Goal: Task Accomplishment & Management: Manage account settings

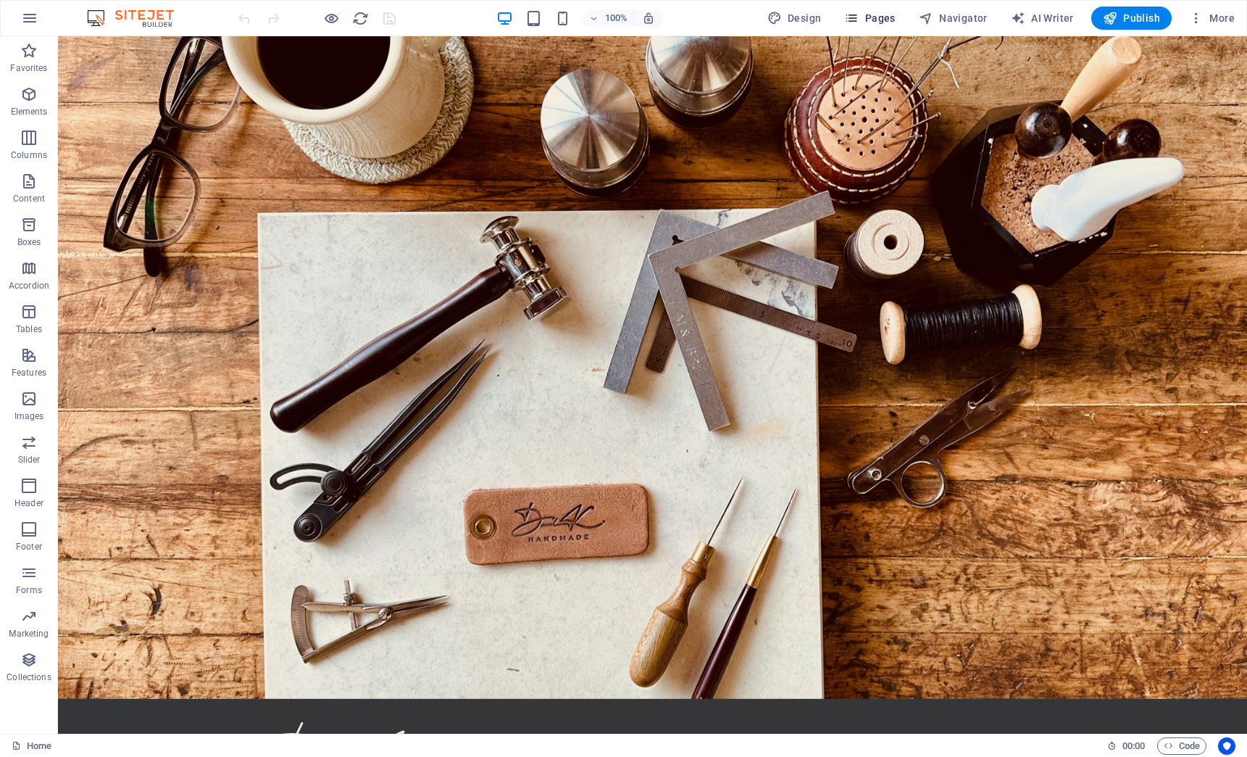
click at [874, 15] on span "Pages" at bounding box center [869, 18] width 51 height 14
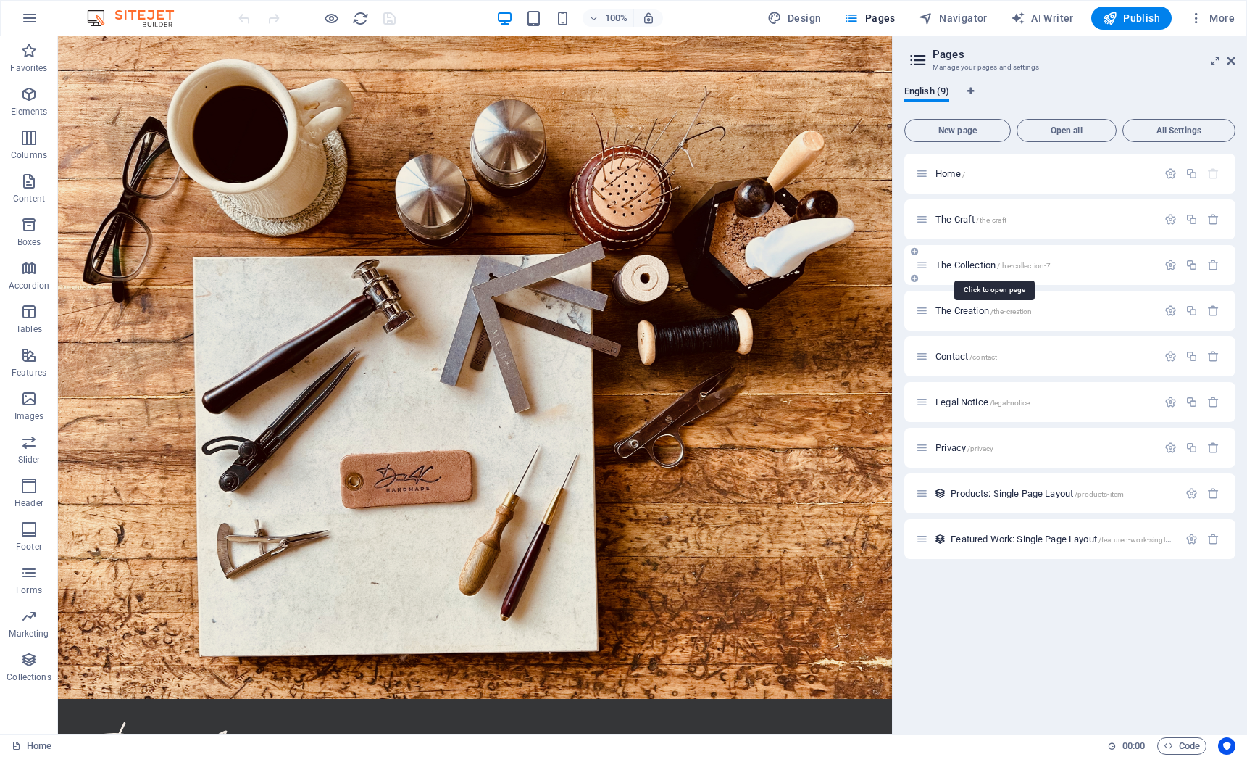
click at [967, 262] on span "The Collection /the-collection-7" at bounding box center [993, 264] width 115 height 11
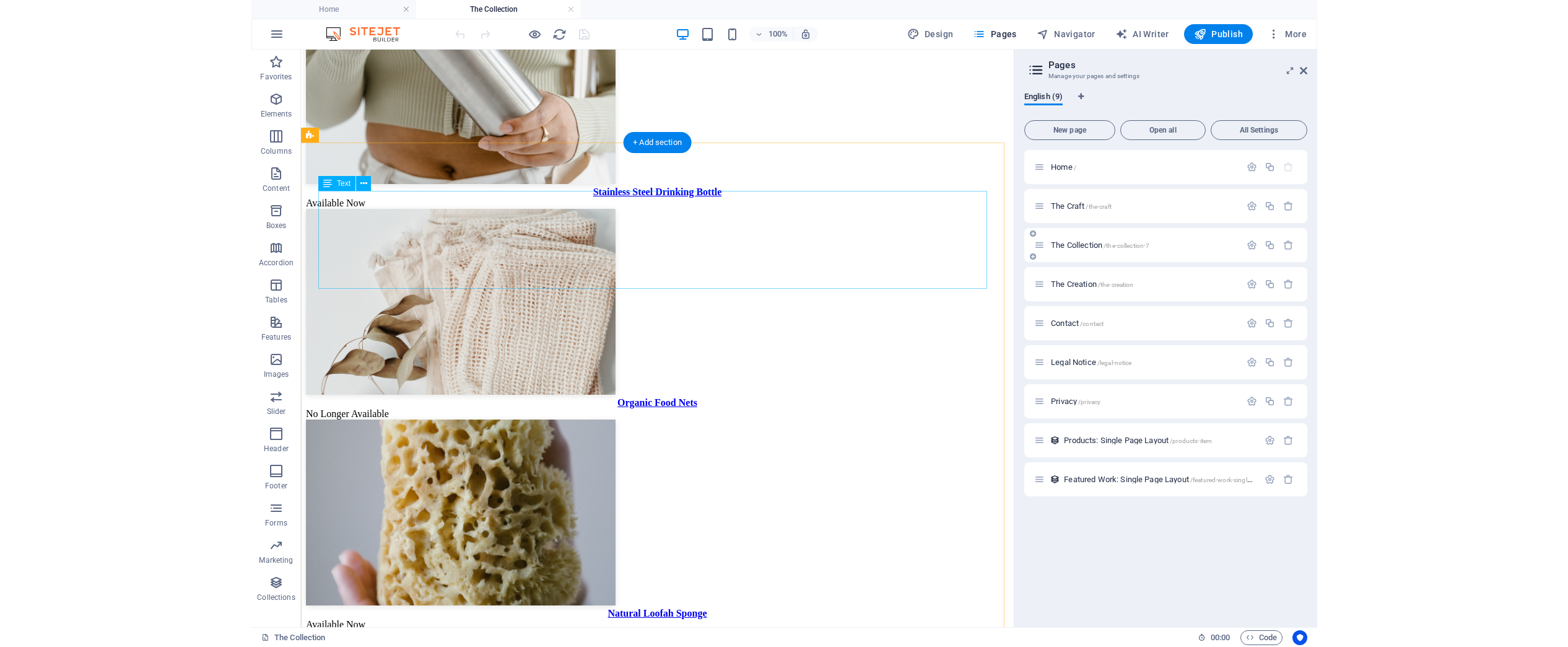
scroll to position [1159, 0]
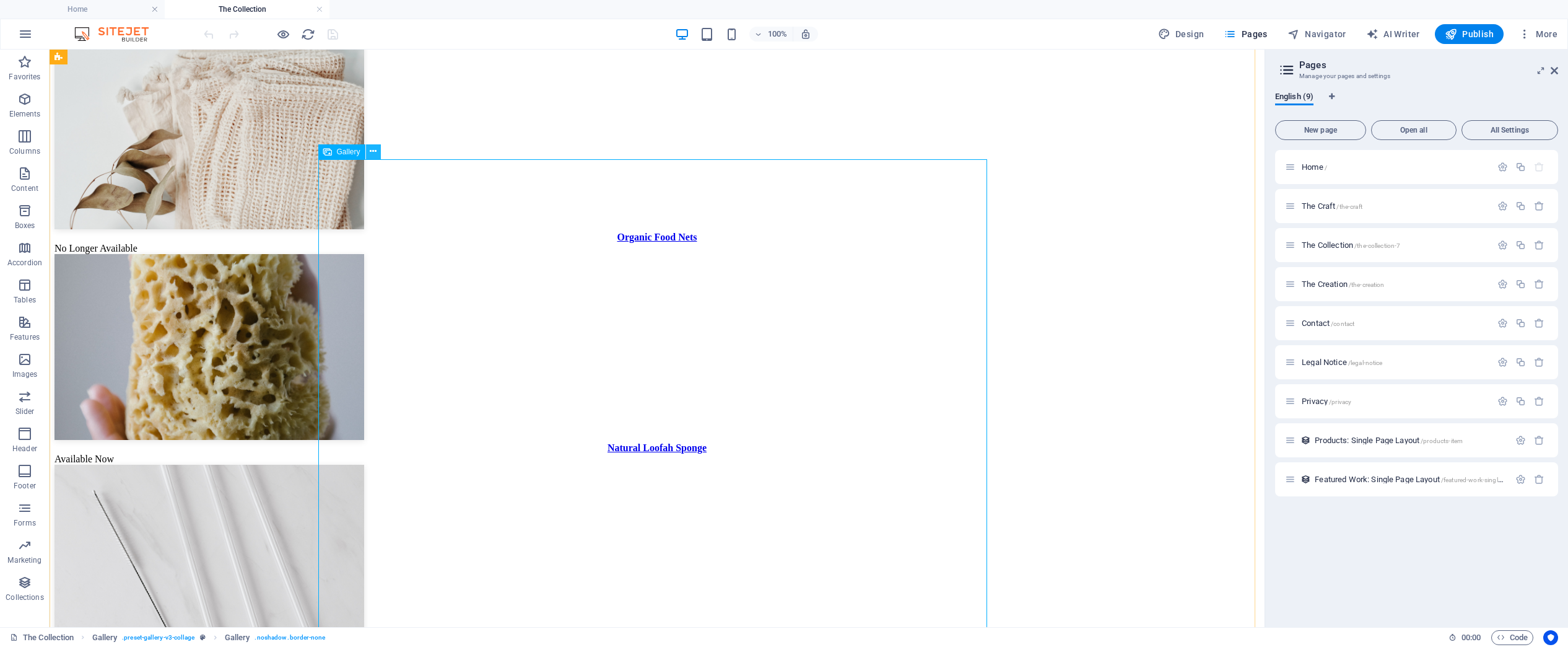
click at [373, 152] on icon at bounding box center [373, 151] width 7 height 13
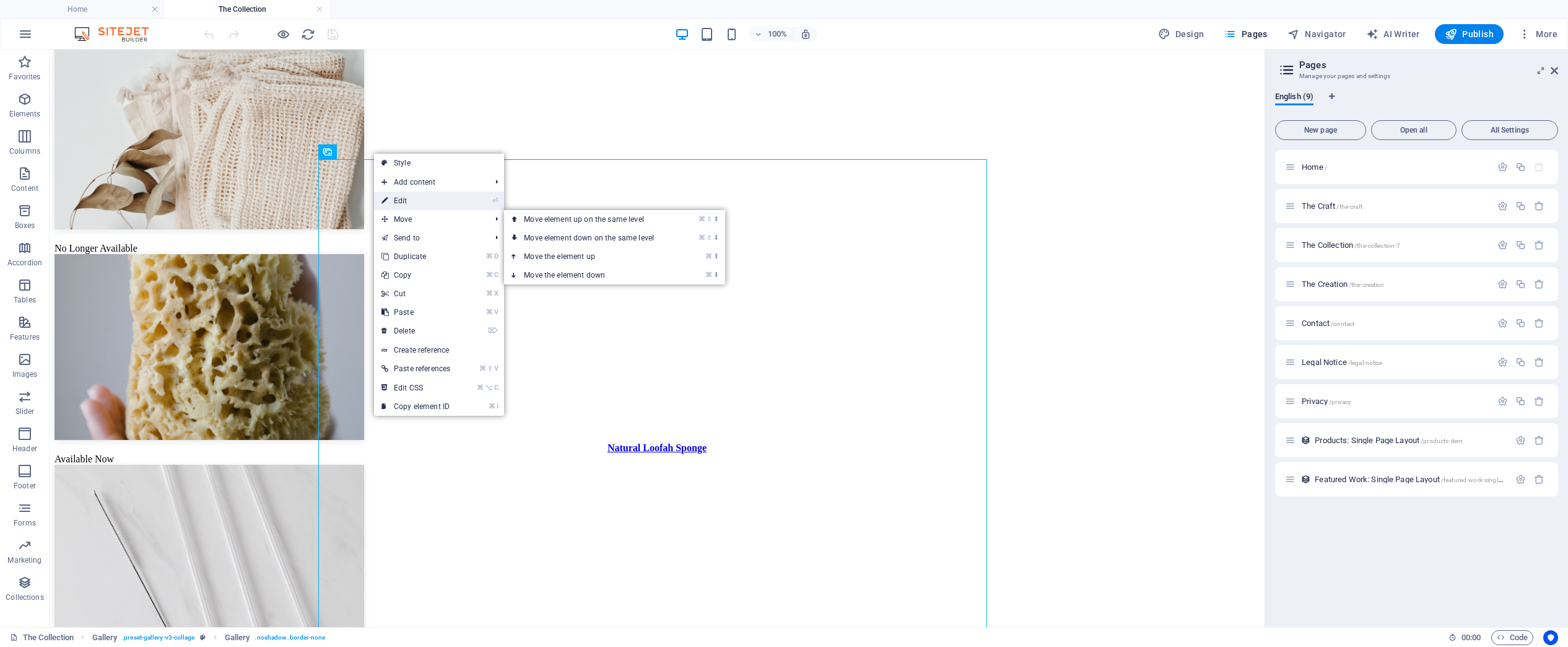
click at [426, 199] on link "⏎ Edit" at bounding box center [416, 201] width 84 height 19
select select "4"
select select "%"
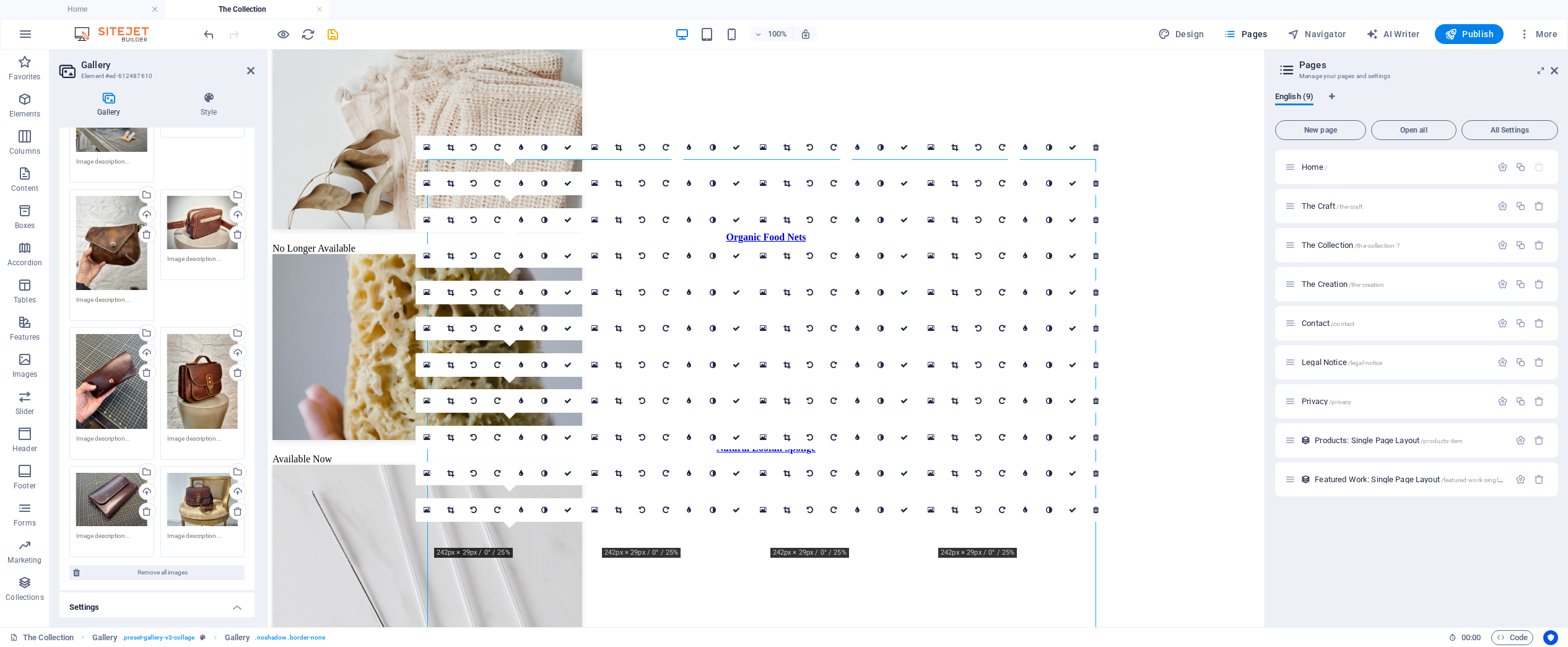
scroll to position [2610, 0]
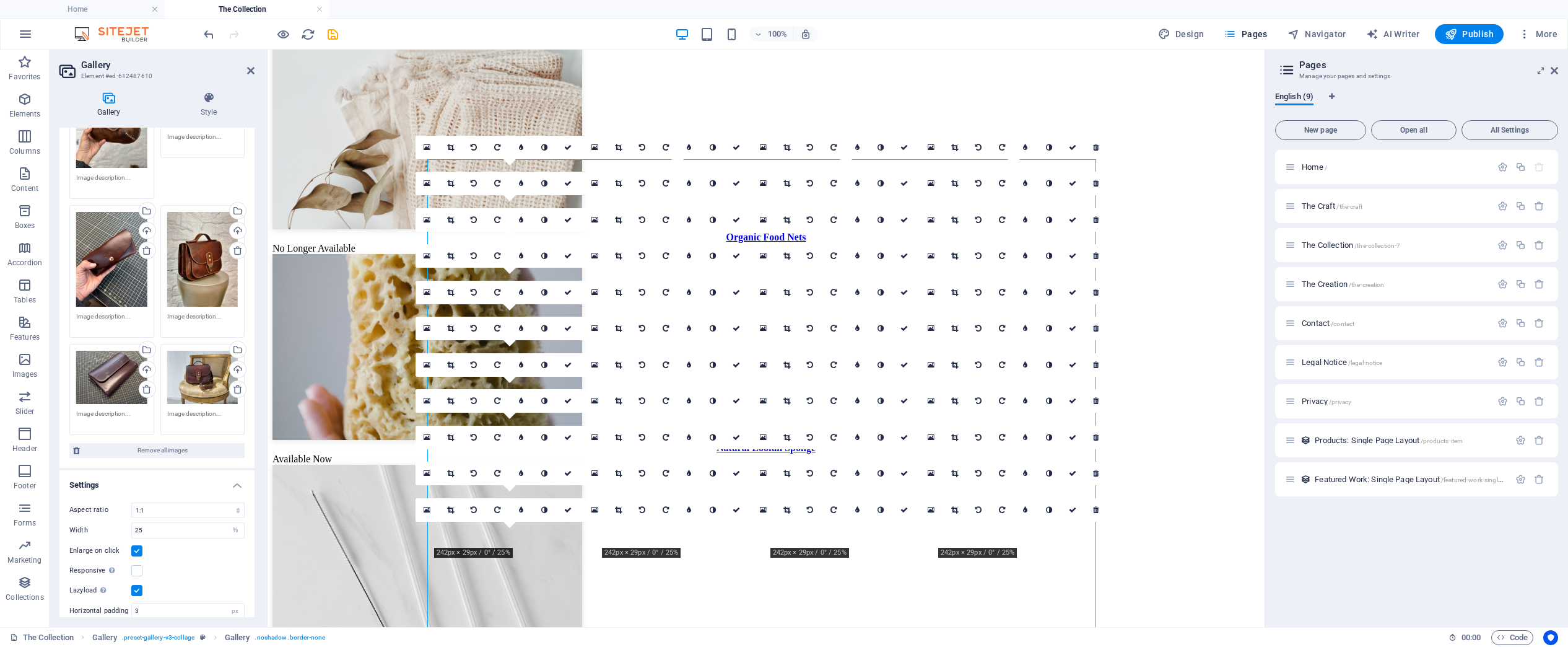
click at [193, 357] on div "Drag files here, click to choose files or select files from Files or our free s…" at bounding box center [203, 377] width 71 height 53
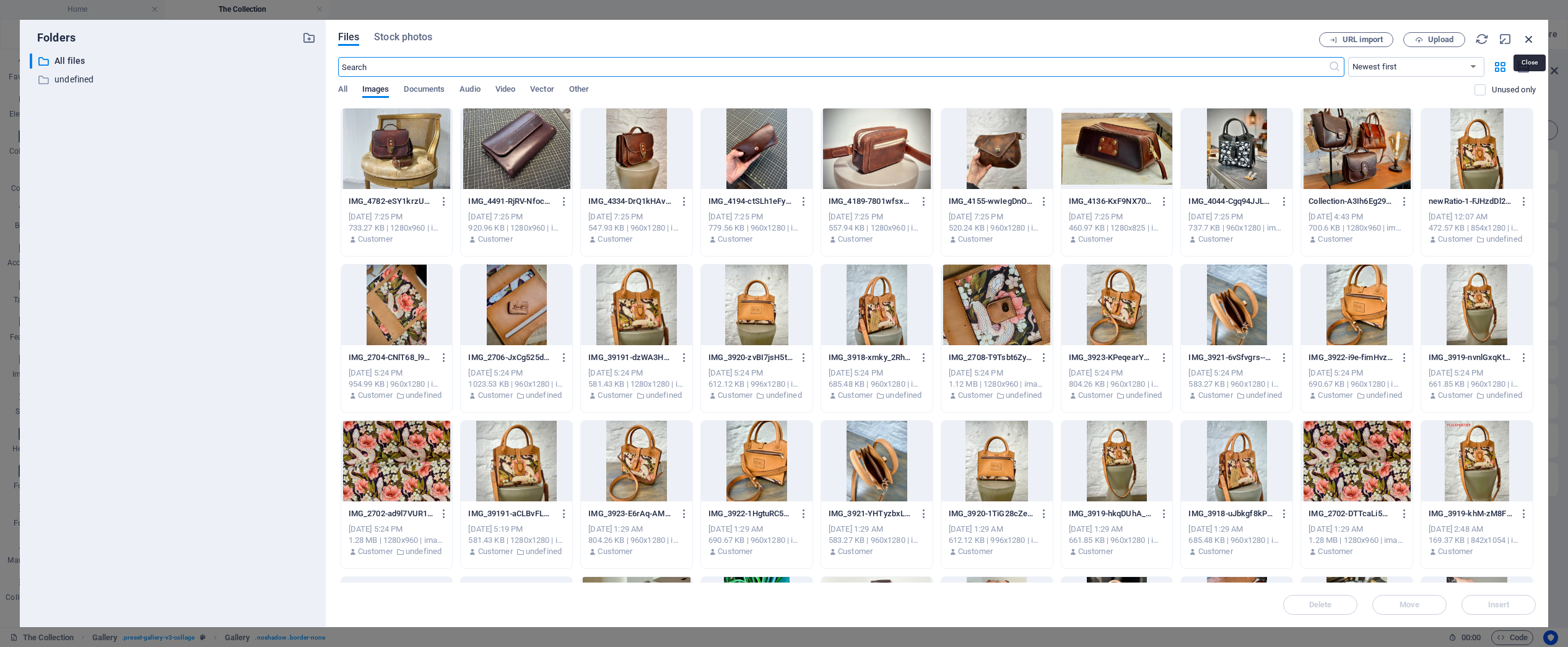
click at [1066, 34] on icon "button" at bounding box center [1530, 39] width 14 height 14
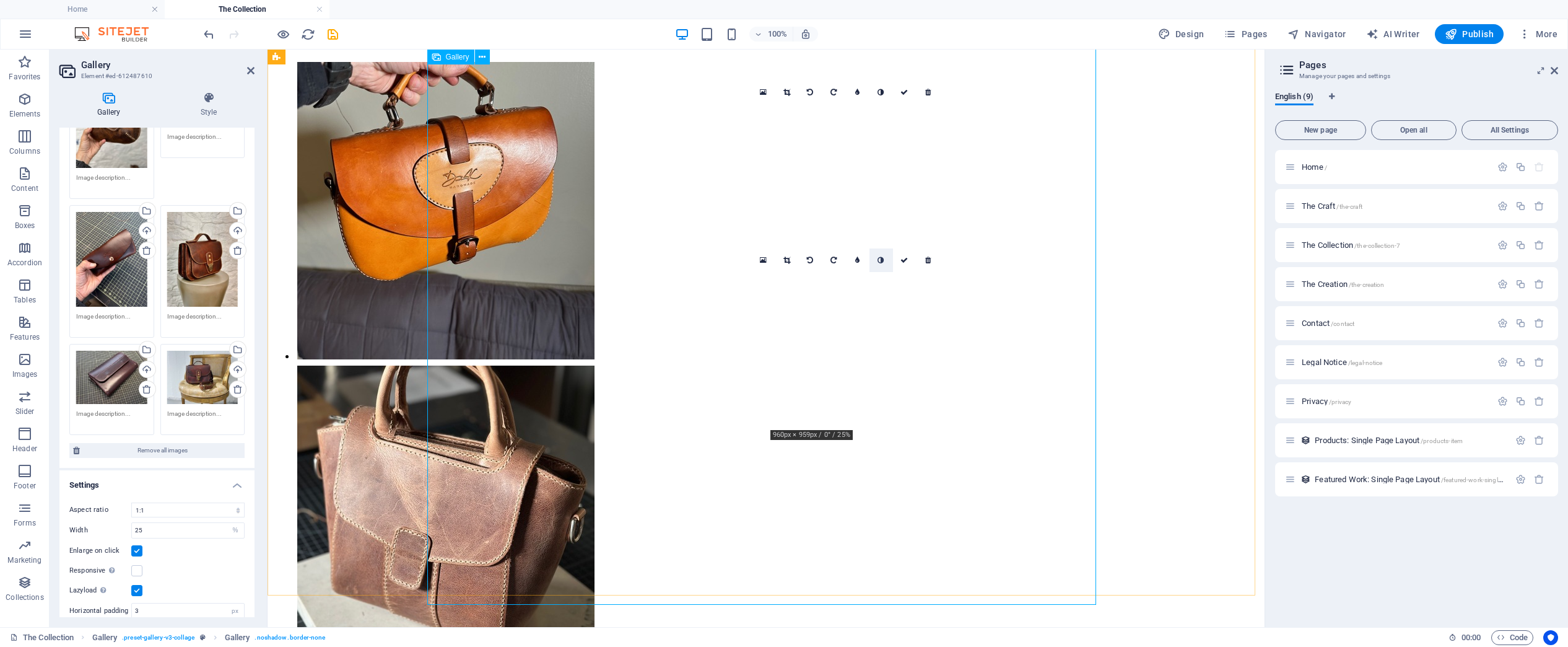
scroll to position [2750, 0]
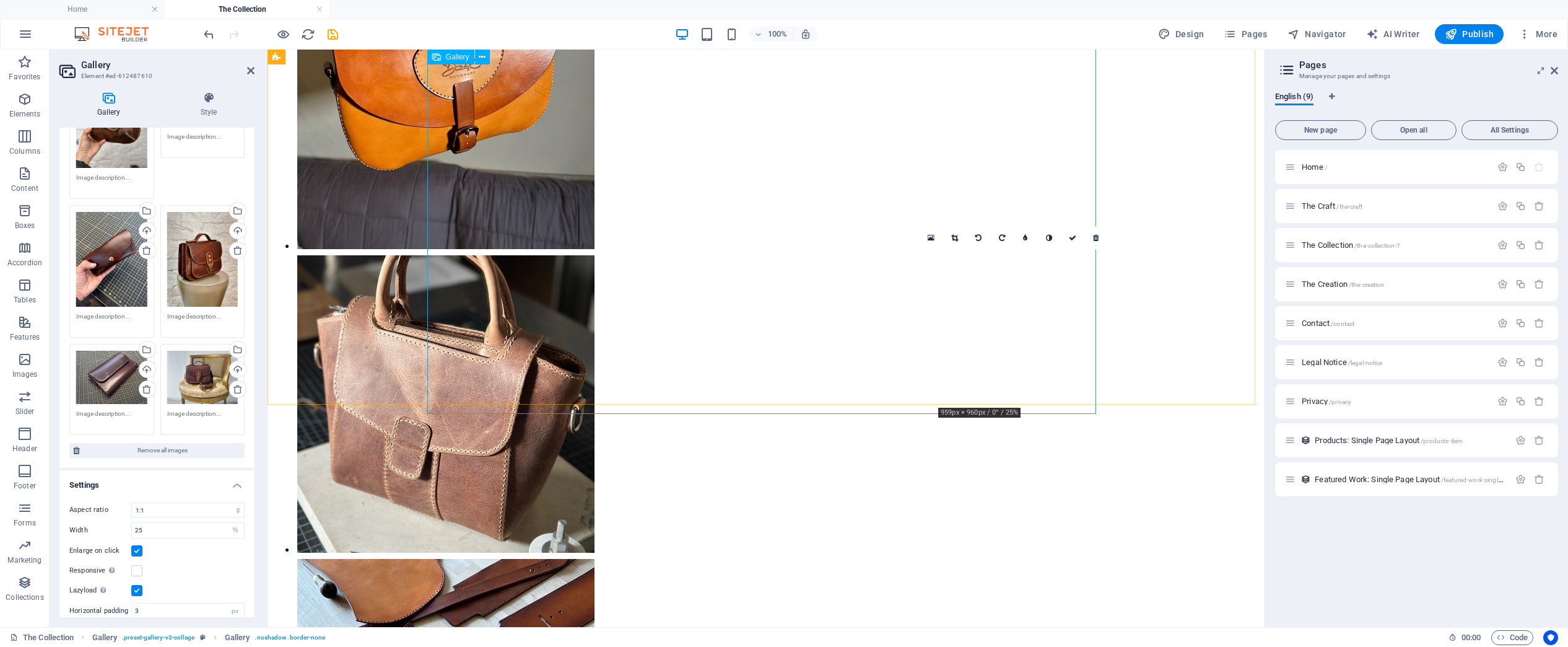
drag, startPoint x: 1021, startPoint y: 323, endPoint x: 796, endPoint y: 303, distance: 225.9
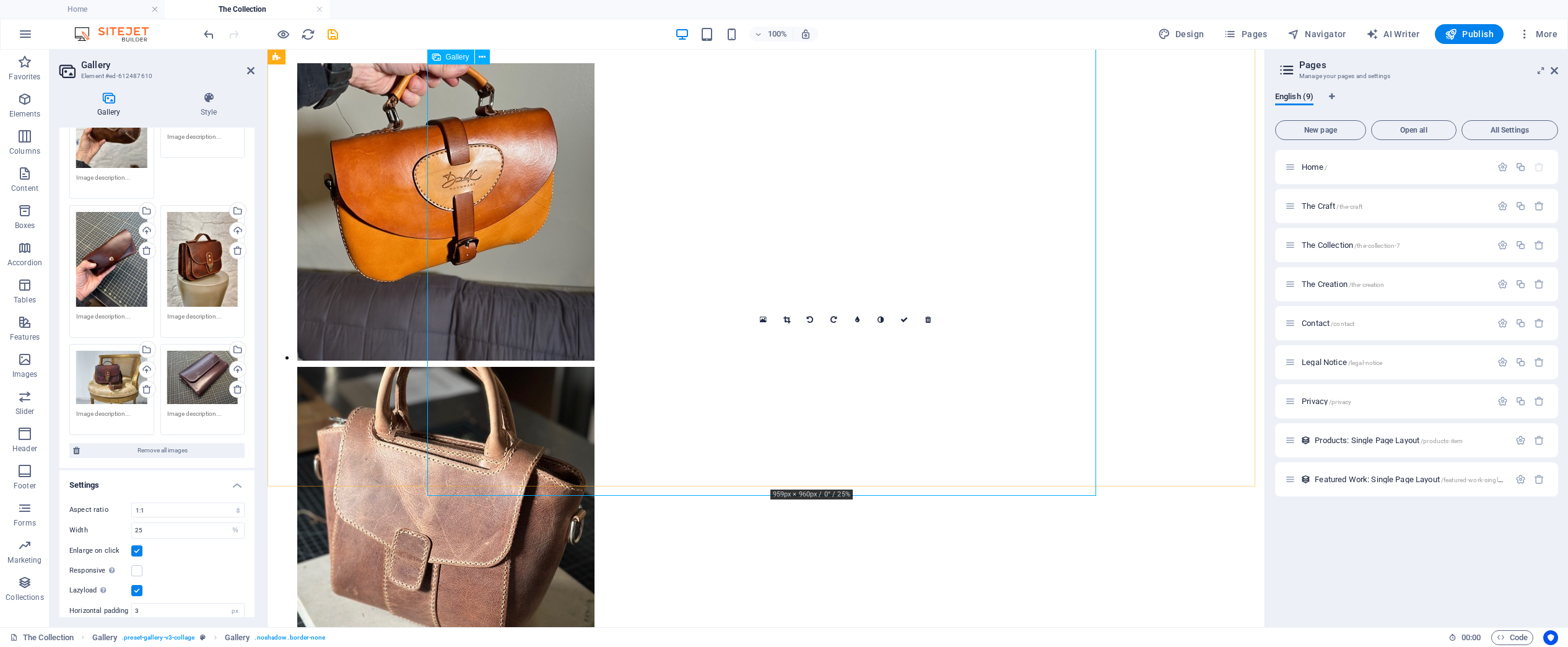
scroll to position [2626, 0]
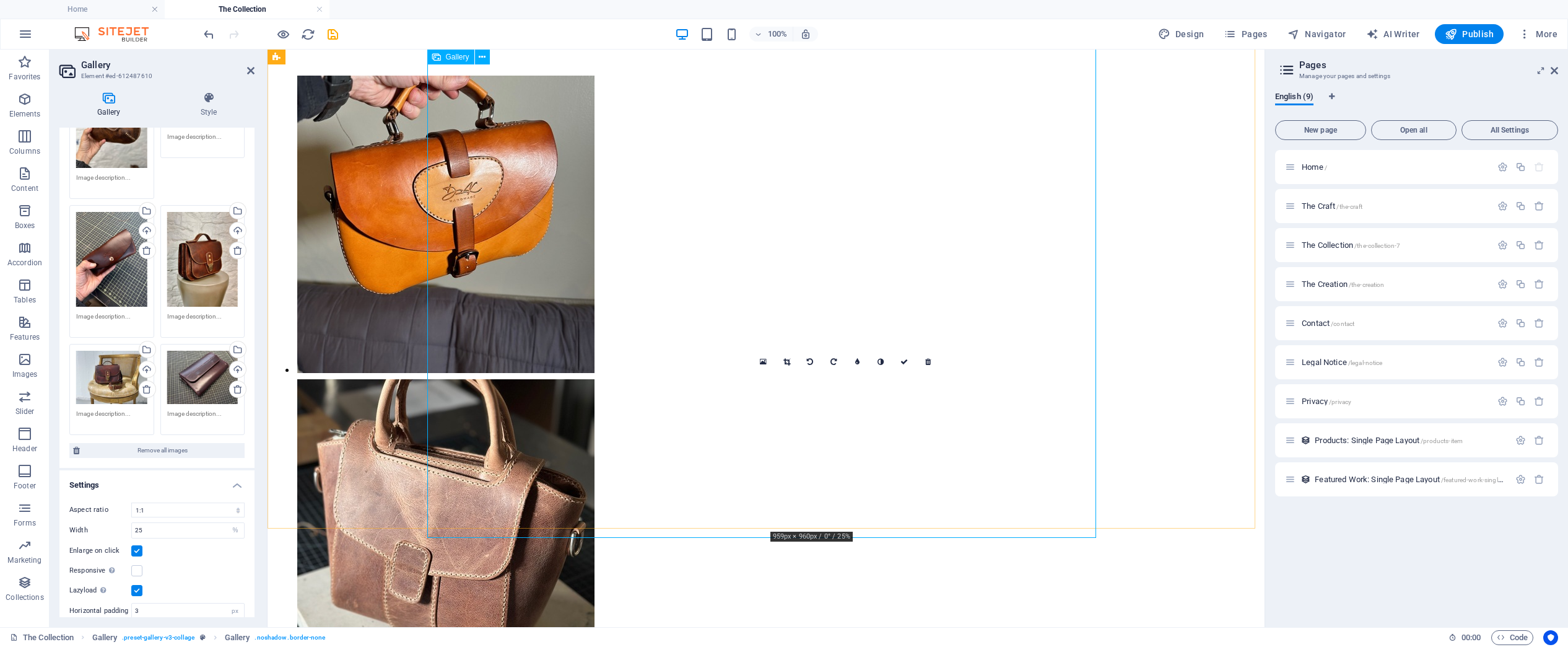
click at [173, 350] on div "Drag files here, click to choose files or select files from Files or our free s…" at bounding box center [203, 377] width 71 height 53
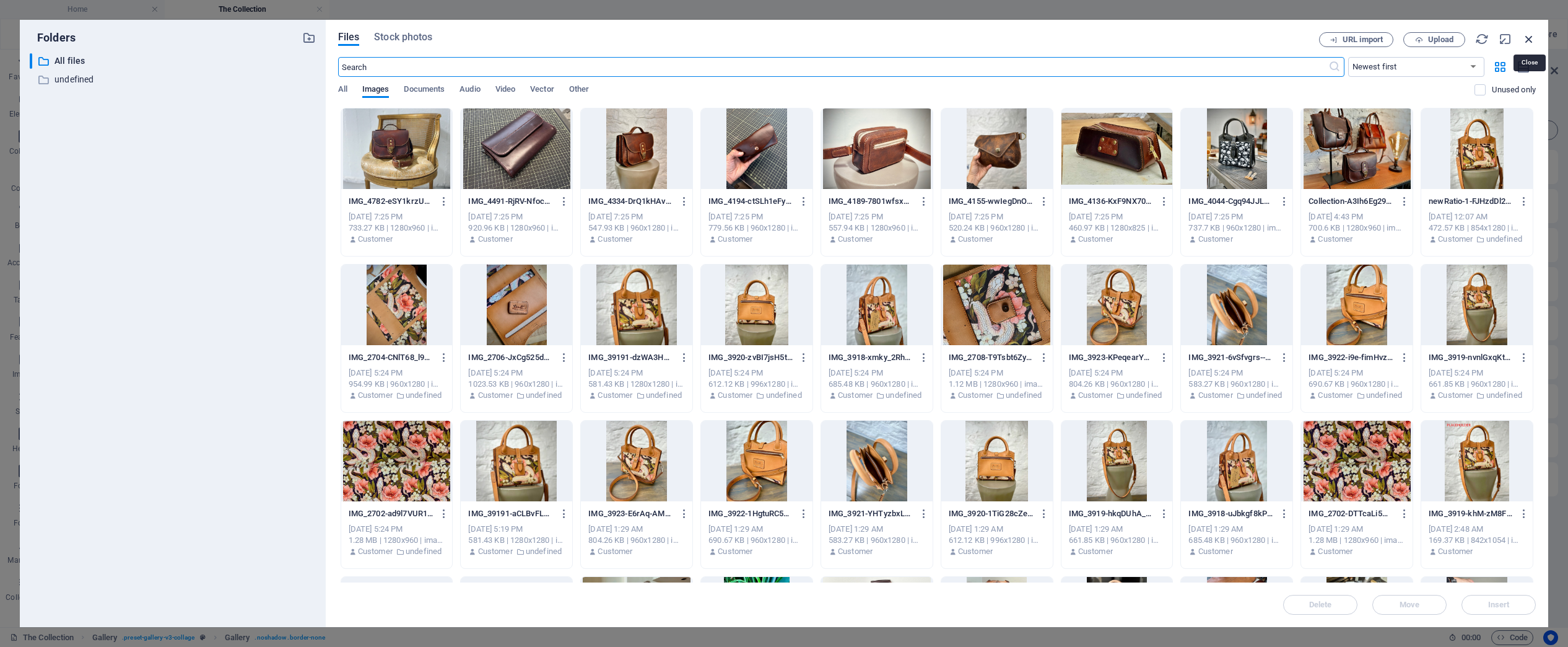
click at [1066, 38] on icon "button" at bounding box center [1530, 39] width 14 height 14
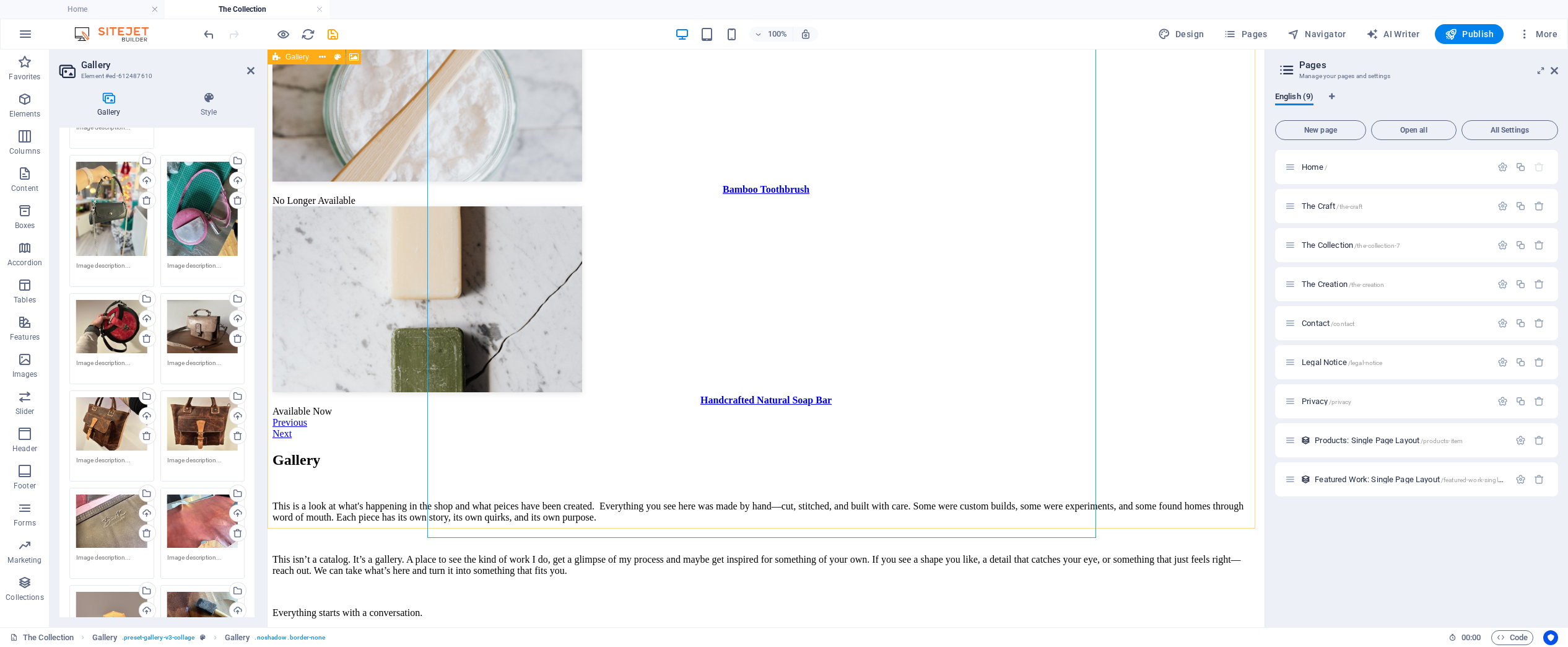
scroll to position [1951, 0]
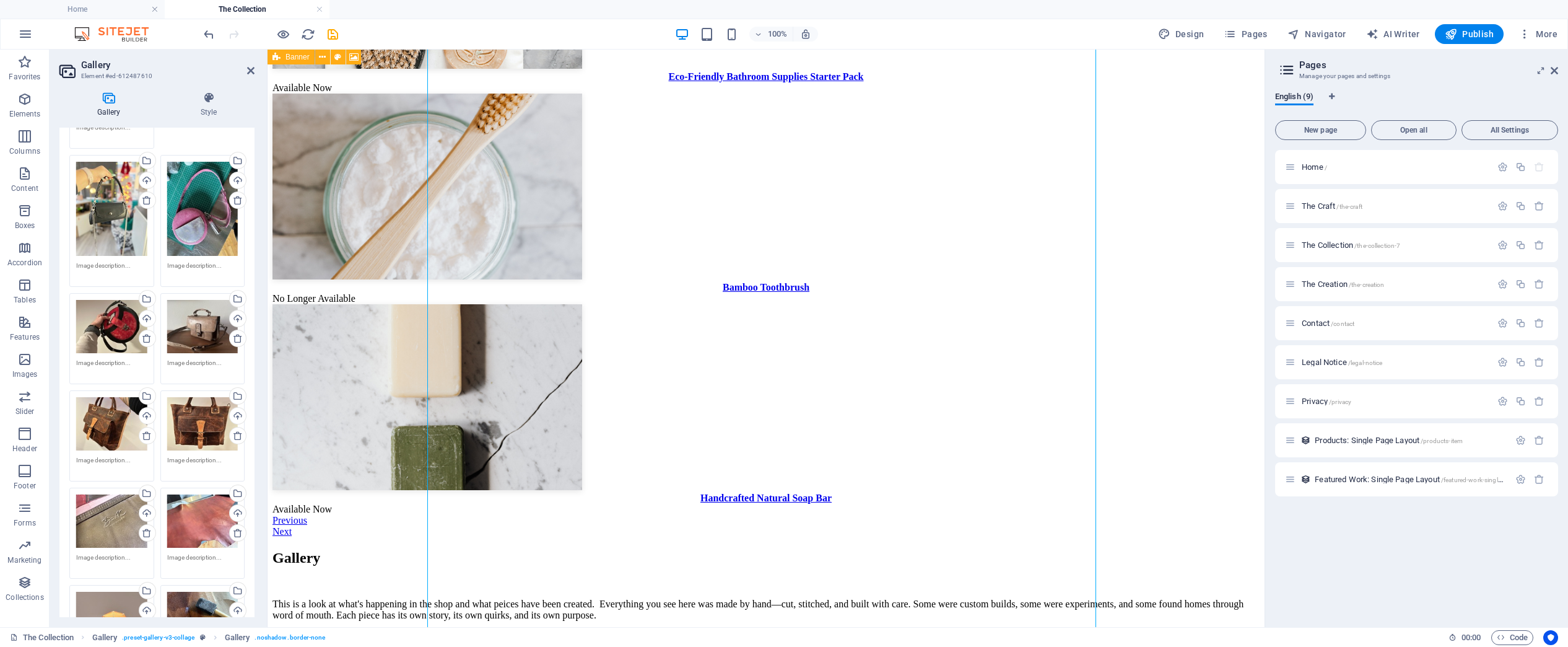
drag, startPoint x: 251, startPoint y: 322, endPoint x: 252, endPoint y: 265, distance: 57.0
click at [252, 265] on div "Image Drag files here, click to choose files or select files from Files or our …" at bounding box center [157, 372] width 195 height 490
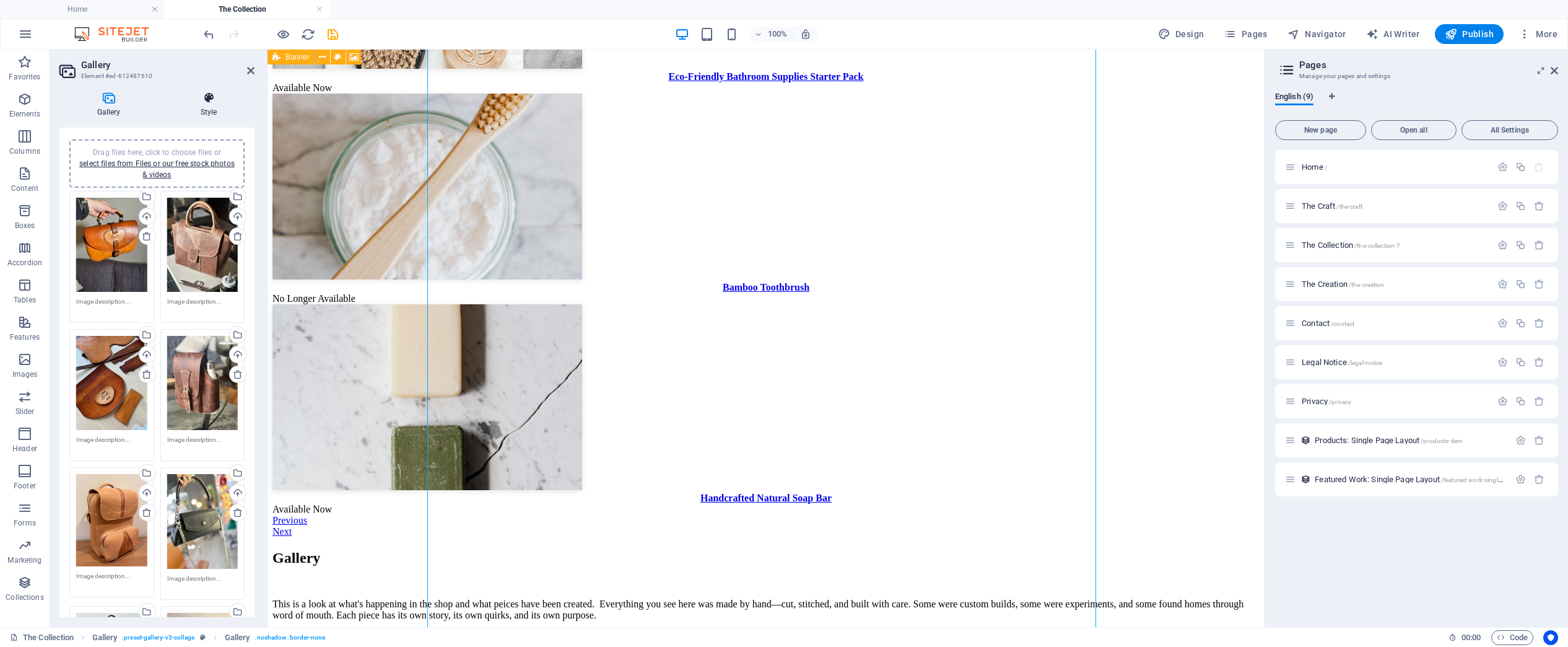
scroll to position [0, 0]
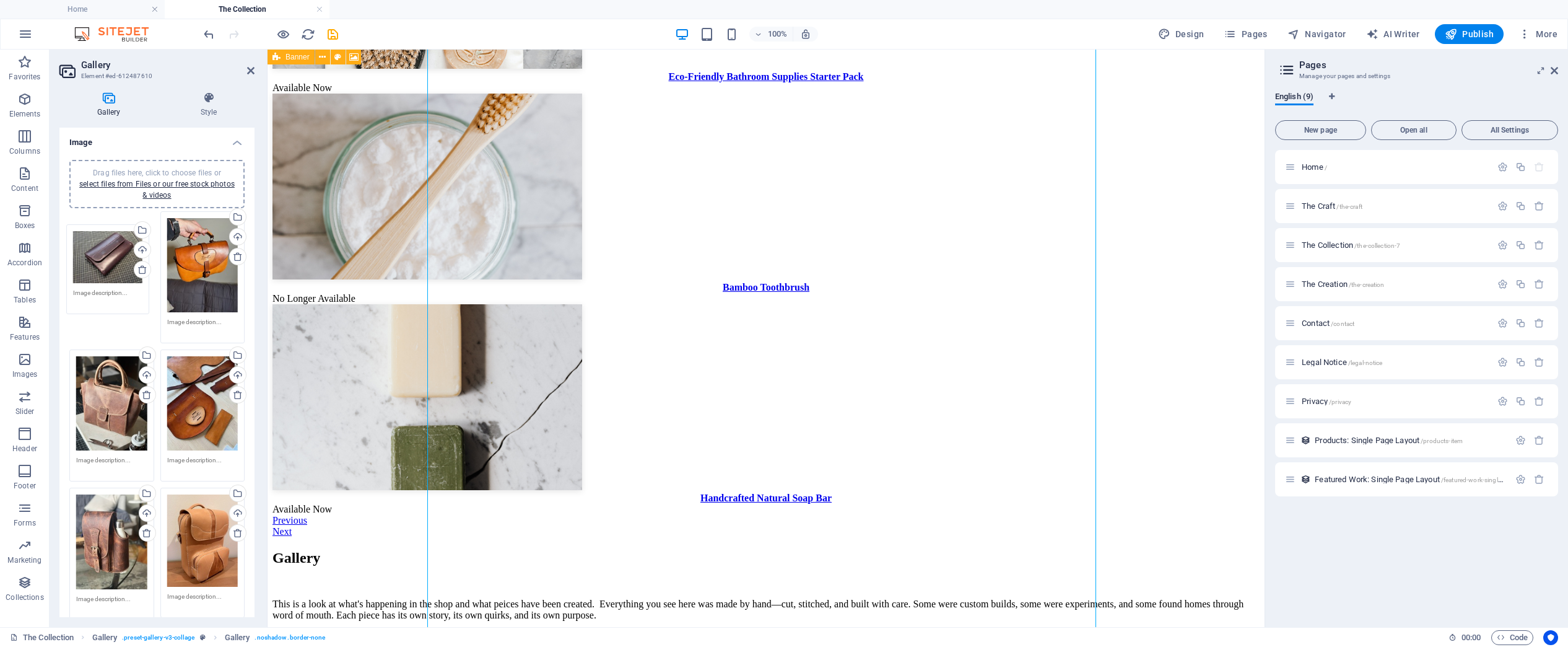
drag, startPoint x: 201, startPoint y: 350, endPoint x: 108, endPoint y: 262, distance: 128.0
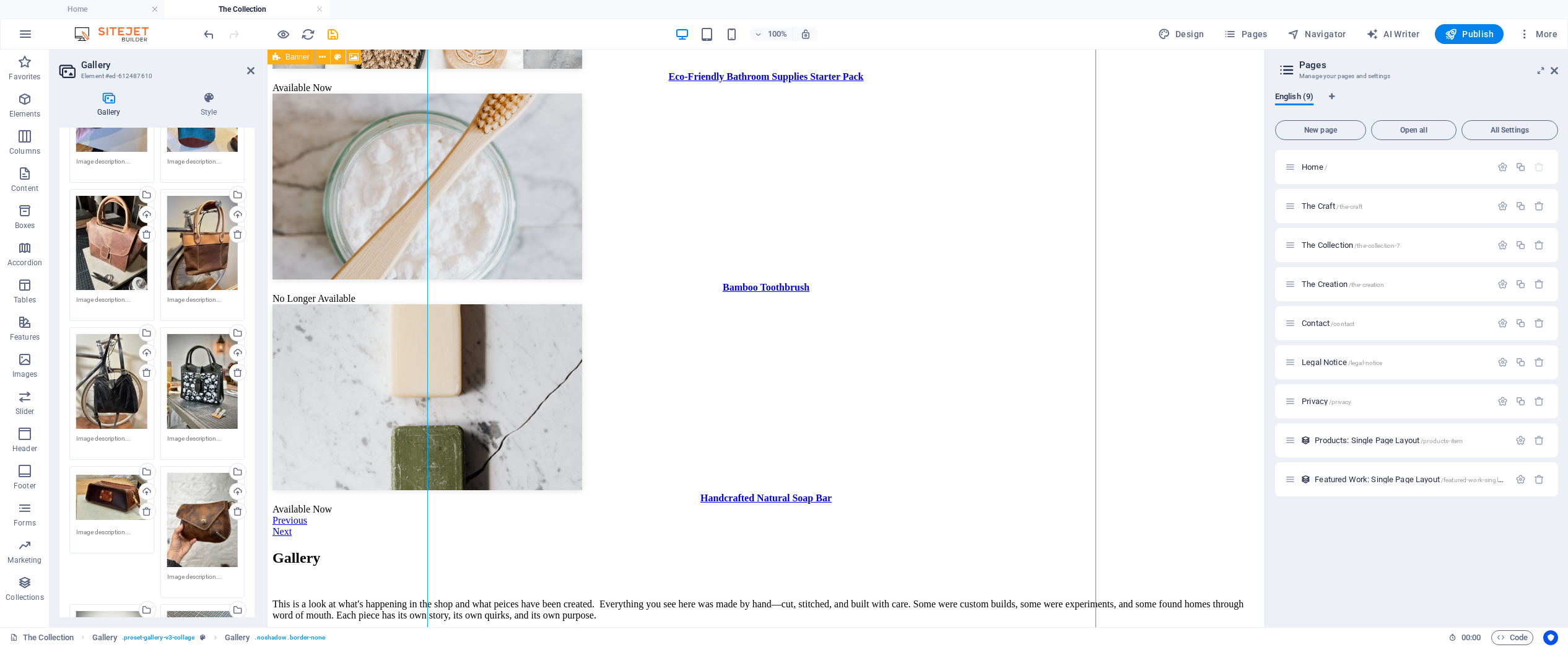
scroll to position [2505, 0]
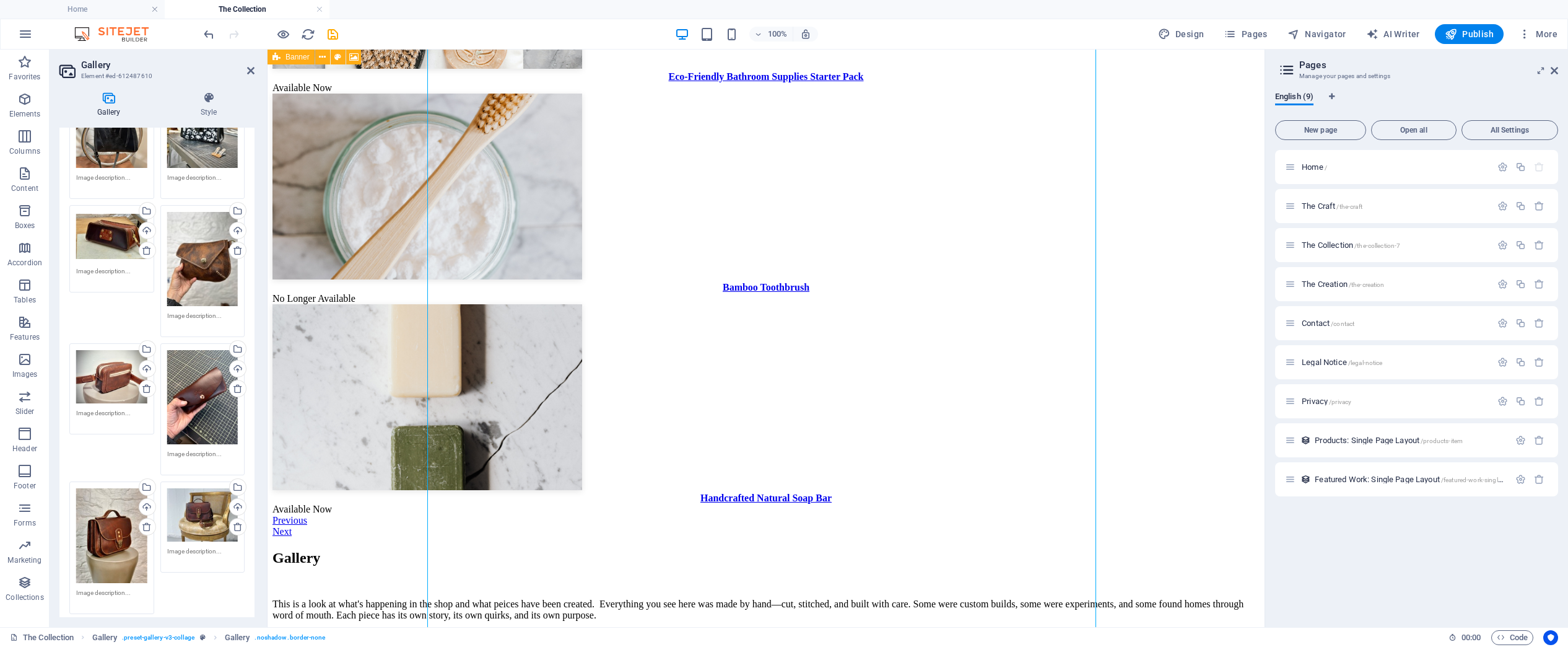
click at [198, 488] on div "Drag files here, click to choose files or select files from Files or our free s…" at bounding box center [203, 515] width 71 height 53
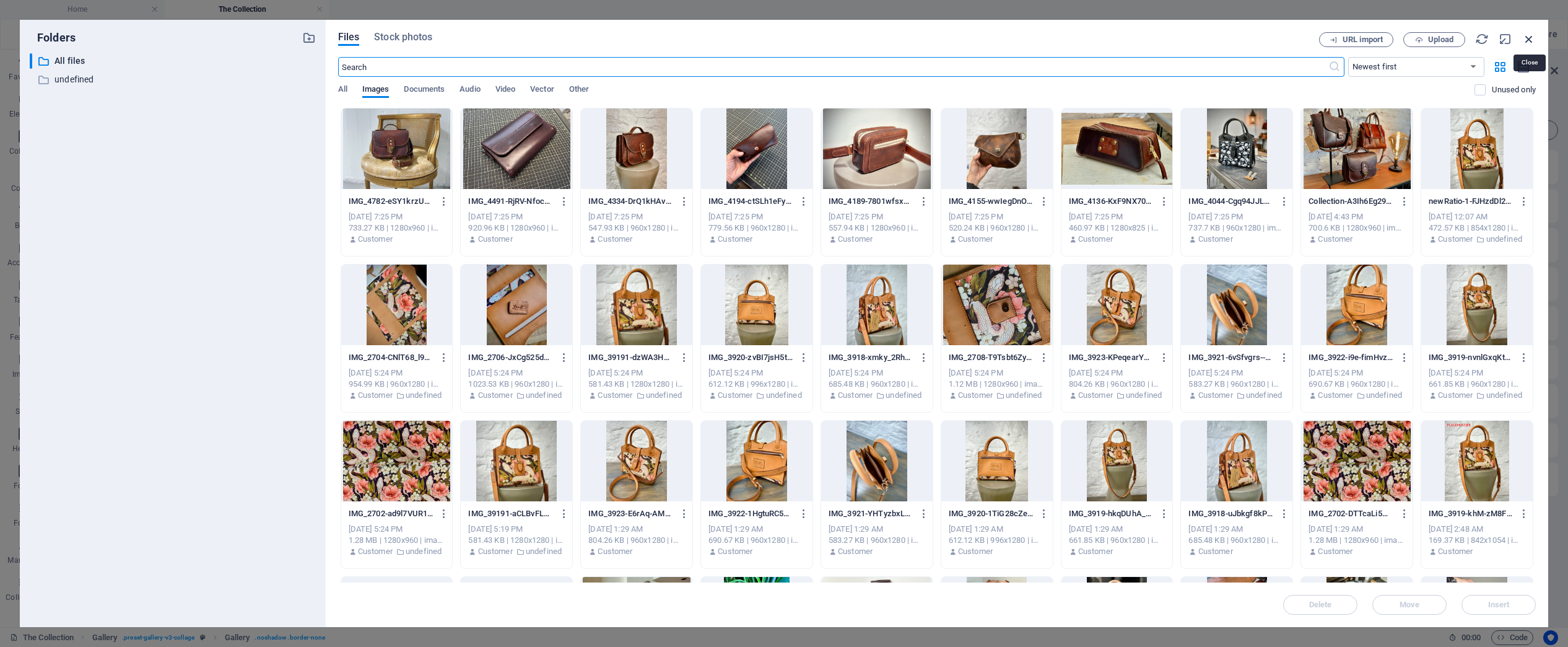
click at [1066, 34] on icon "button" at bounding box center [1530, 39] width 14 height 14
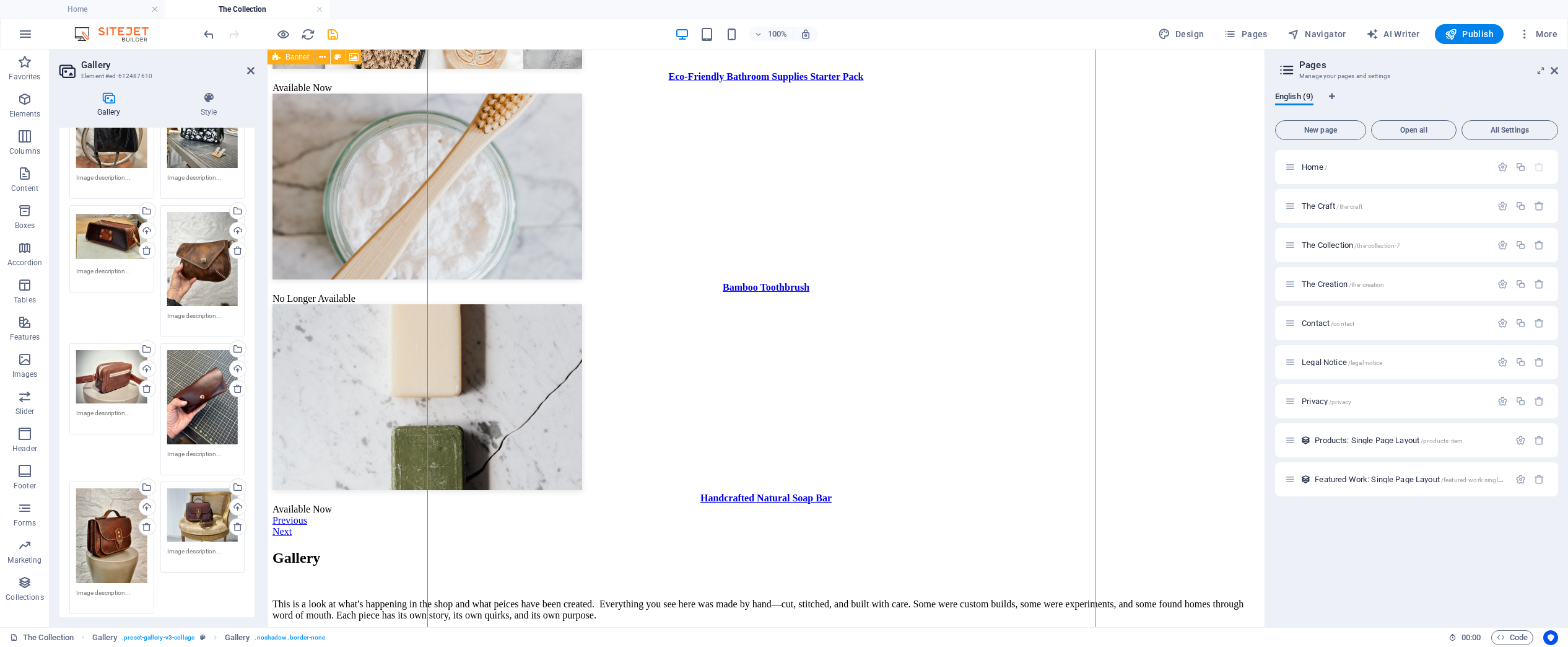
click at [97, 488] on div "Drag files here, click to choose files or select files from Files or our free s…" at bounding box center [111, 535] width 71 height 94
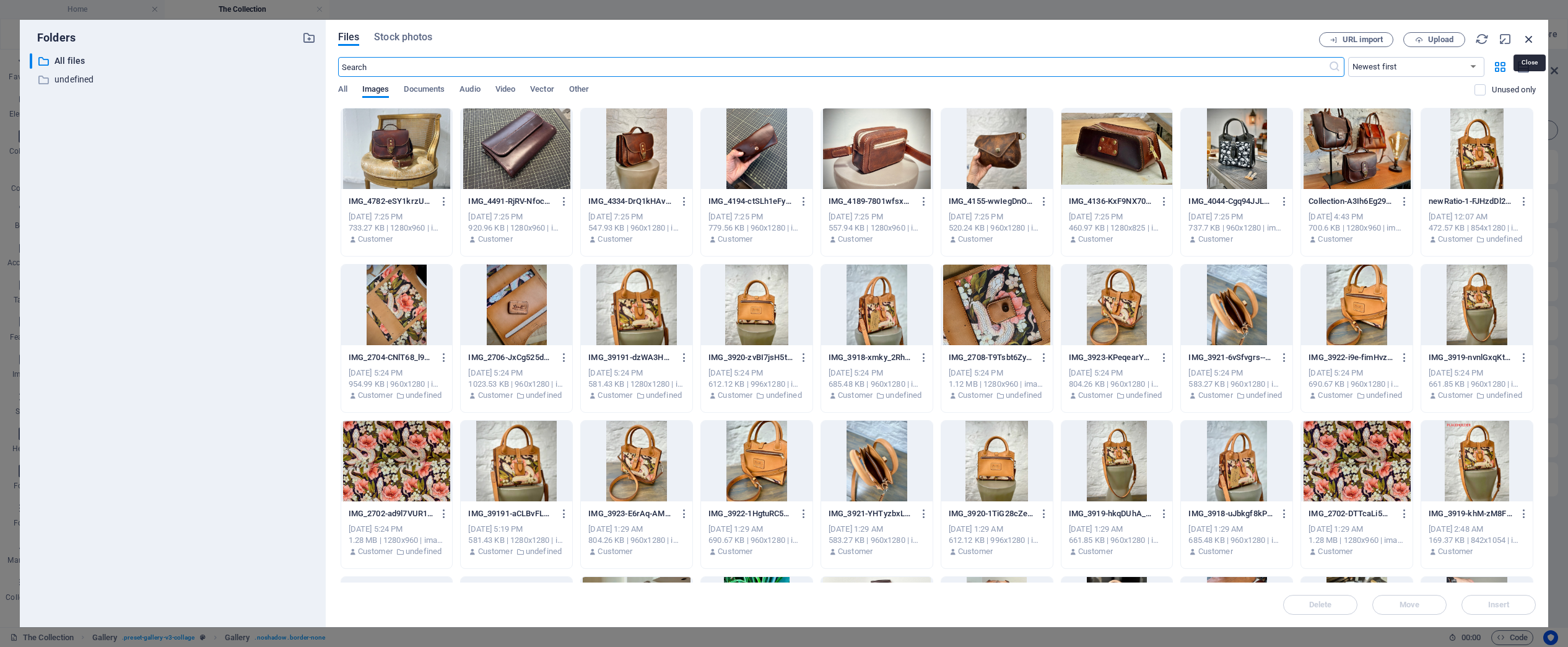
click at [1066, 37] on icon "button" at bounding box center [1530, 39] width 14 height 14
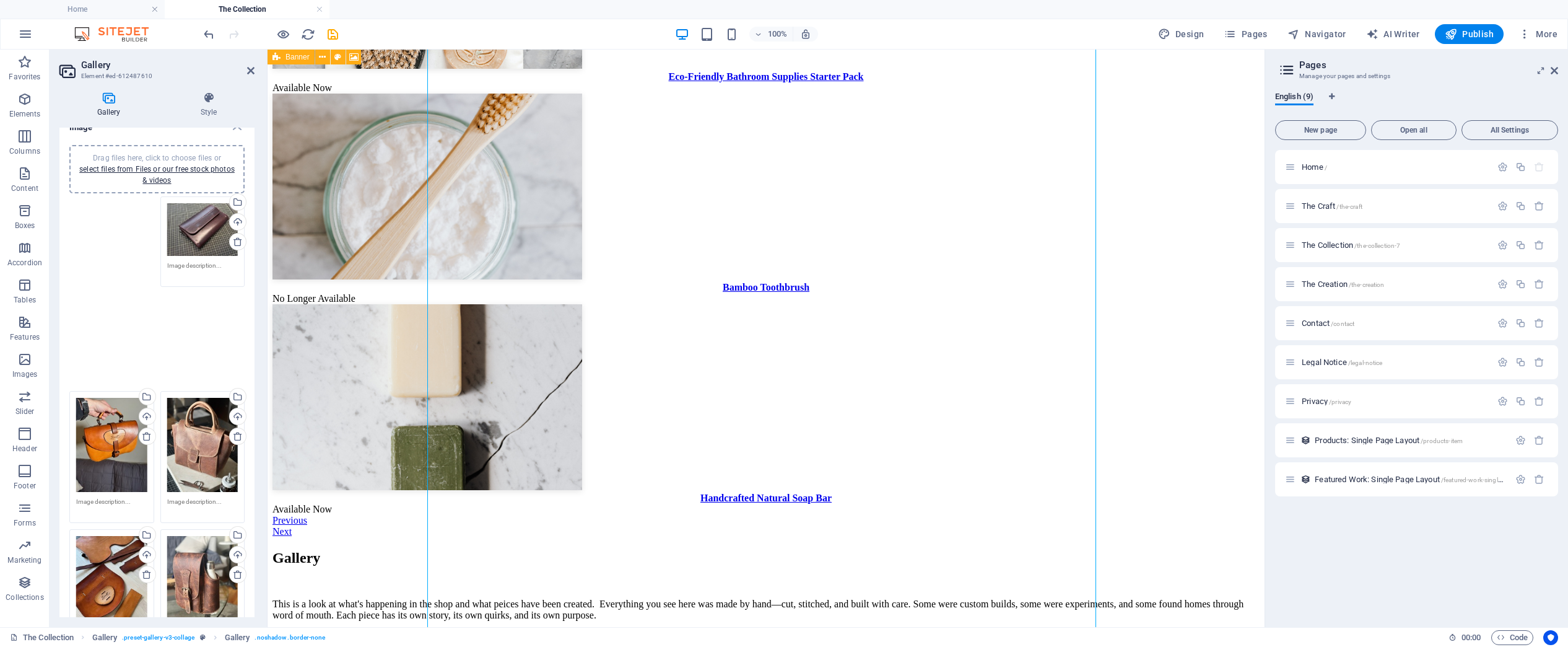
scroll to position [0, 0]
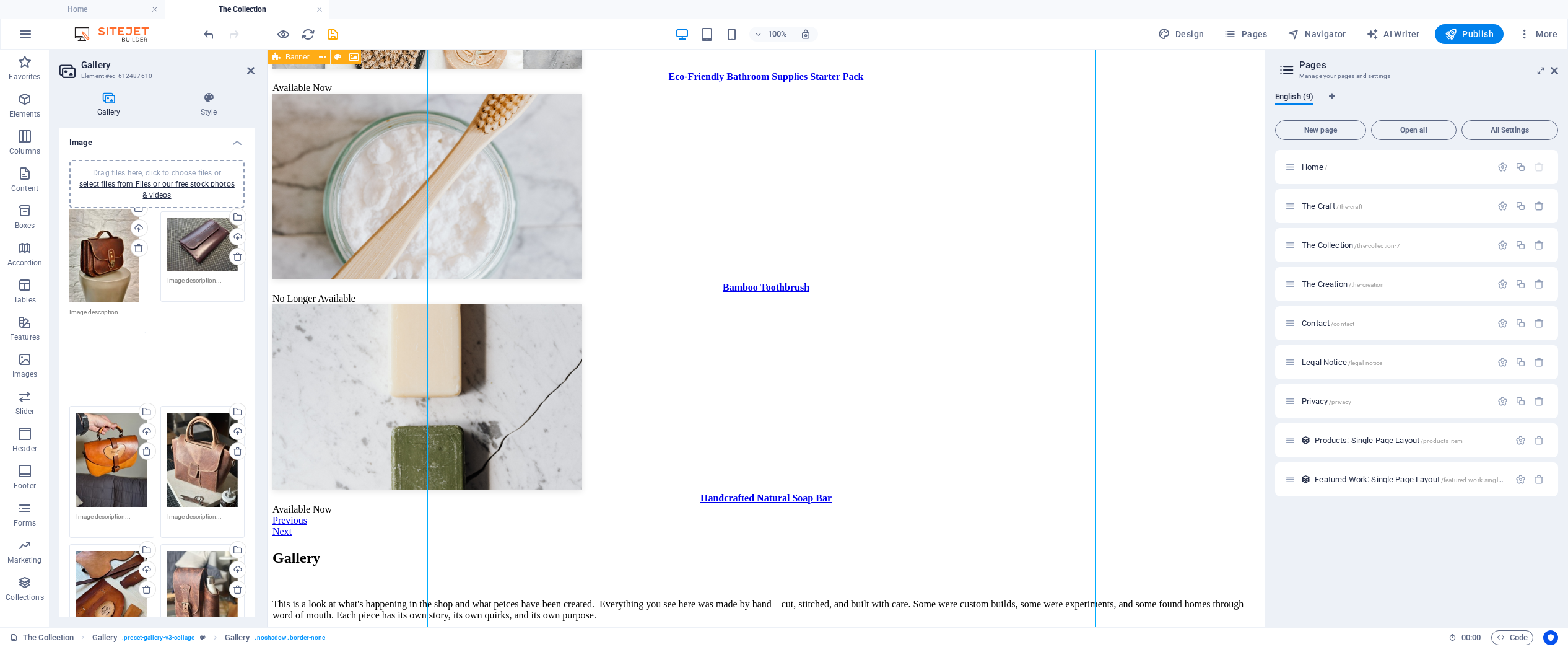
drag, startPoint x: 112, startPoint y: 503, endPoint x: 105, endPoint y: 256, distance: 247.1
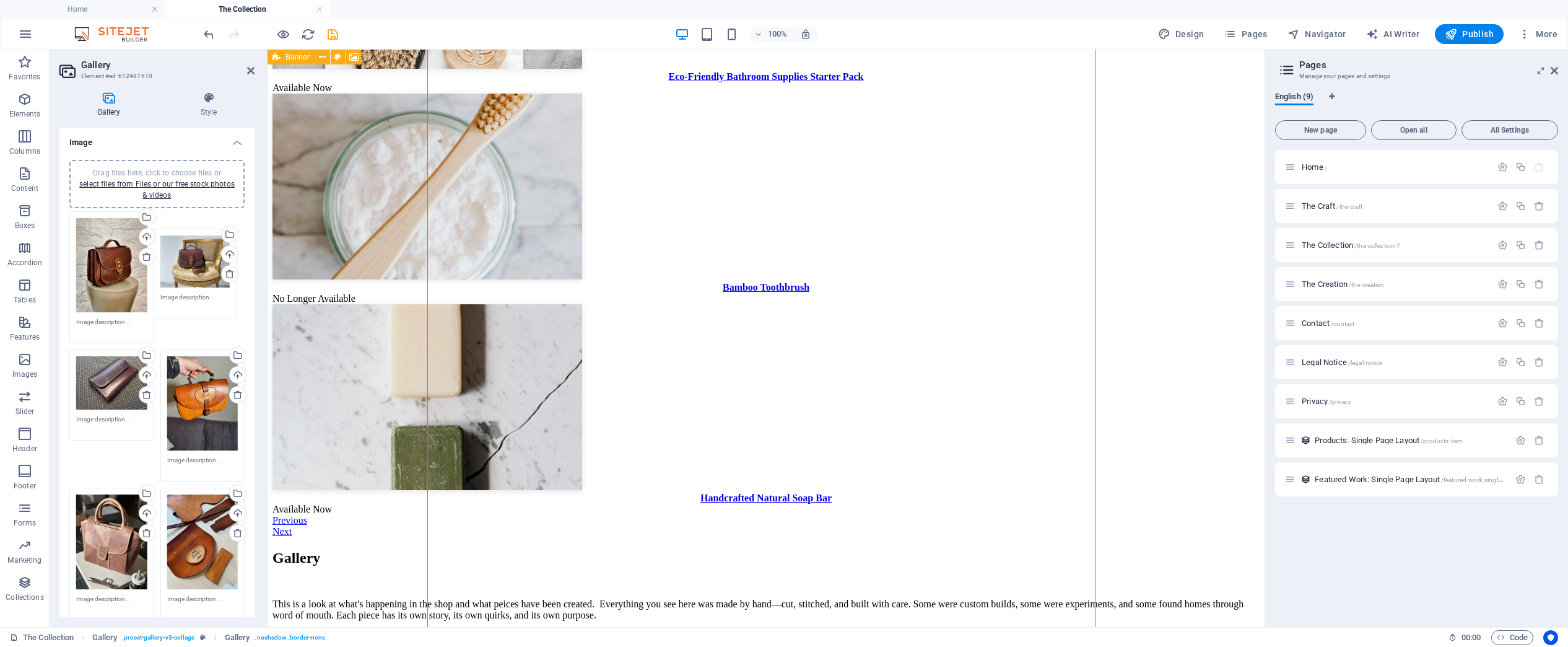
drag, startPoint x: 197, startPoint y: 309, endPoint x: 191, endPoint y: 267, distance: 42.4
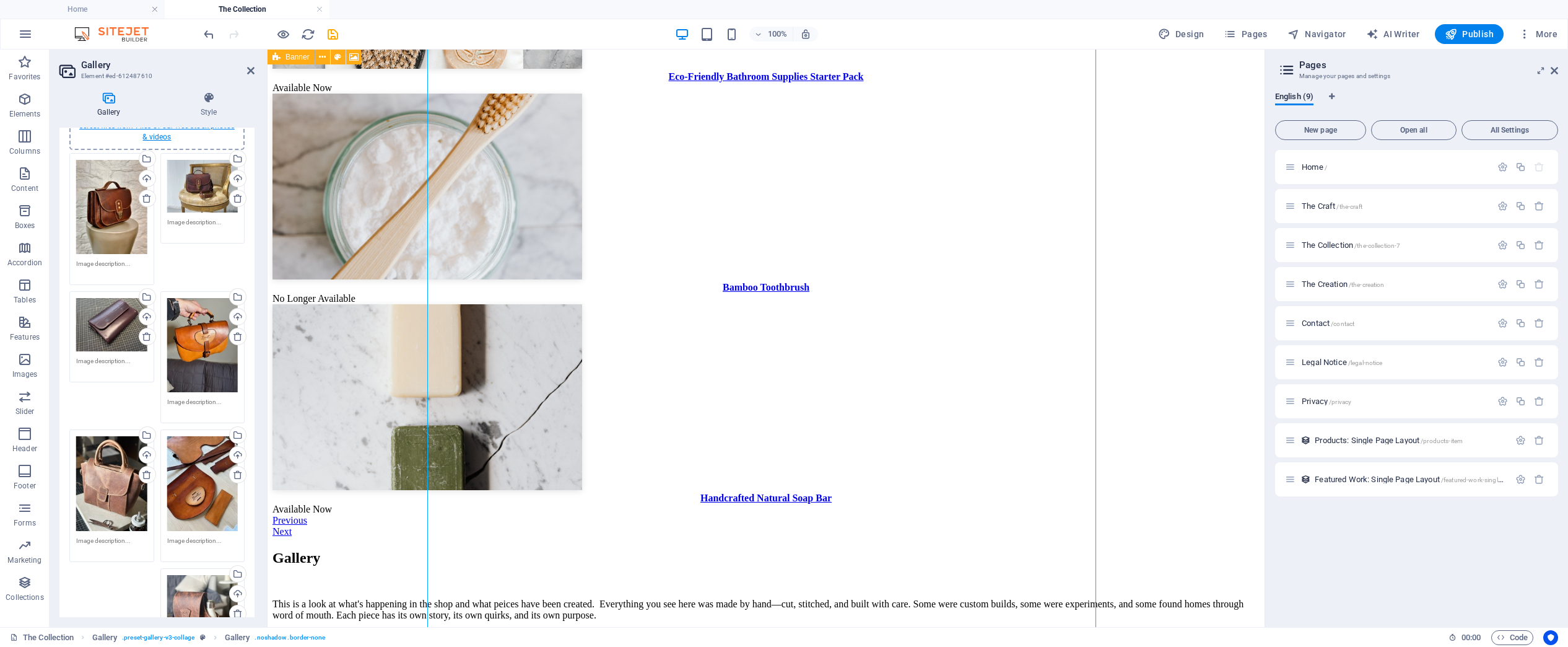
scroll to position [9, 0]
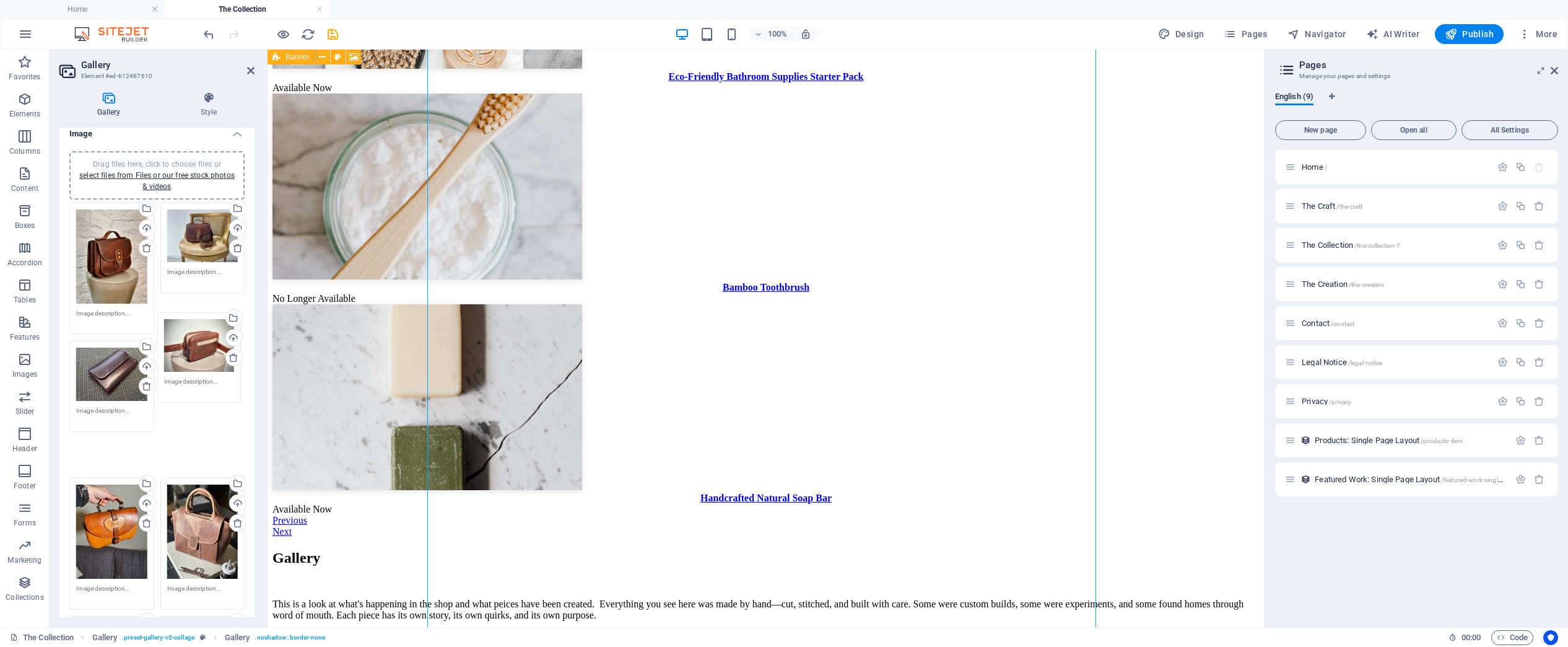
drag, startPoint x: 109, startPoint y: 494, endPoint x: 197, endPoint y: 351, distance: 167.9
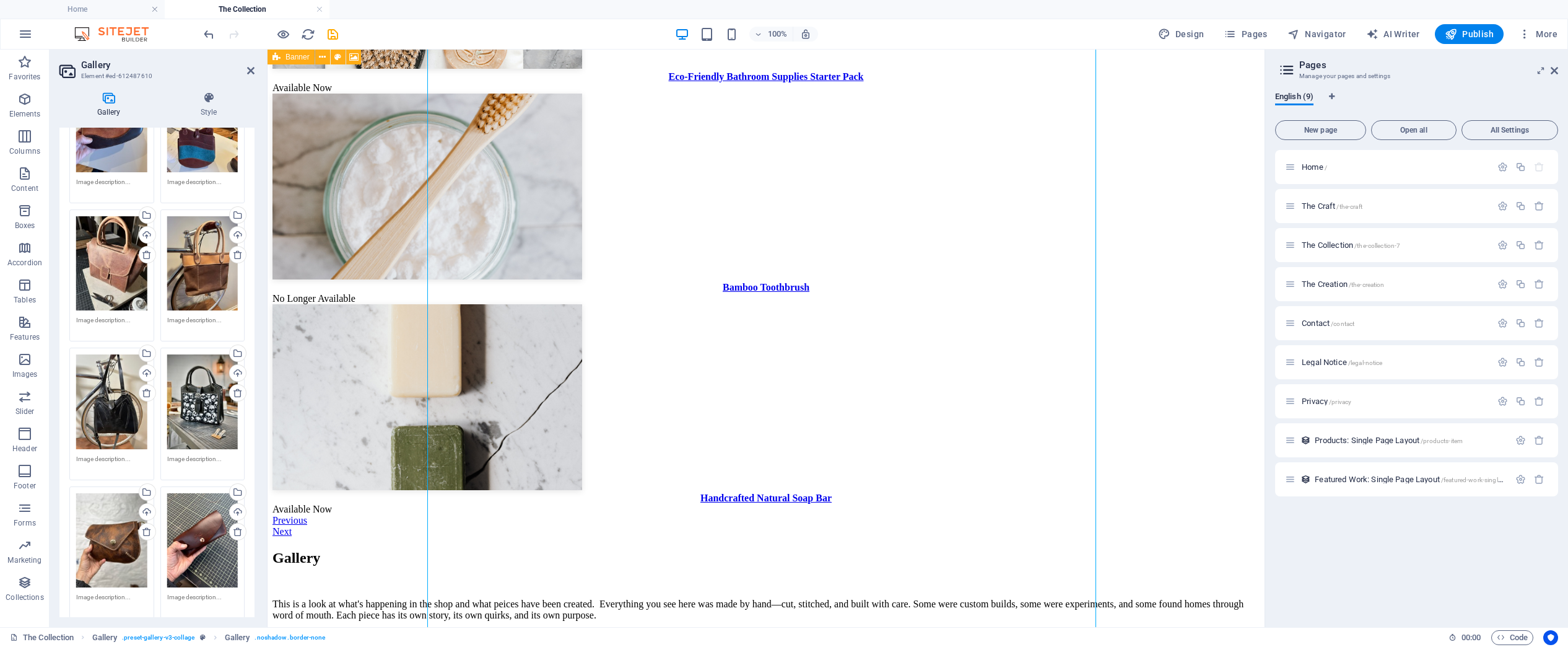
scroll to position [2643, 0]
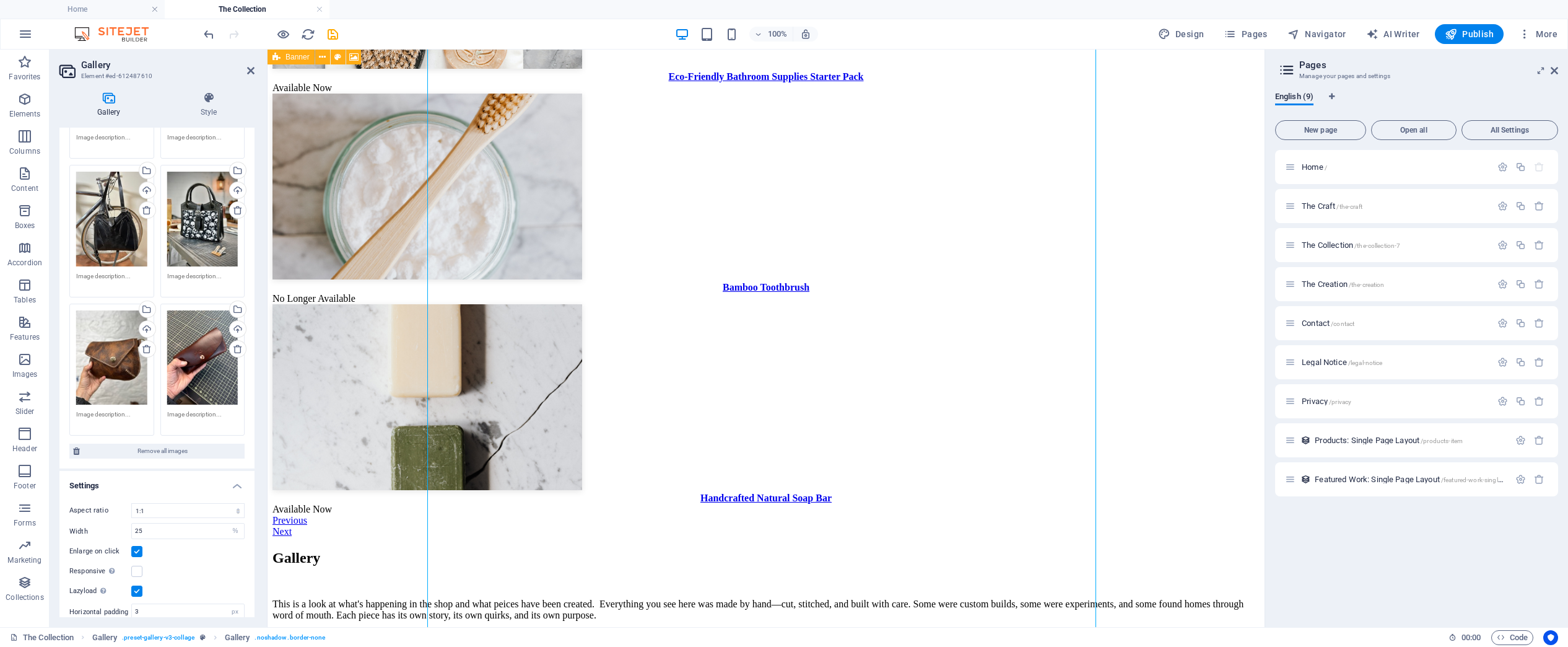
click at [111, 330] on div "Drag files here, click to choose files or select files from Files or our free s…" at bounding box center [111, 357] width 71 height 94
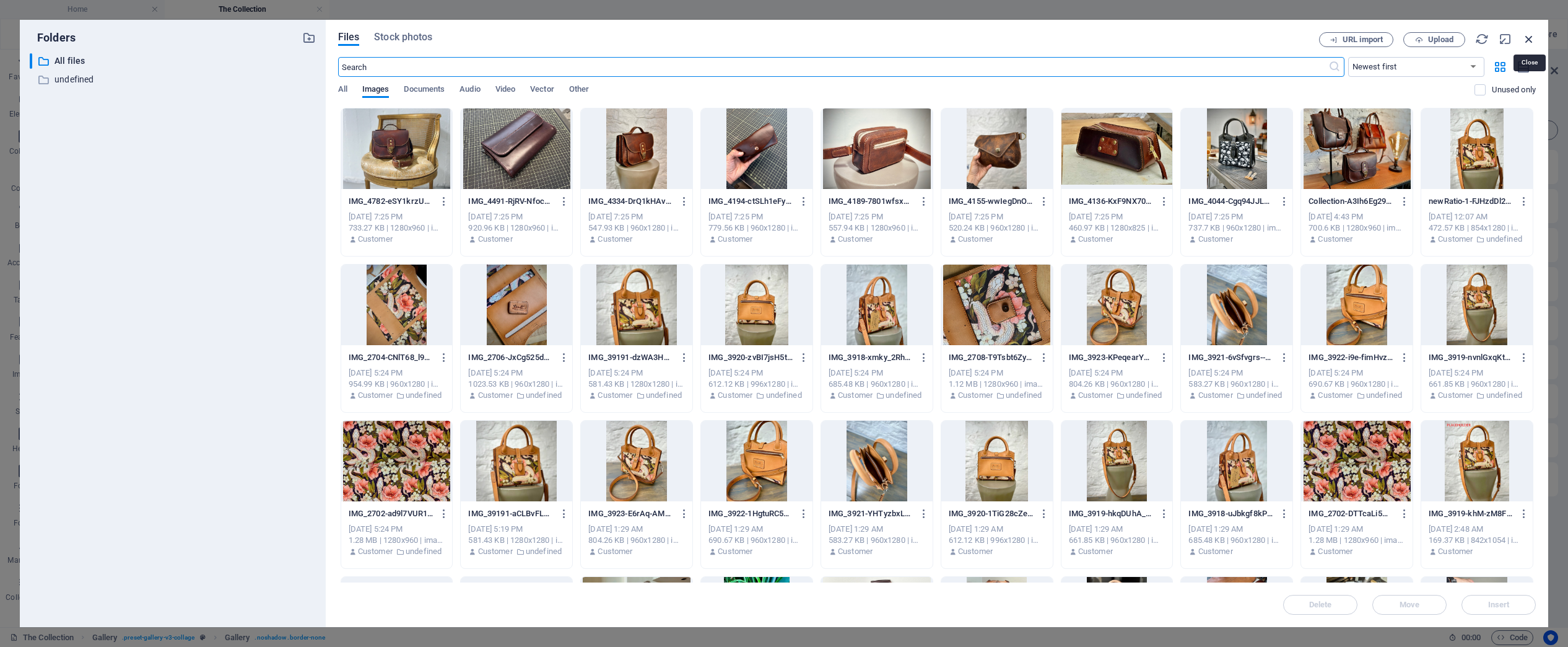
click at [1066, 38] on icon "button" at bounding box center [1530, 39] width 14 height 14
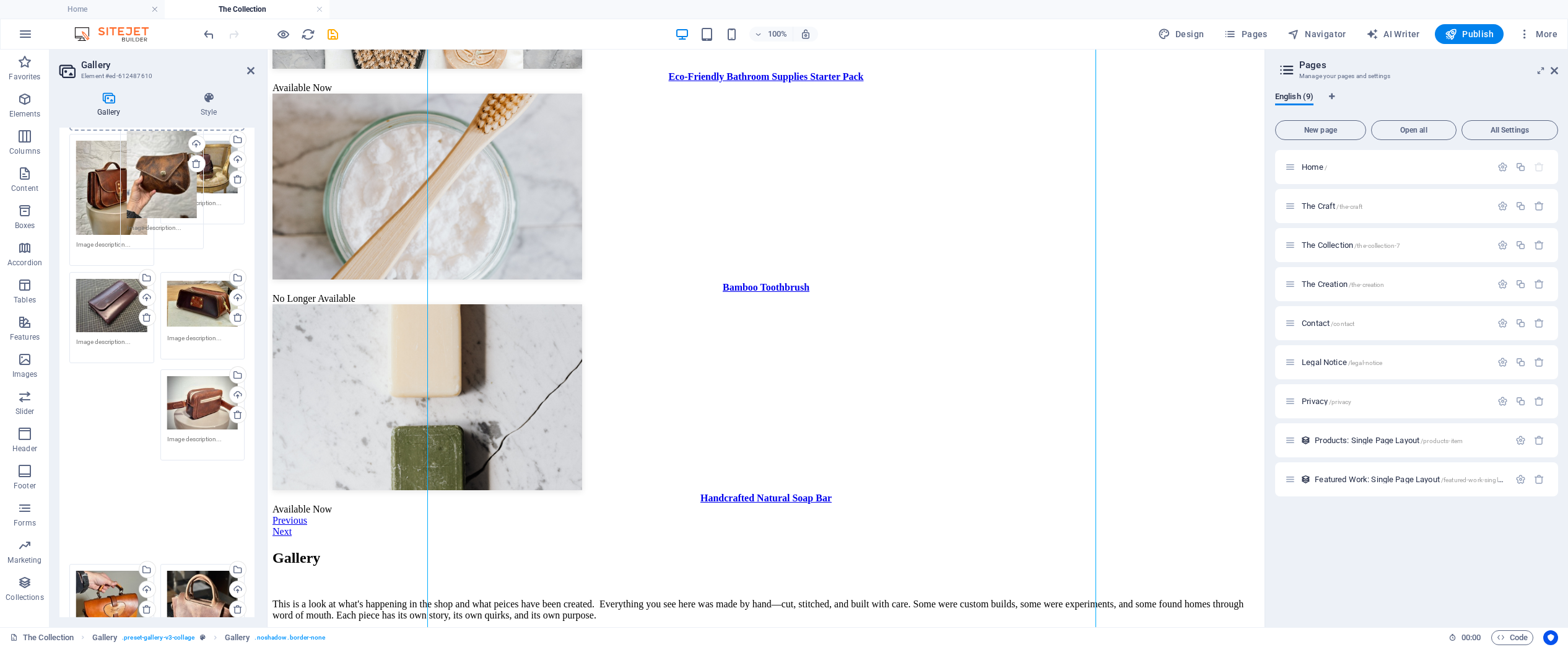
scroll to position [40, 0]
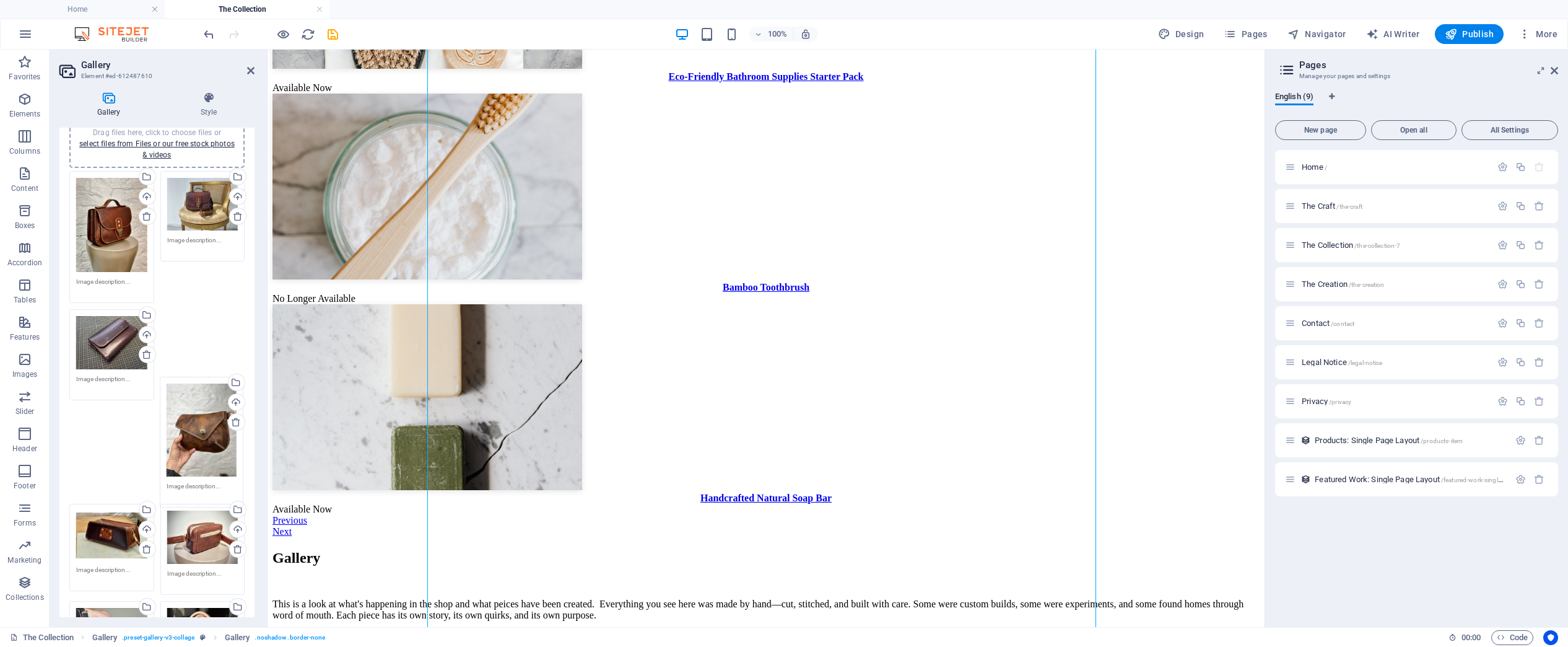
drag, startPoint x: 111, startPoint y: 332, endPoint x: 202, endPoint y: 438, distance: 139.7
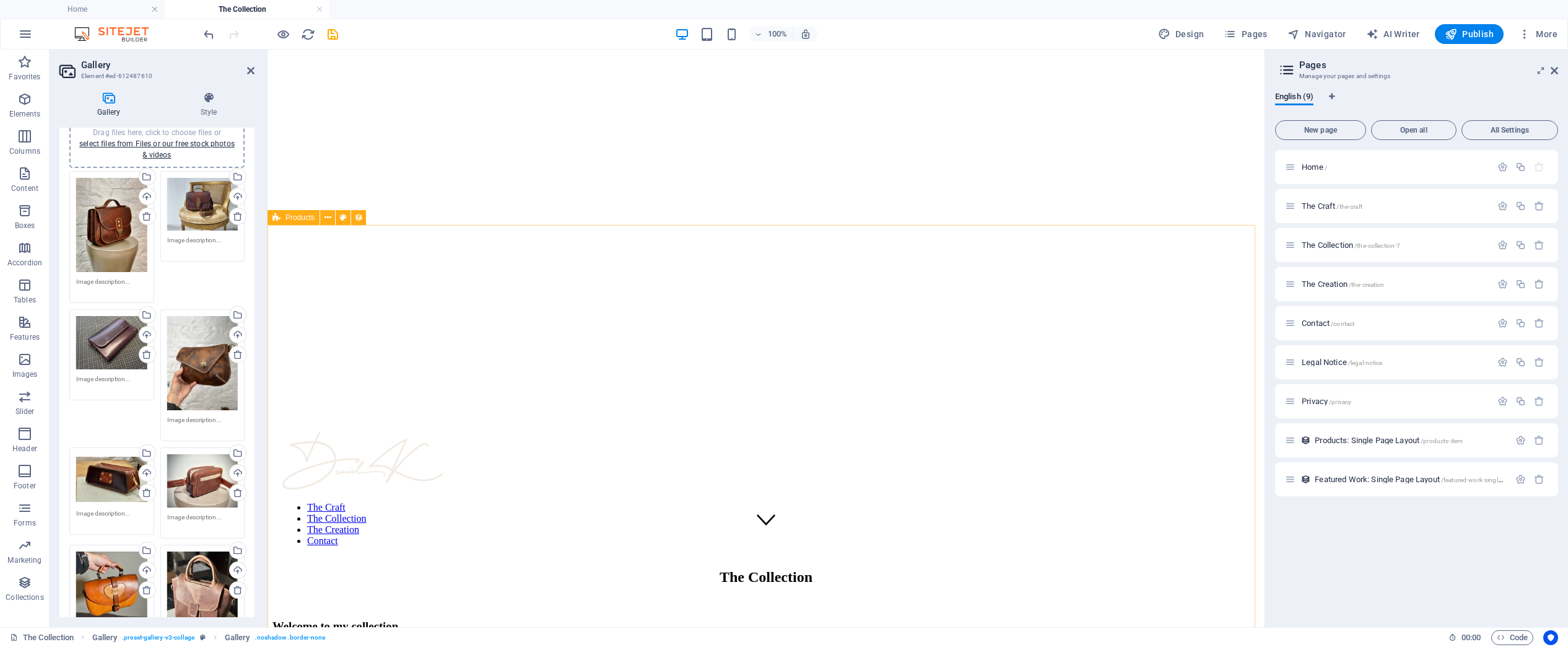
scroll to position [78, 0]
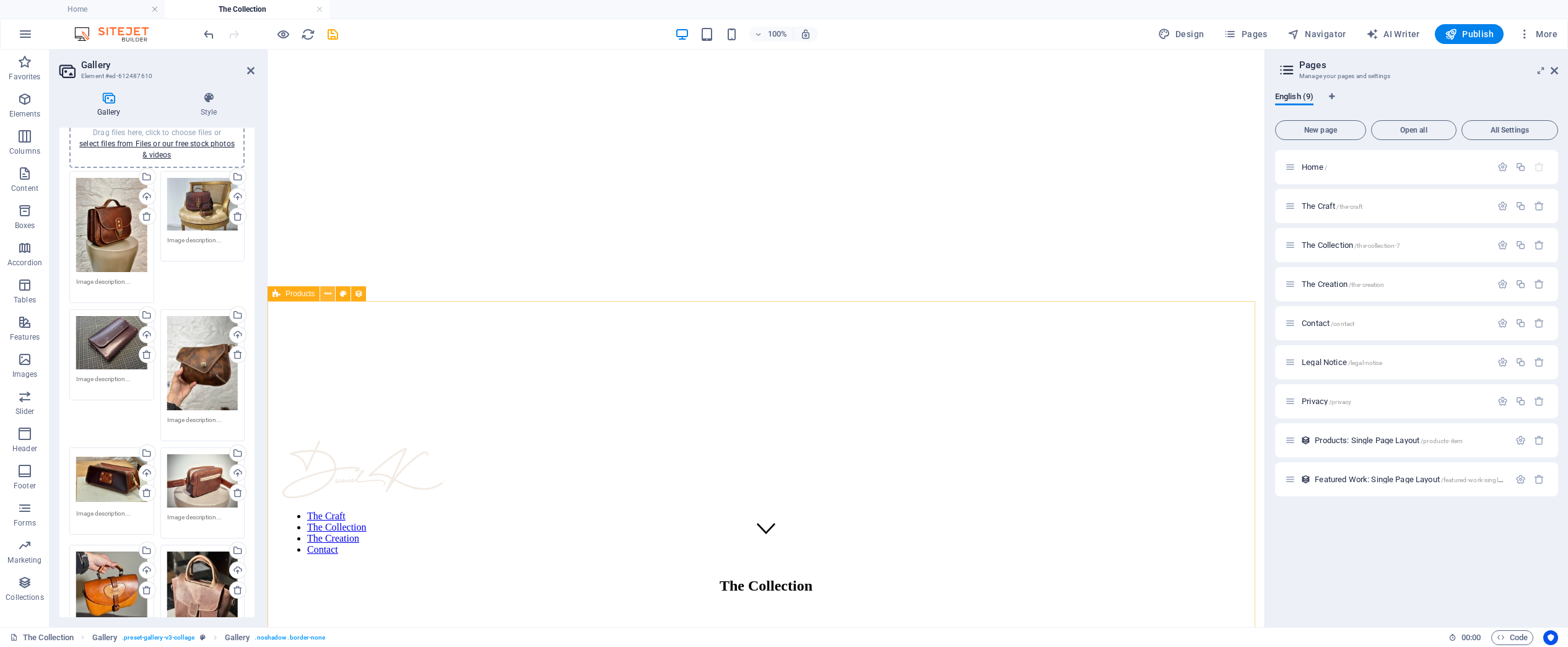
click at [328, 298] on icon at bounding box center [328, 293] width 7 height 13
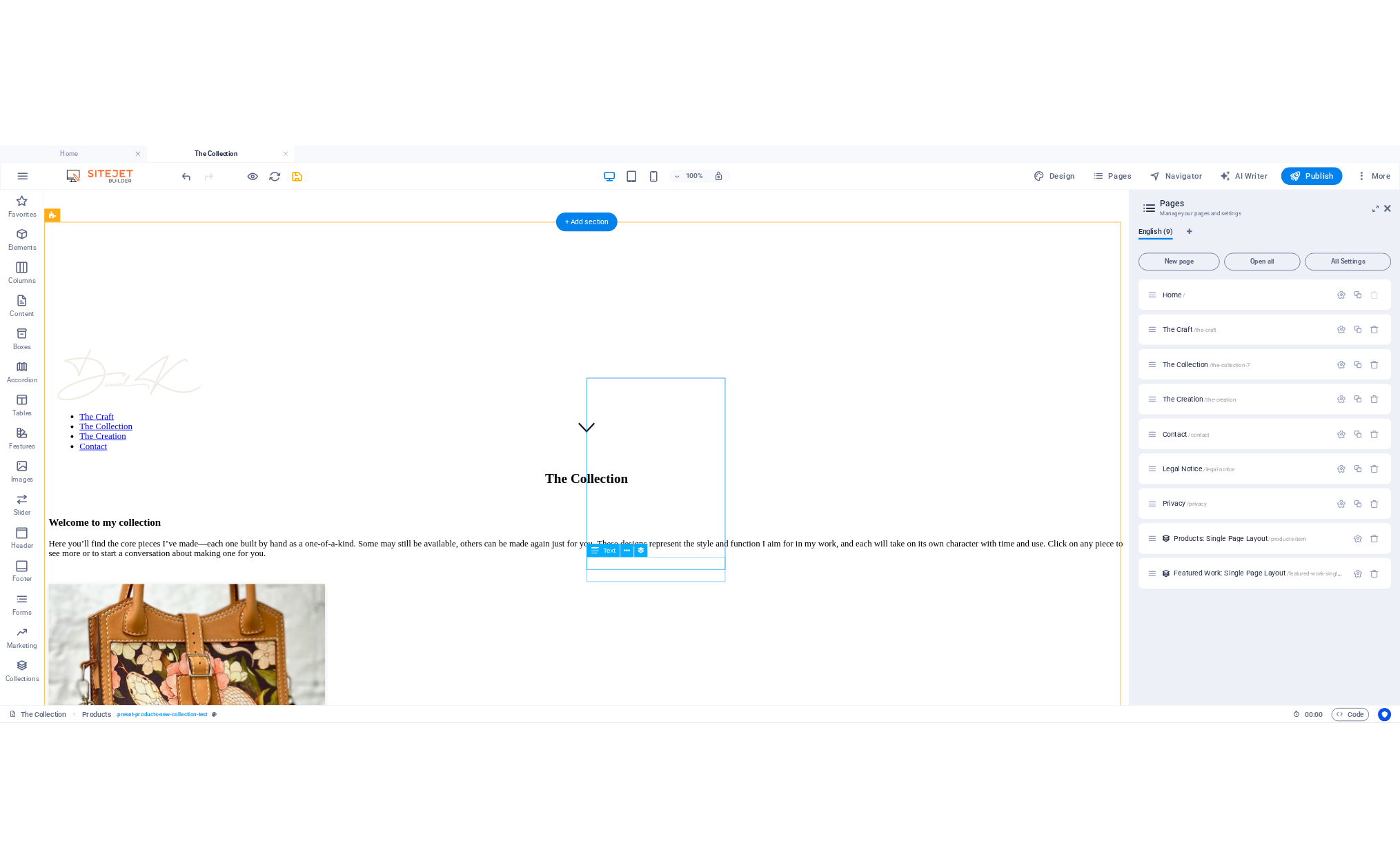
scroll to position [329, 0]
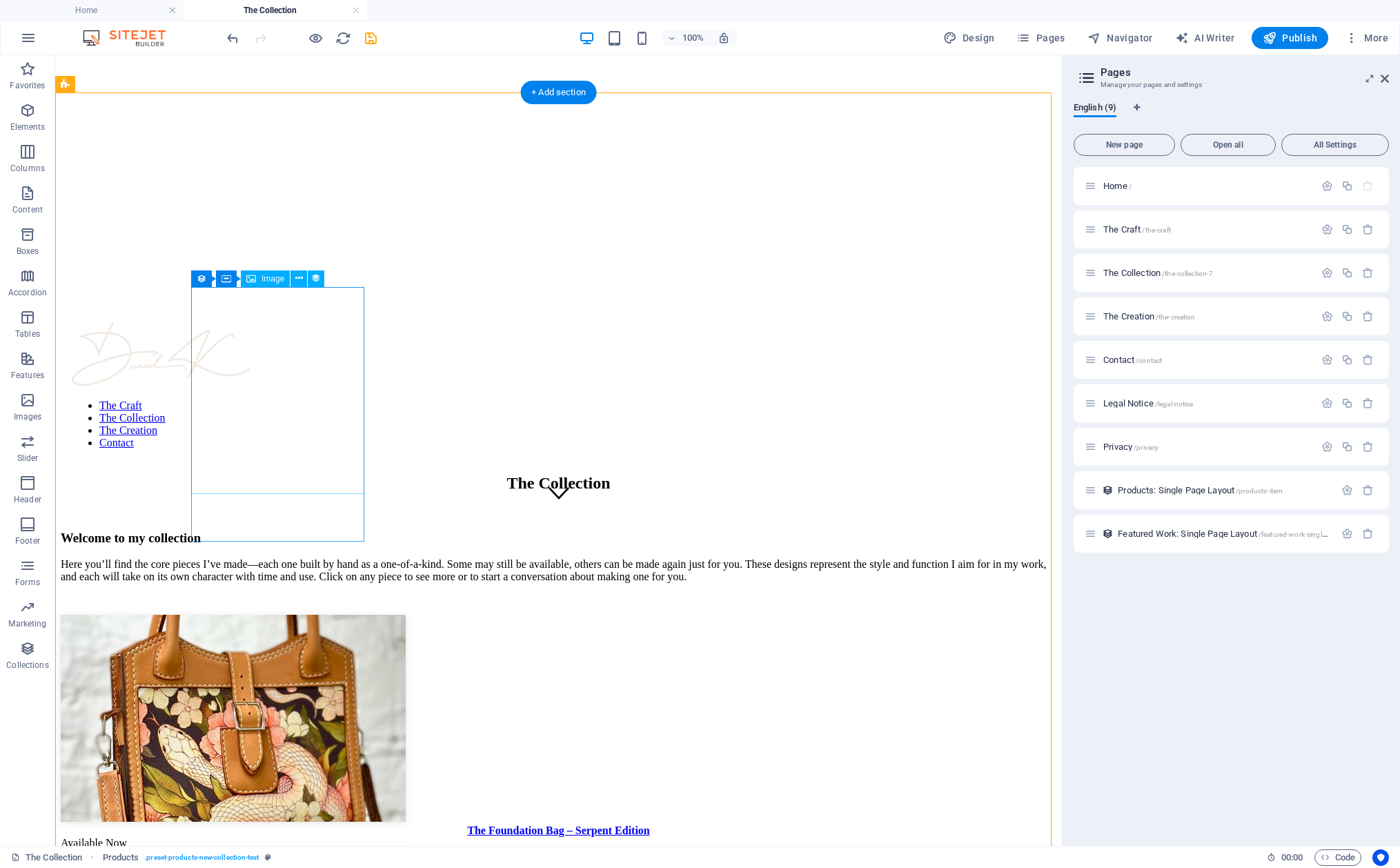
click at [279, 615] on figure at bounding box center [559, 720] width 996 height 209
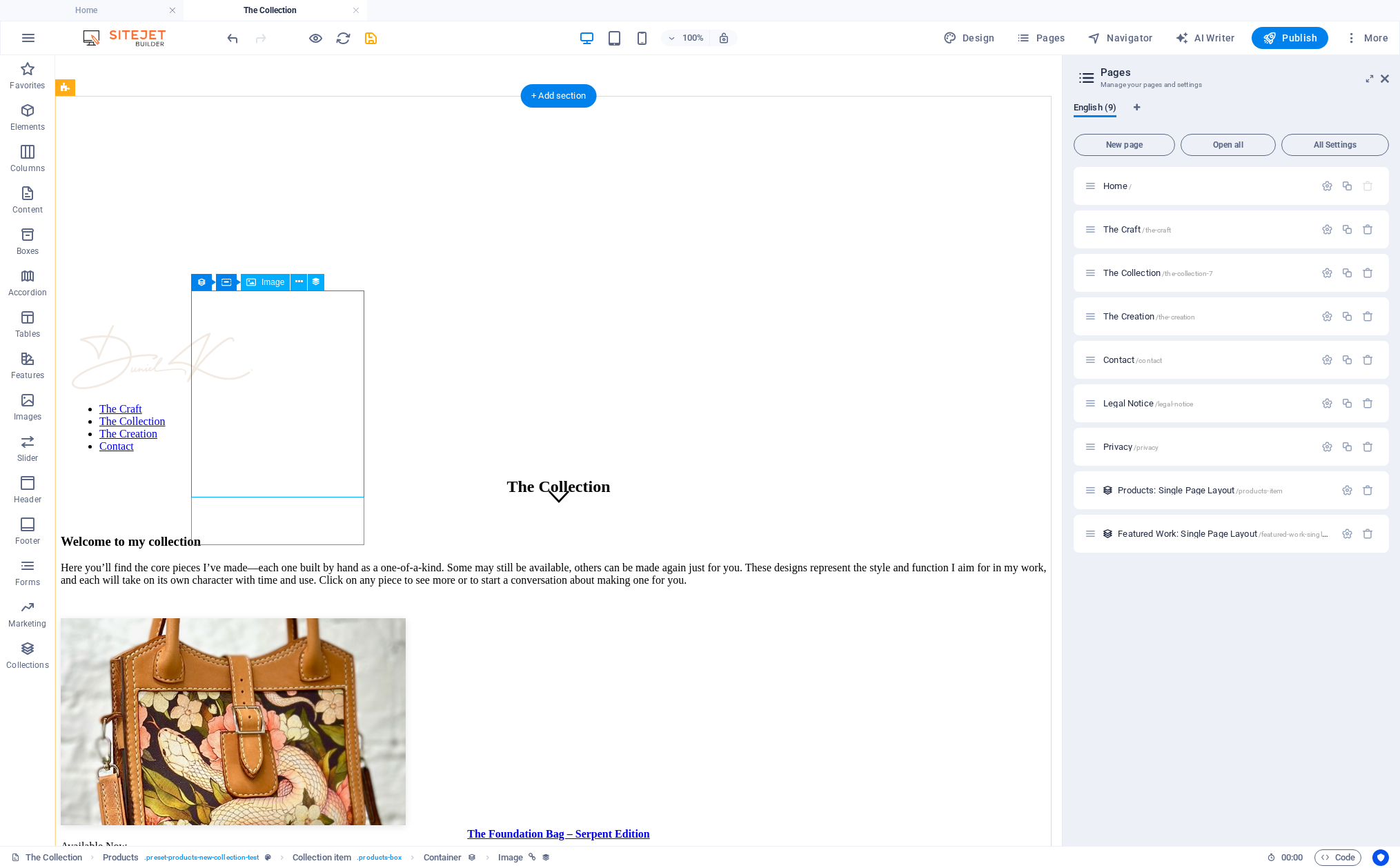
click at [327, 618] on figure at bounding box center [559, 722] width 996 height 209
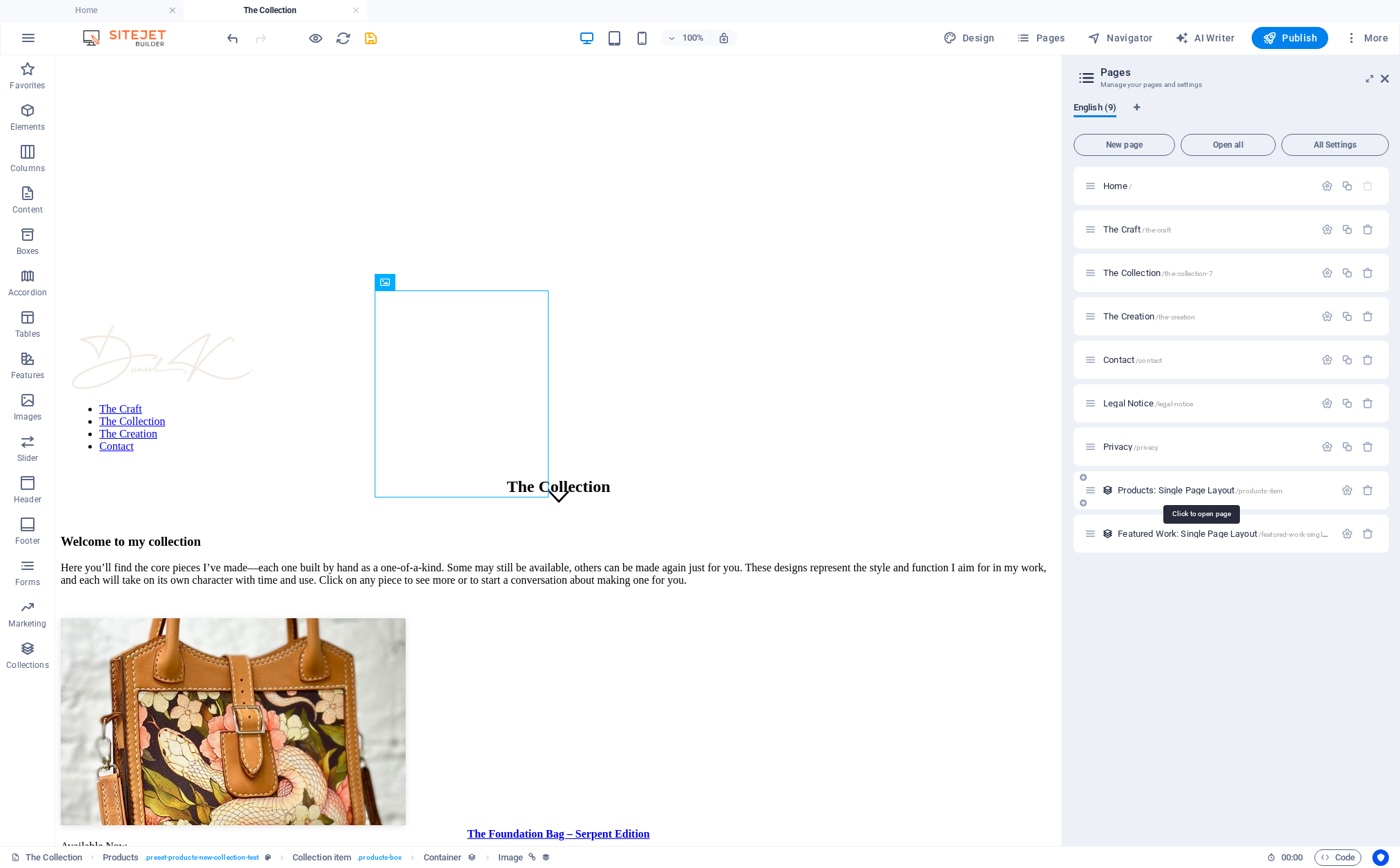
click at [1161, 493] on span "Products: Single Page Layout /products-item" at bounding box center [1199, 490] width 165 height 10
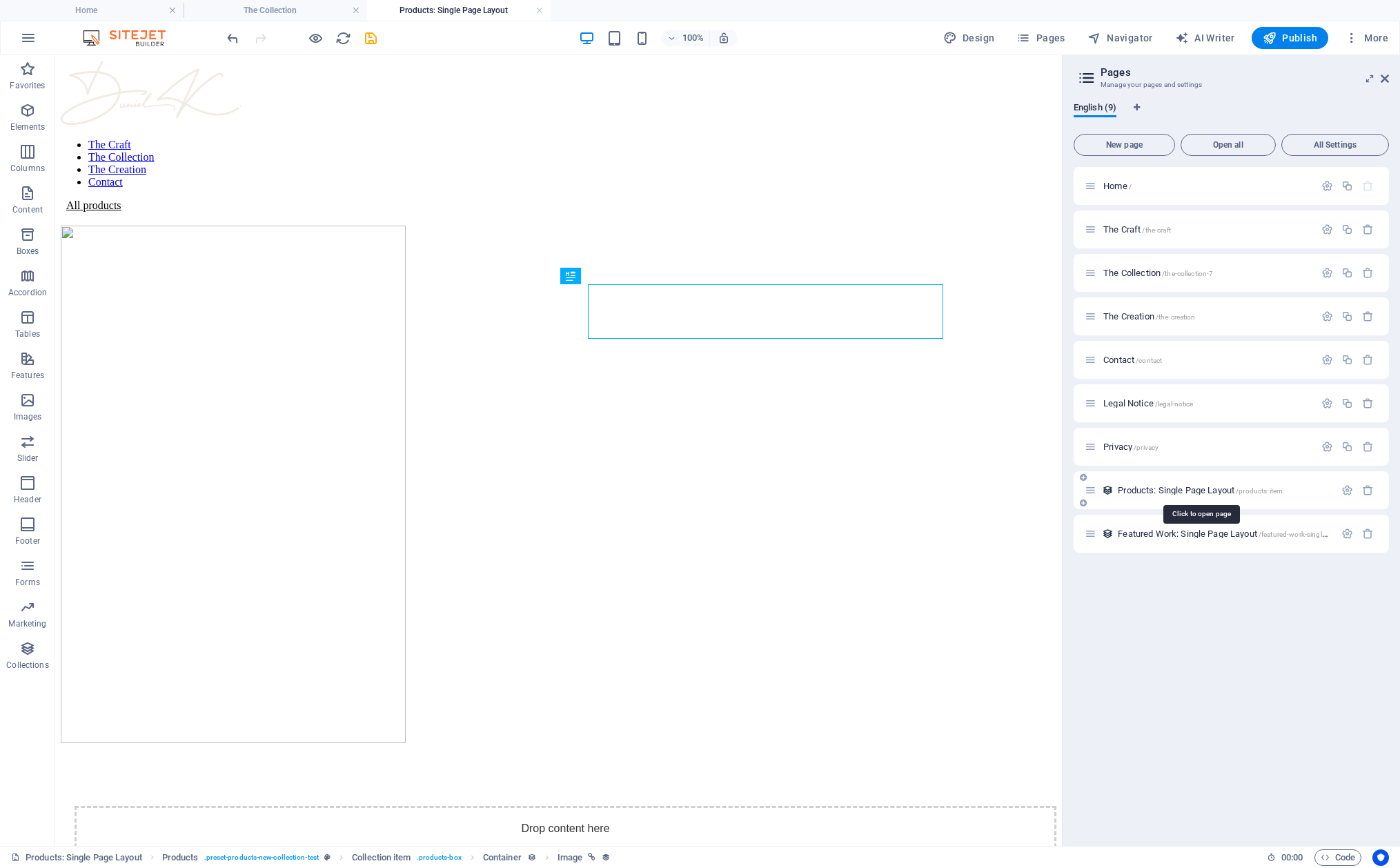
scroll to position [0, 0]
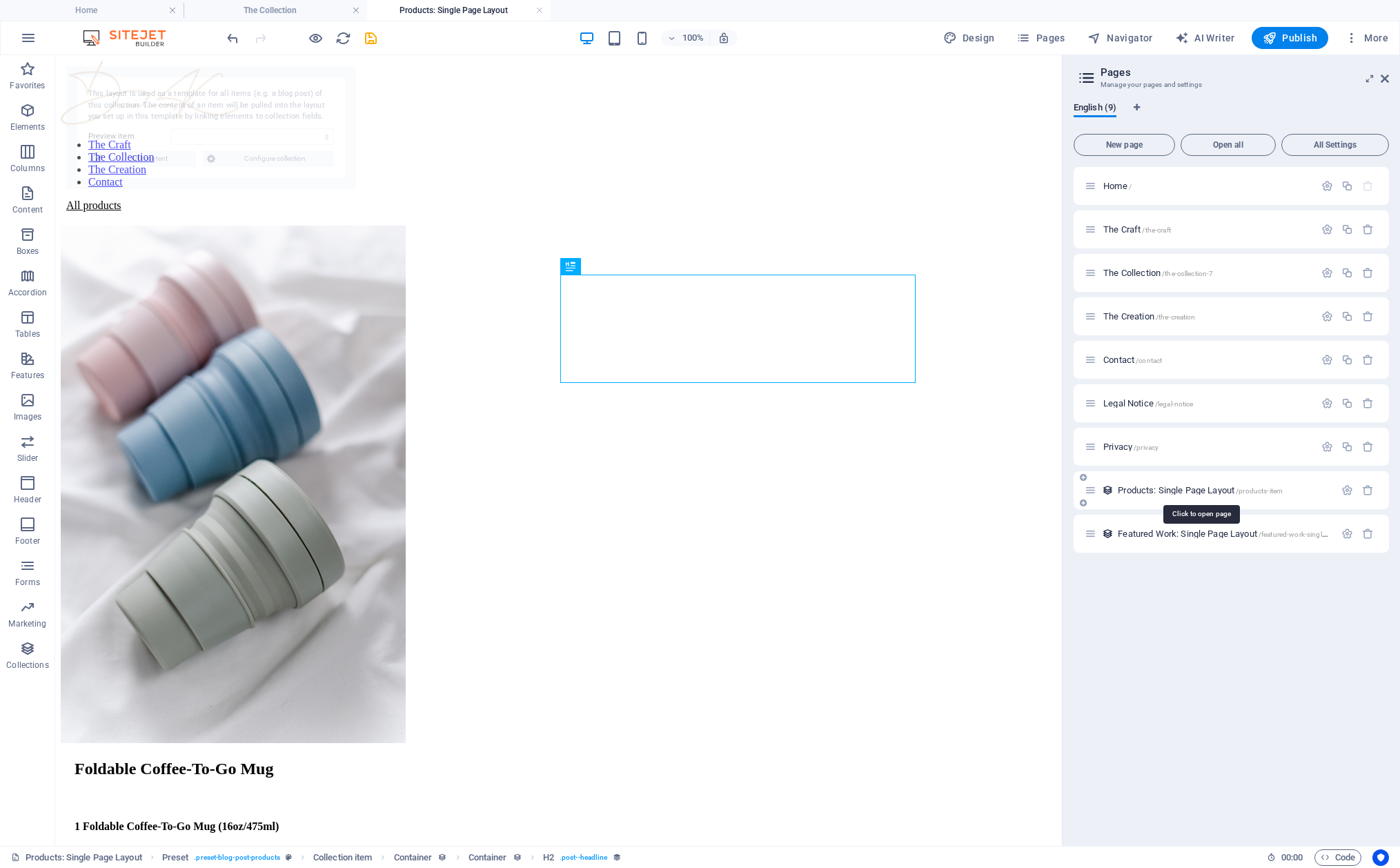
select select "68a9e6a75680227af306631e"
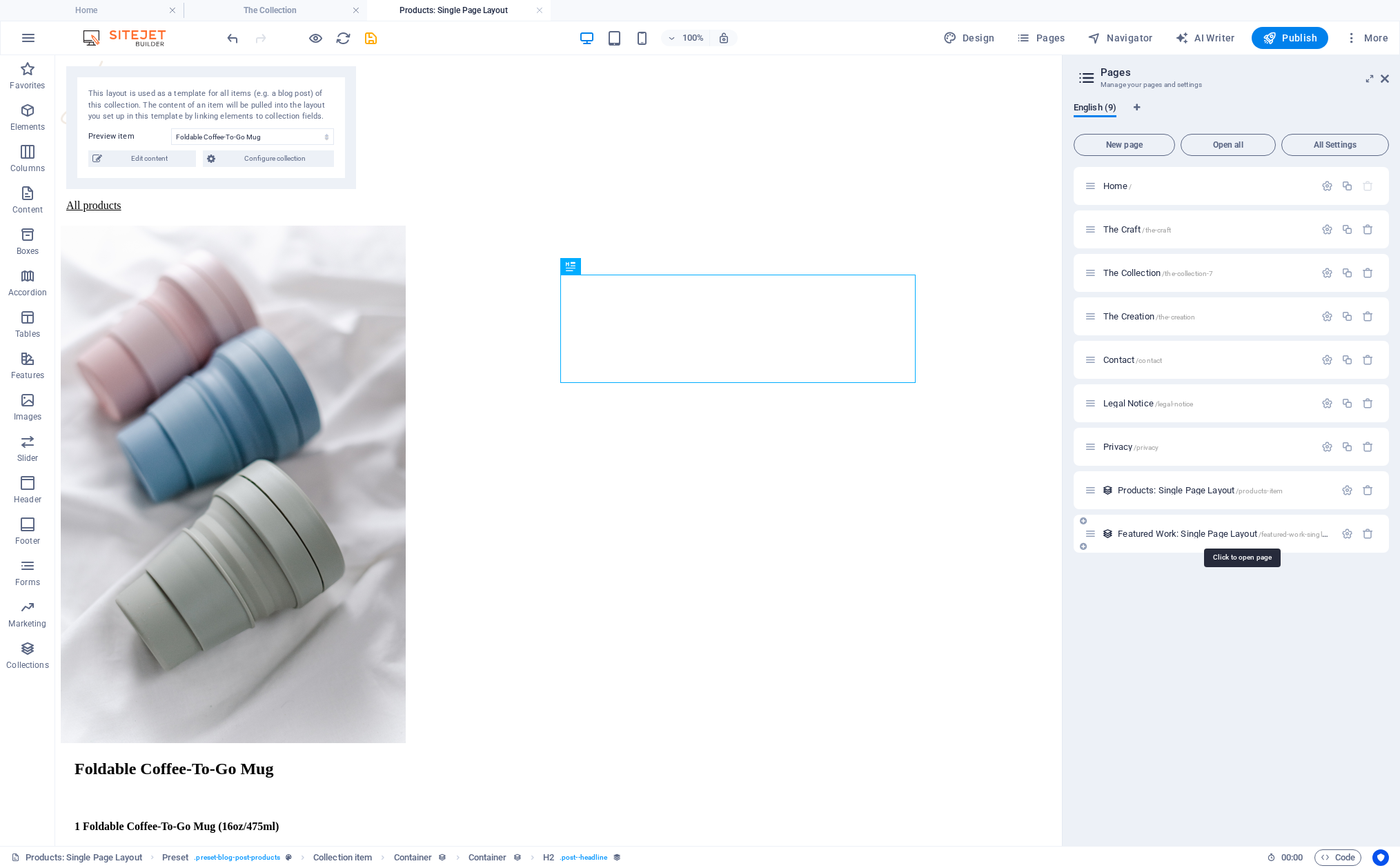
click at [1163, 532] on span "Featured Work: Single Page Layout /featured-work-single-page-layout" at bounding box center [1240, 533] width 246 height 10
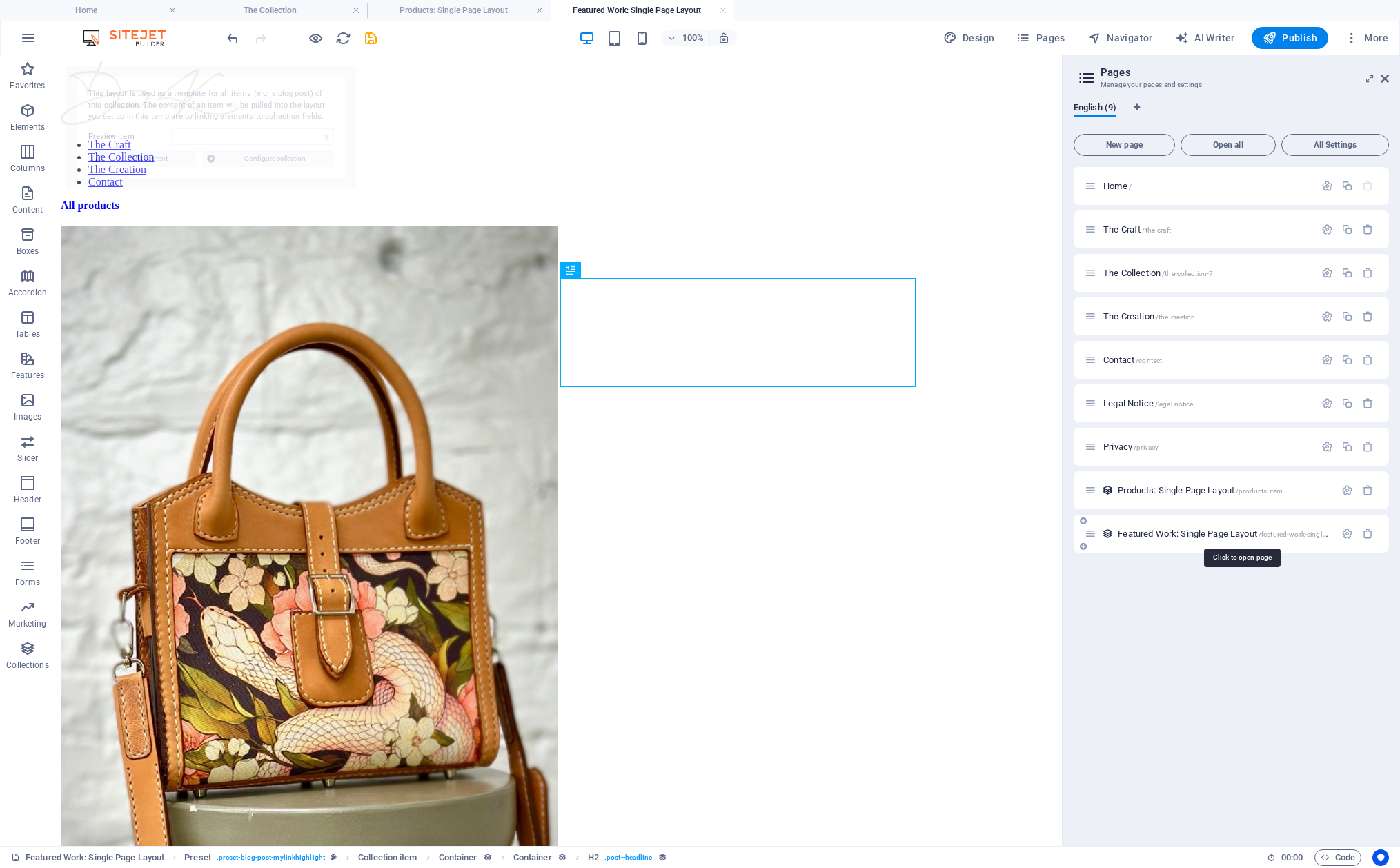
select select "68a9ebaee40e8dc51a00e154"
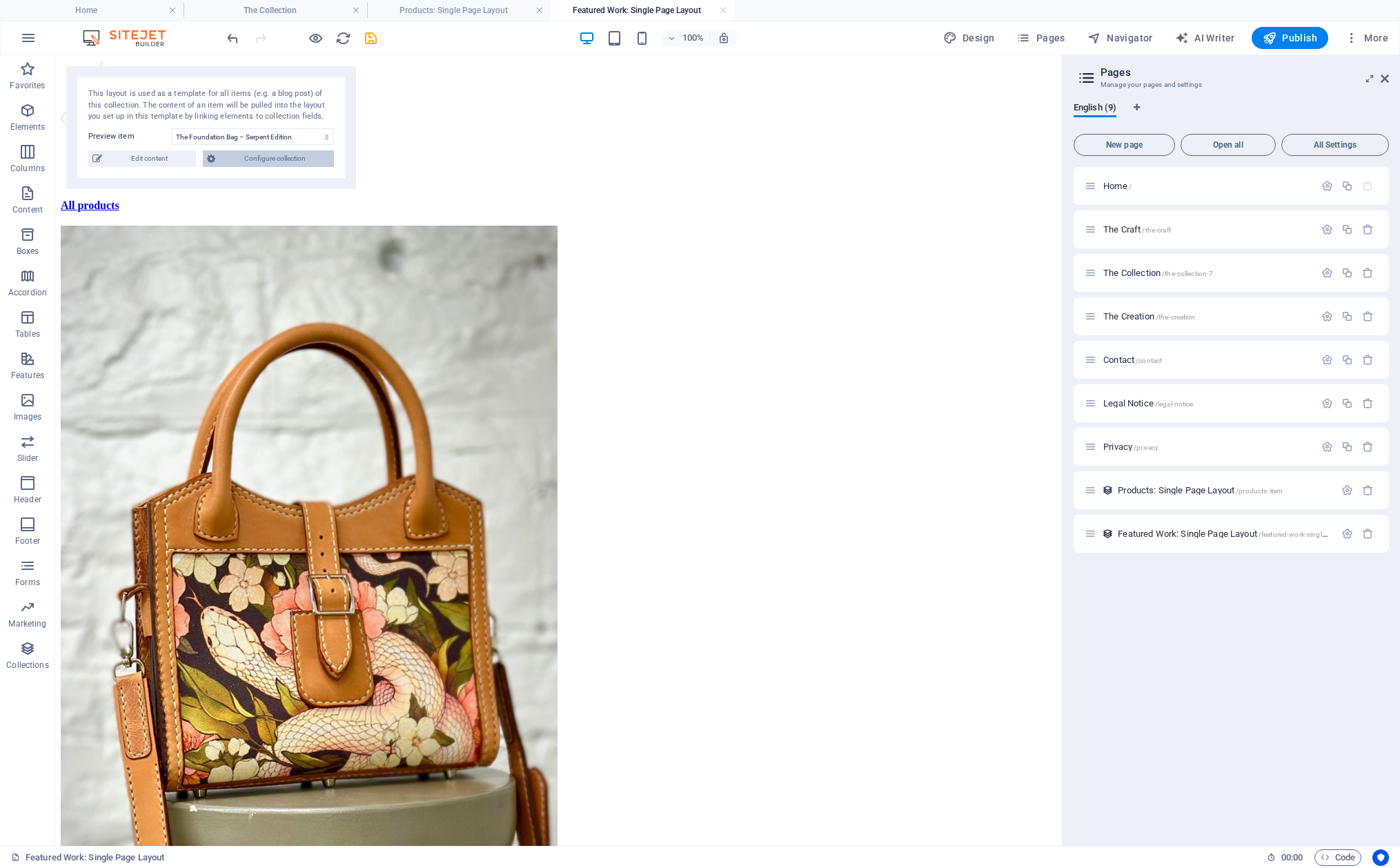
click at [258, 157] on span "Configure collection" at bounding box center [275, 158] width 110 height 16
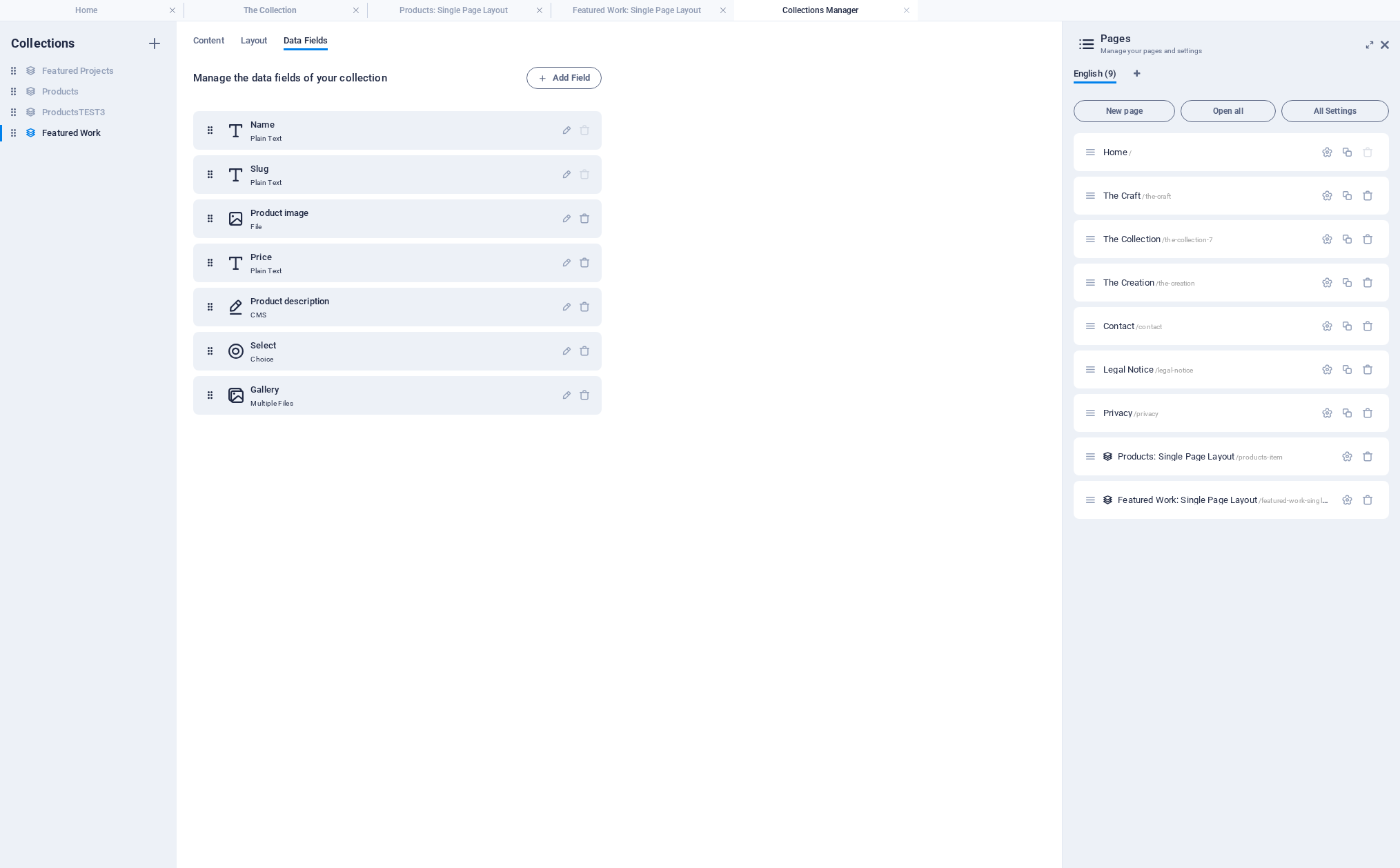
click at [437, 590] on div "Name Plain Text Slug Plain Text Product image File Price Plain Text Product des…" at bounding box center [400, 477] width 414 height 749
click at [246, 41] on span "Layout" at bounding box center [254, 42] width 27 height 19
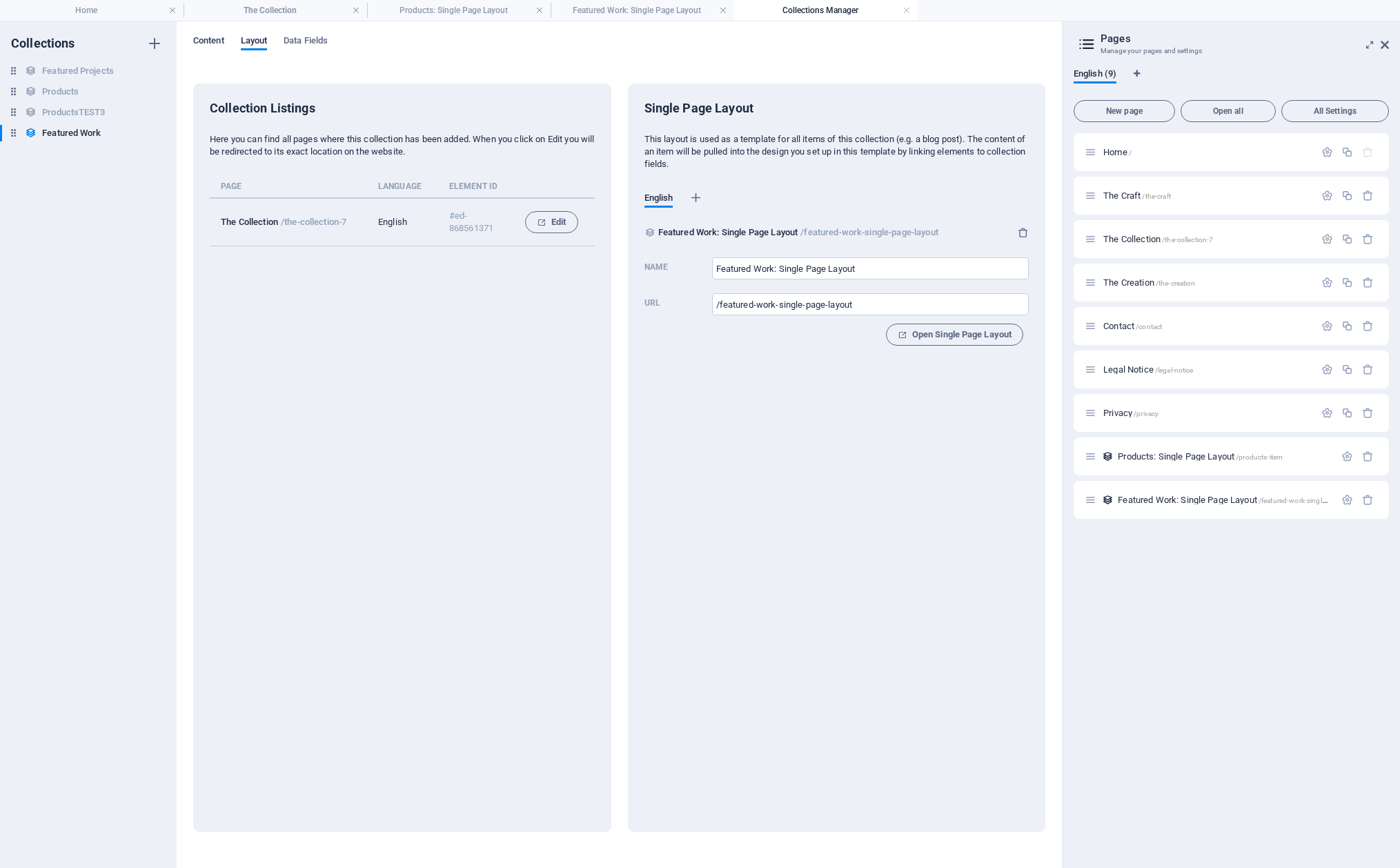
click at [215, 39] on span "Content" at bounding box center [208, 42] width 31 height 19
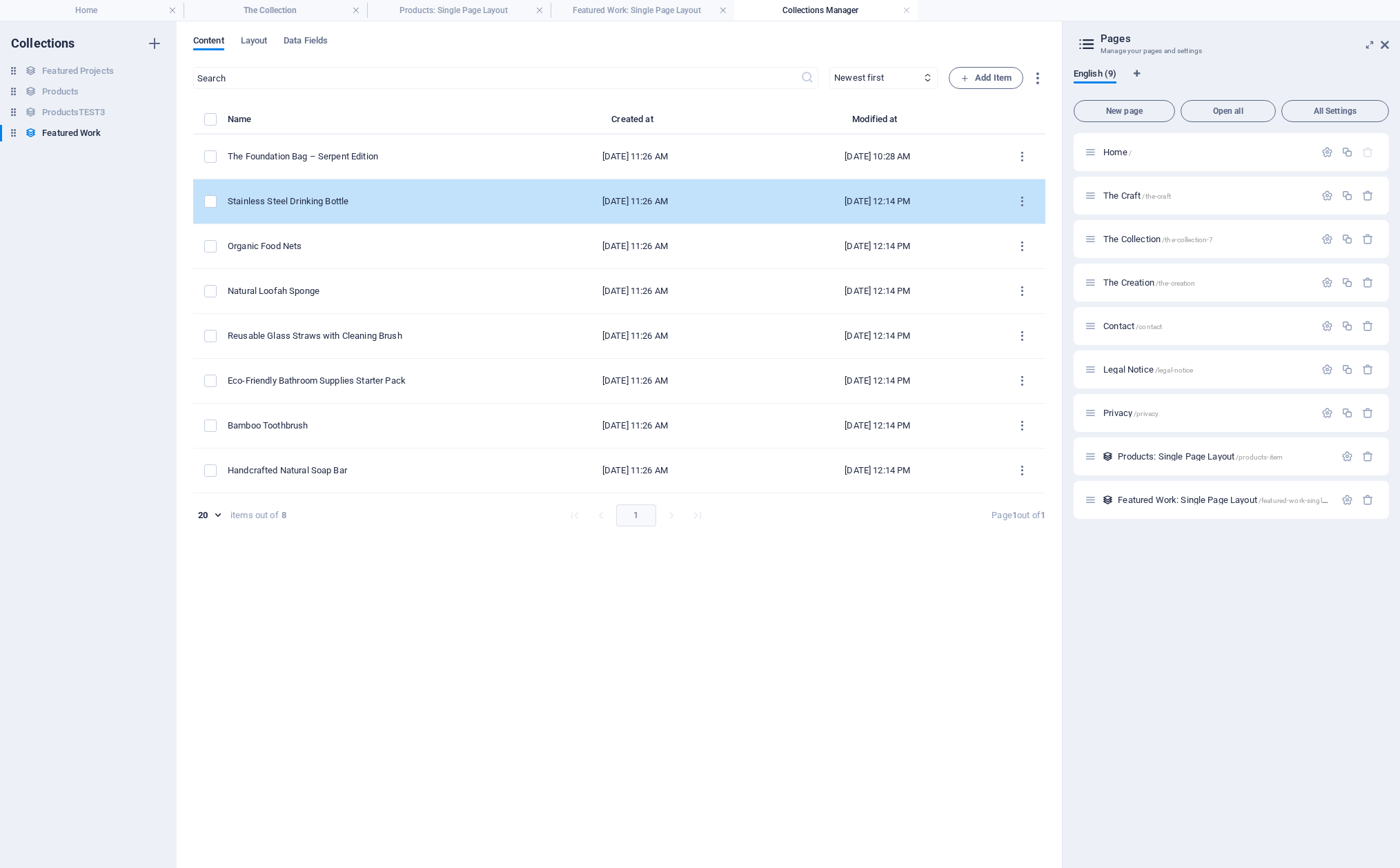
click at [307, 197] on div "Stainless Steel Drinking Bottle" at bounding box center [365, 201] width 275 height 12
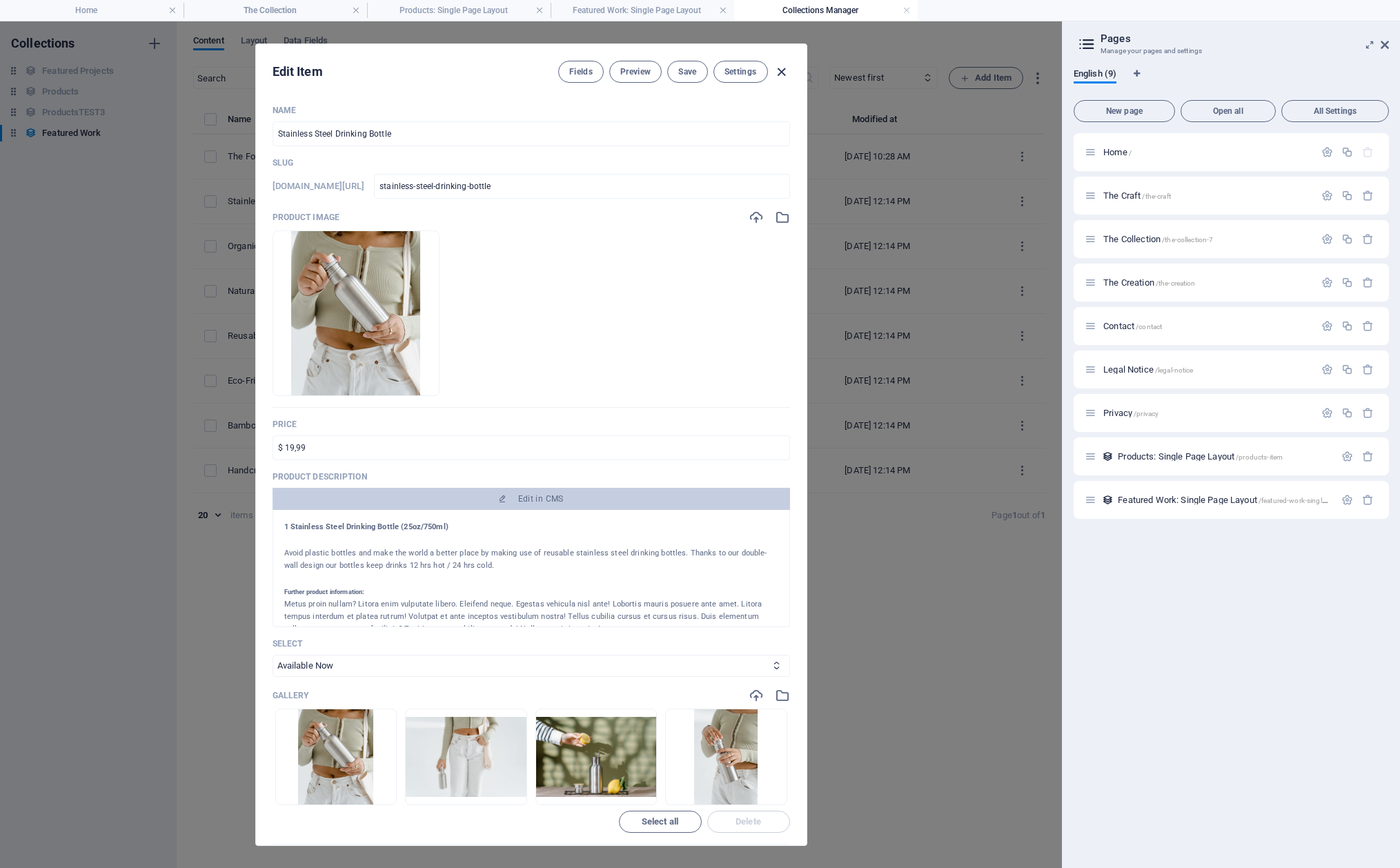
click at [784, 69] on icon "button" at bounding box center [781, 71] width 16 height 16
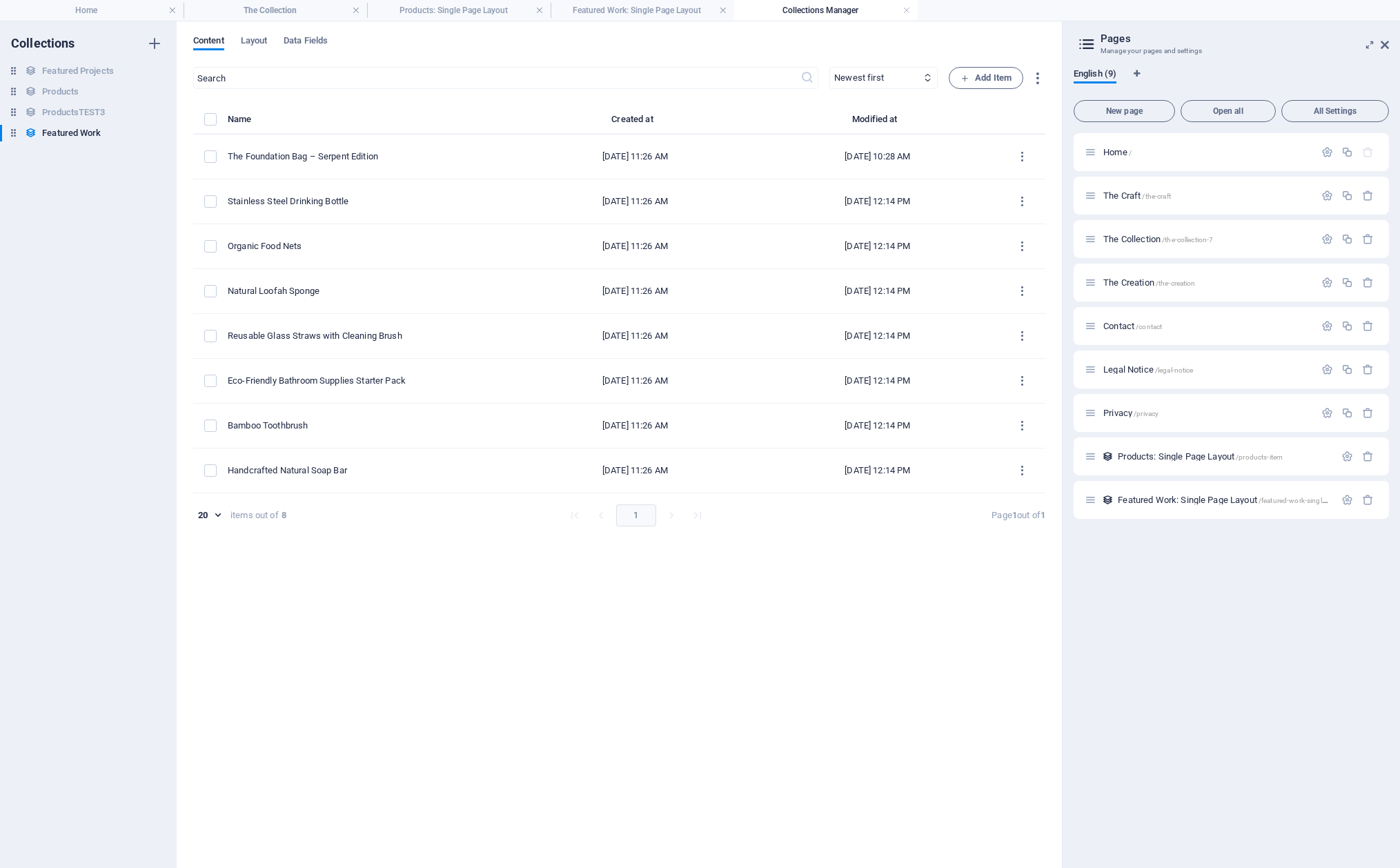
type input "stainless-steel-drinking-bottle"
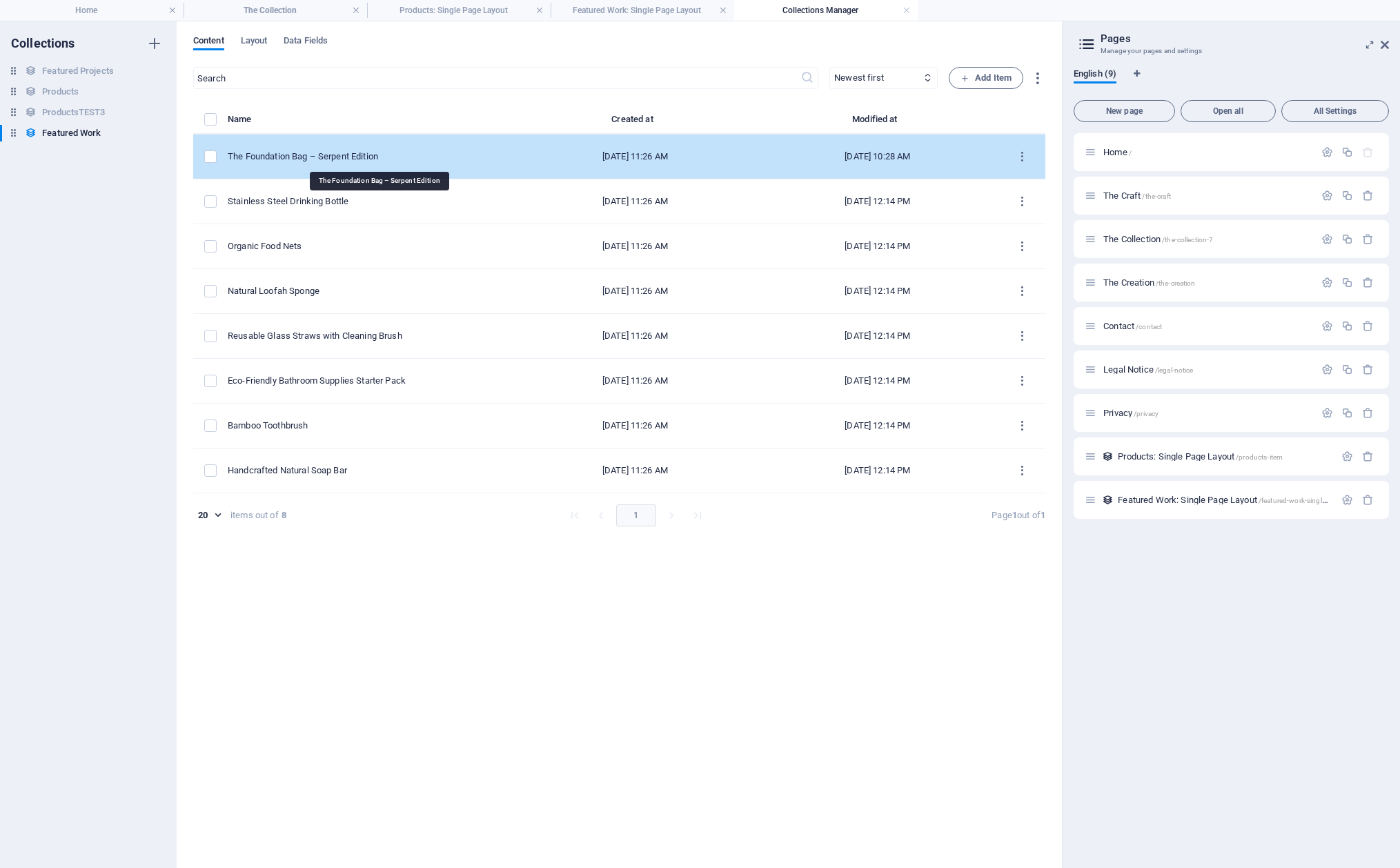
click at [364, 155] on div "The Foundation Bag – Serpent Edition" at bounding box center [365, 156] width 275 height 12
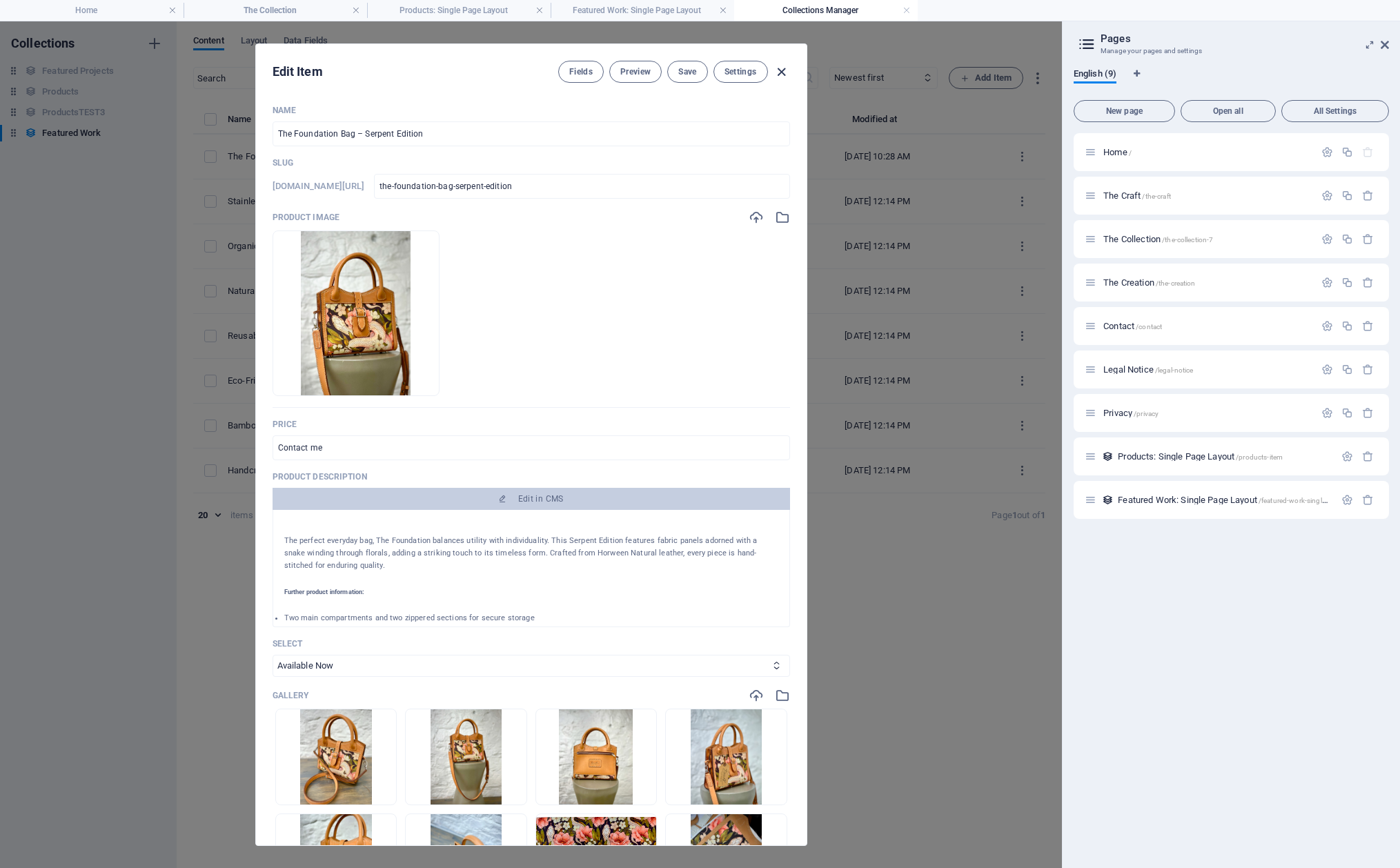
click at [783, 69] on icon "button" at bounding box center [781, 71] width 16 height 16
type input "the-foundation-bag-serpent-edition"
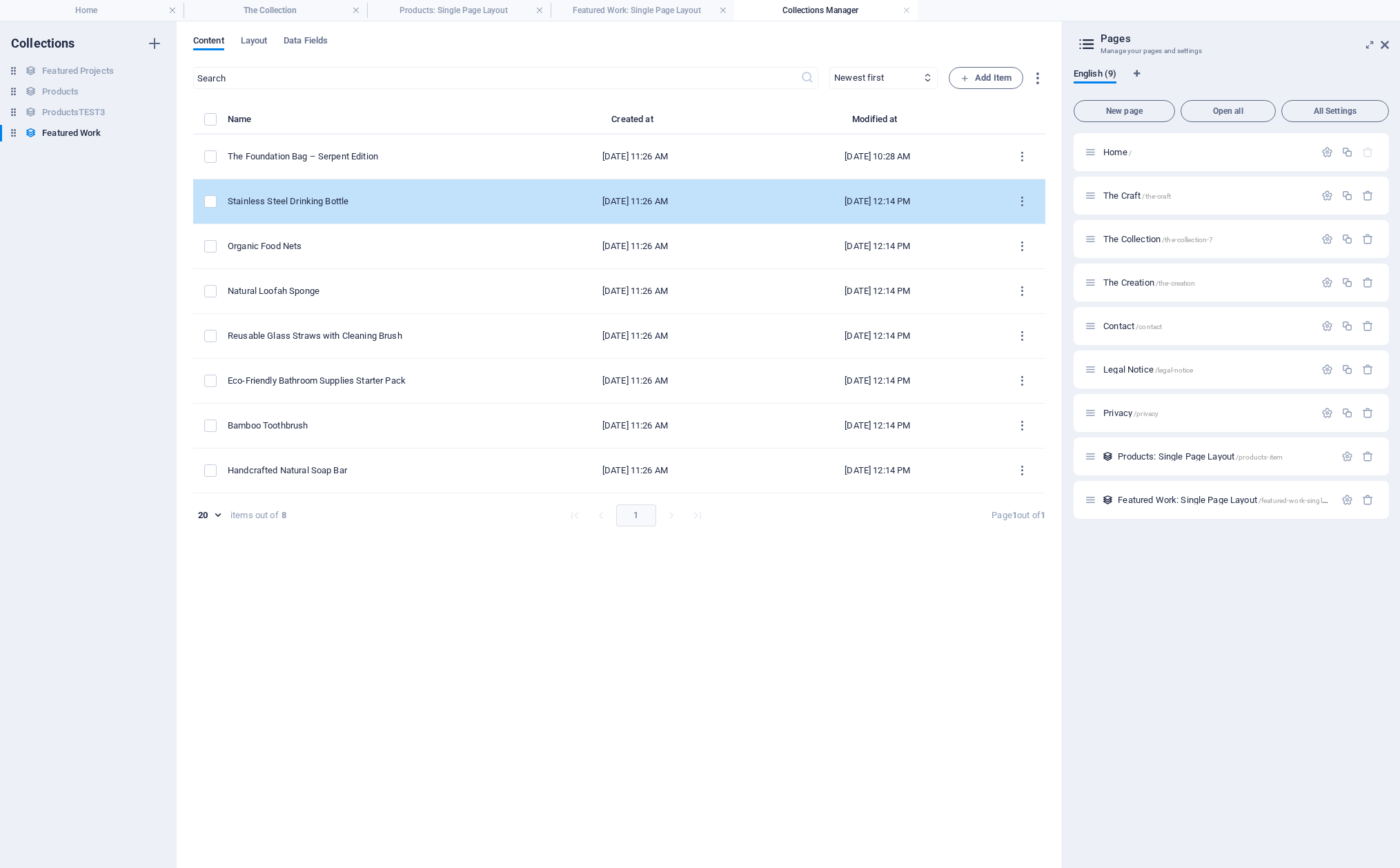
click at [374, 200] on div "Stainless Steel Drinking Bottle" at bounding box center [365, 201] width 275 height 12
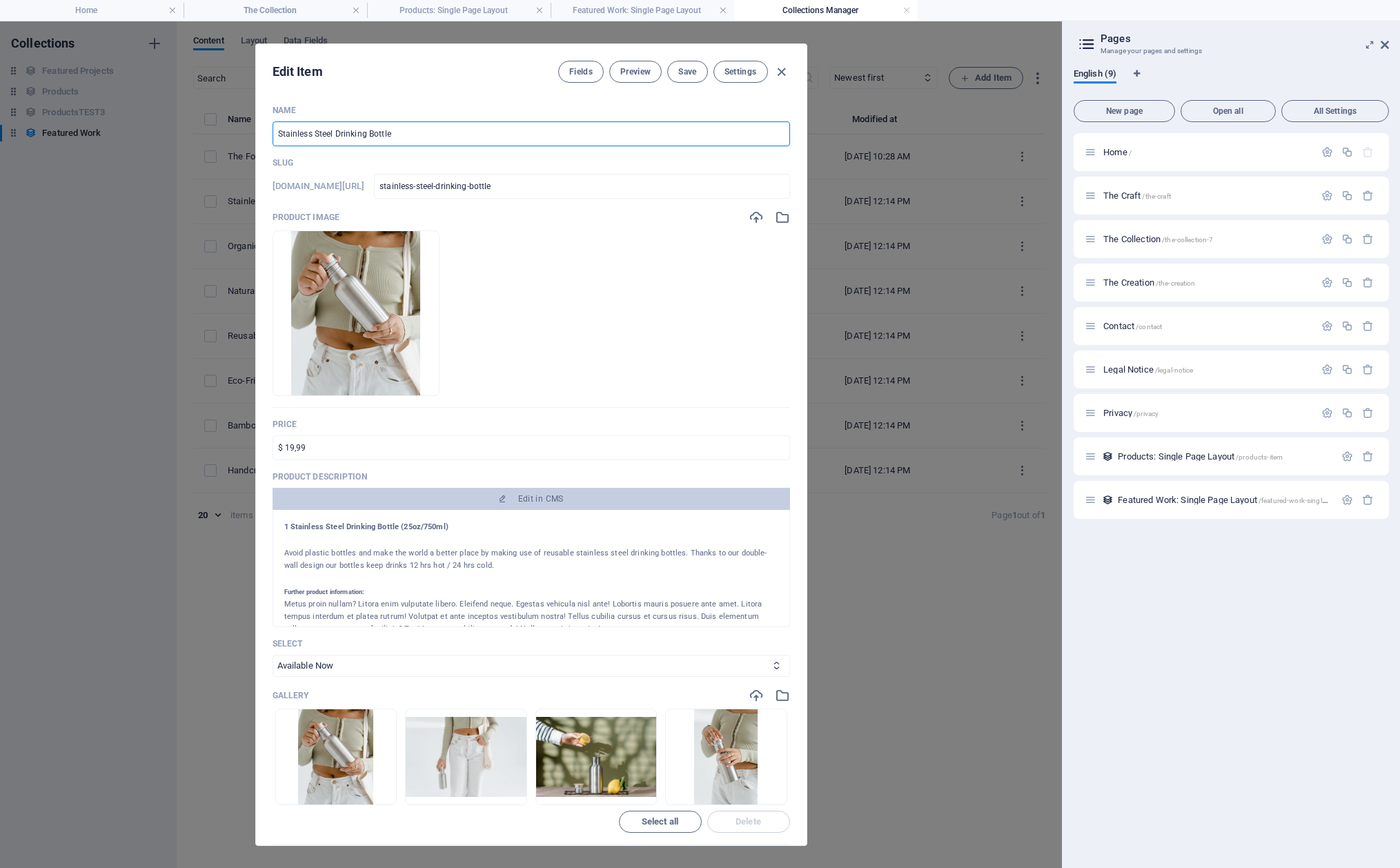
drag, startPoint x: 398, startPoint y: 136, endPoint x: 233, endPoint y: 125, distance: 165.4
click at [233, 125] on div "Edit Item Fields Preview Save Settings Name Stainless Steel Drinking Bottle ​ S…" at bounding box center [531, 444] width 1062 height 846
click at [406, 144] on input "Stainless Steel Drinking Bottle" at bounding box center [531, 134] width 518 height 25
drag, startPoint x: 406, startPoint y: 137, endPoint x: 234, endPoint y: 126, distance: 172.4
click at [234, 126] on div "Edit Item Fields Preview Save Settings Name Stainless Steel Drinking Bottle ​ S…" at bounding box center [531, 444] width 1062 height 846
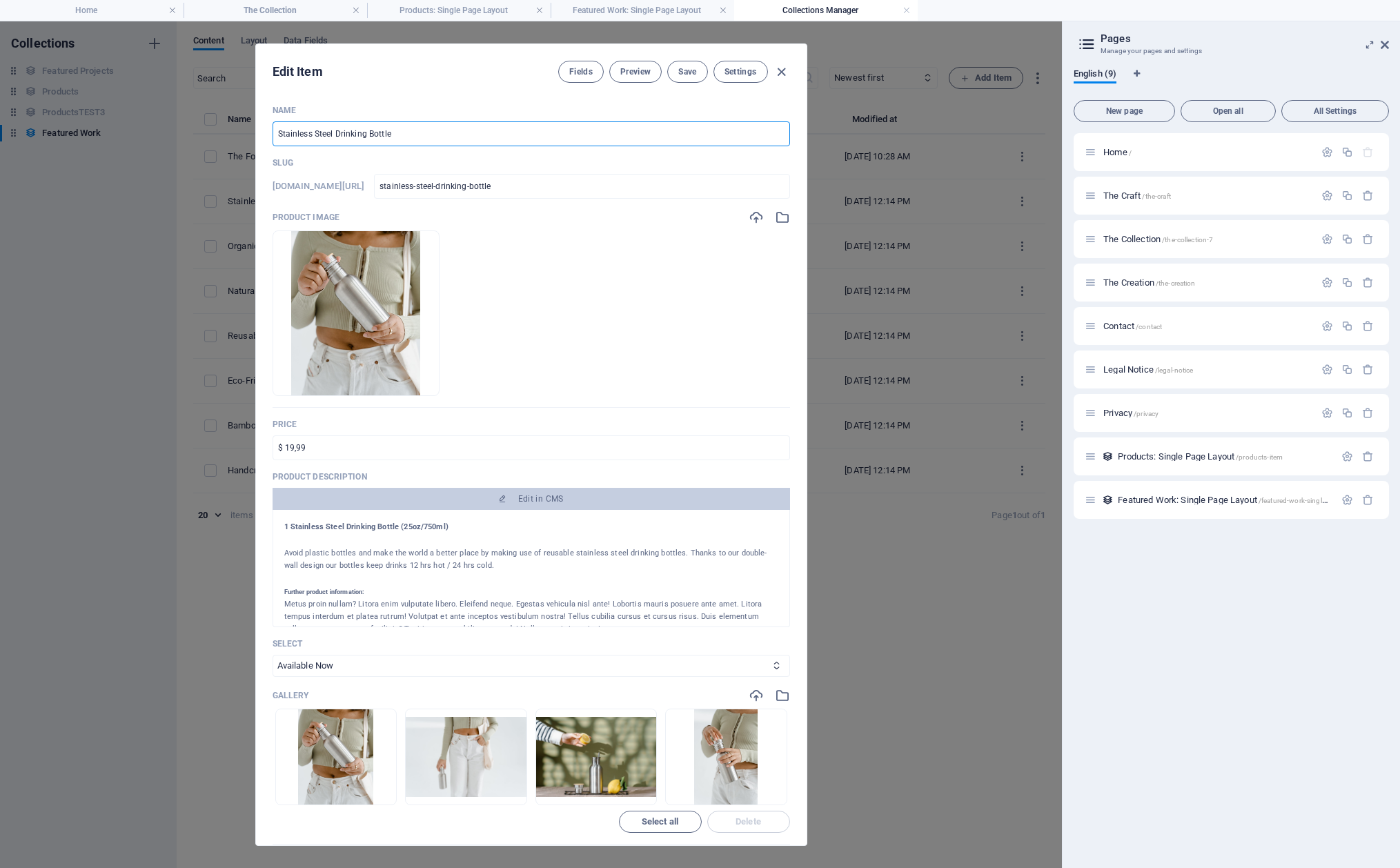
click at [398, 137] on input "Stainless Steel Drinking Bottle" at bounding box center [531, 134] width 518 height 25
drag, startPoint x: 404, startPoint y: 137, endPoint x: 246, endPoint y: 123, distance: 158.6
click at [246, 123] on div "Edit Item Fields Preview Save Settings Name Stainless Steel Drinking Bottle ​ S…" at bounding box center [531, 444] width 1062 height 846
type input "W"
type input "w"
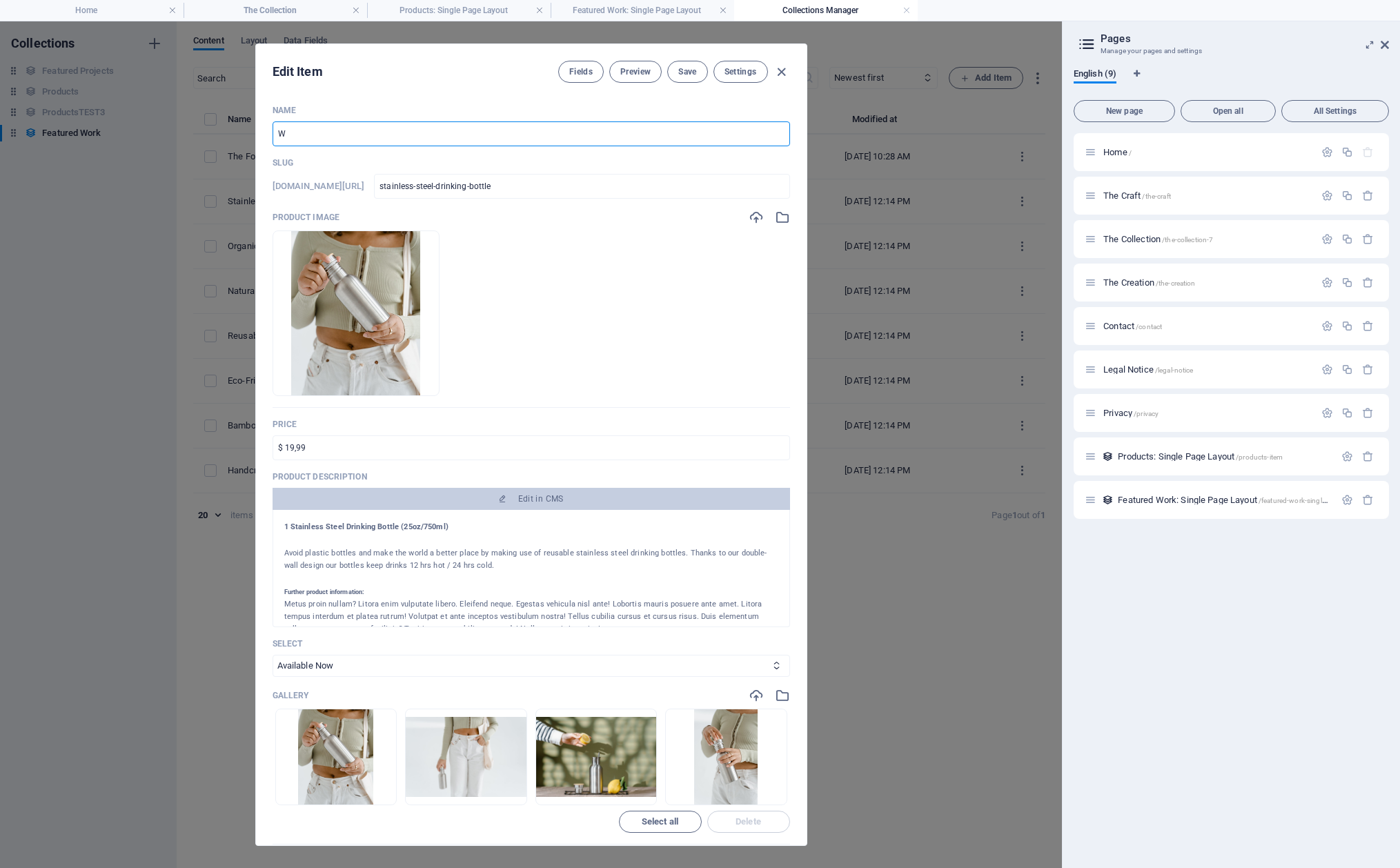
type input "w"
type input "Wa"
type input "wa"
type input "Wai"
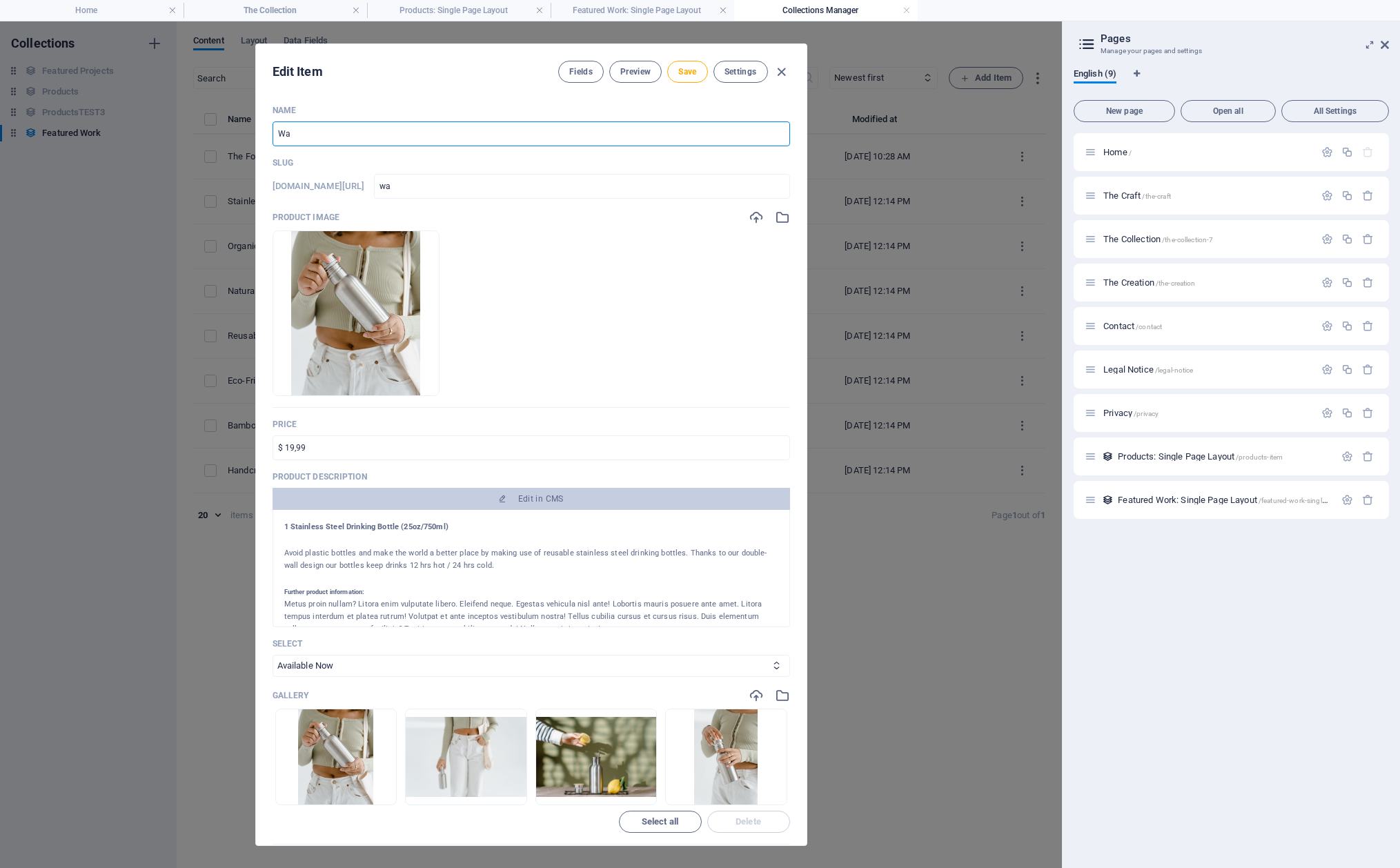
type input "wai"
type input "Wais"
type input "wais"
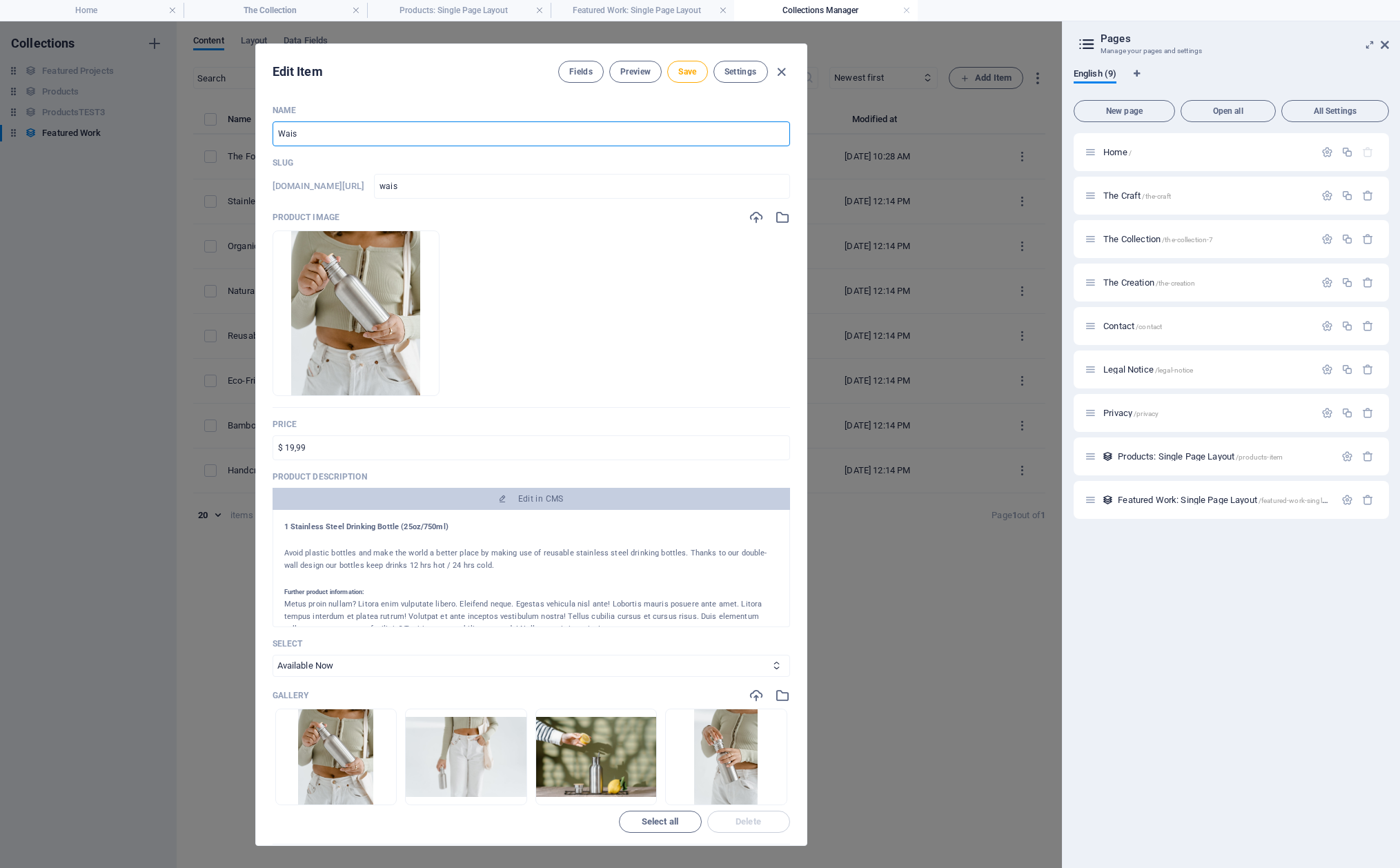
type input "Waist"
type input "waist"
type input "Waistb"
type input "waistb"
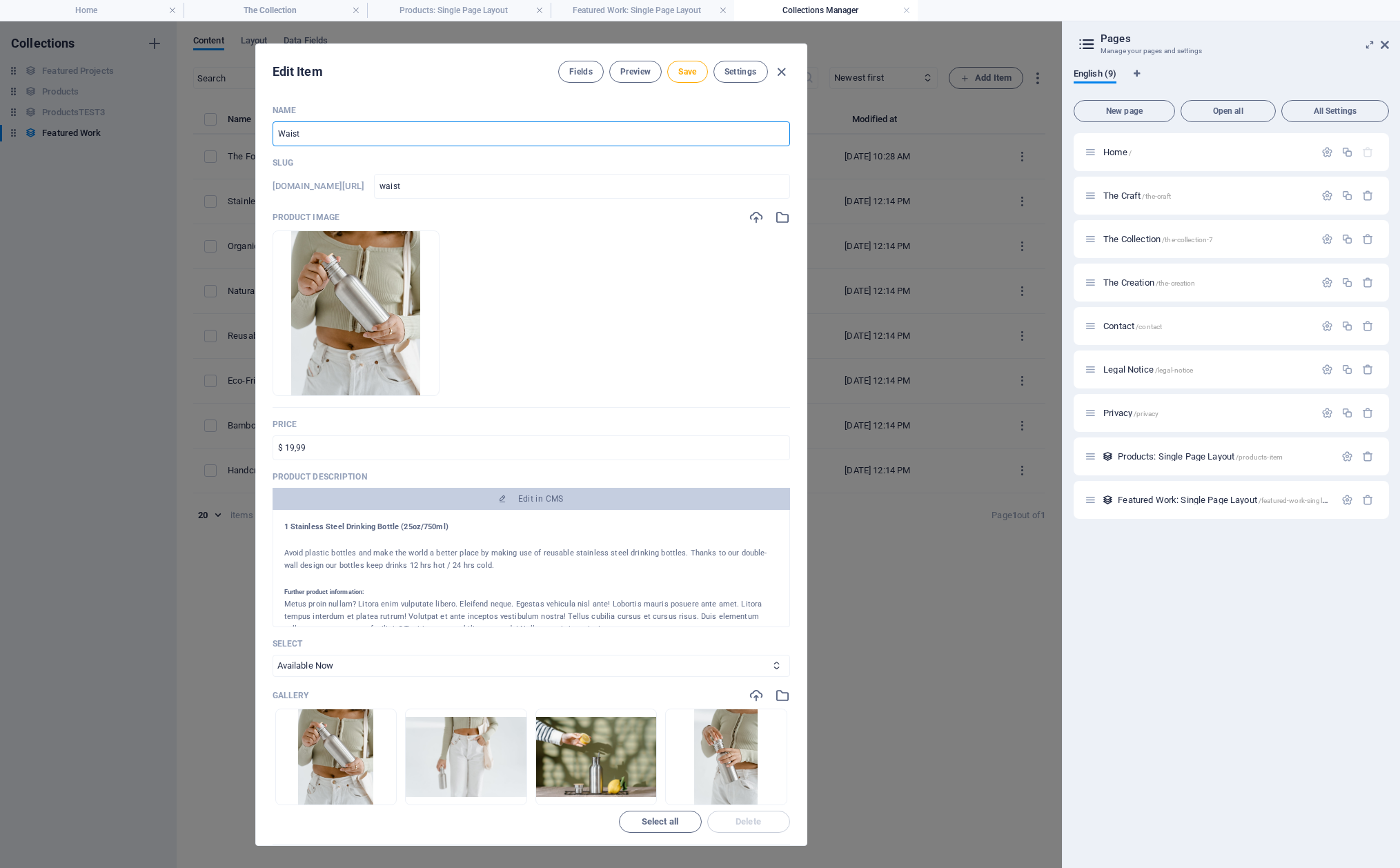
type input "waistb"
type input "Waistba"
type input "waistba"
type input "Waistbag"
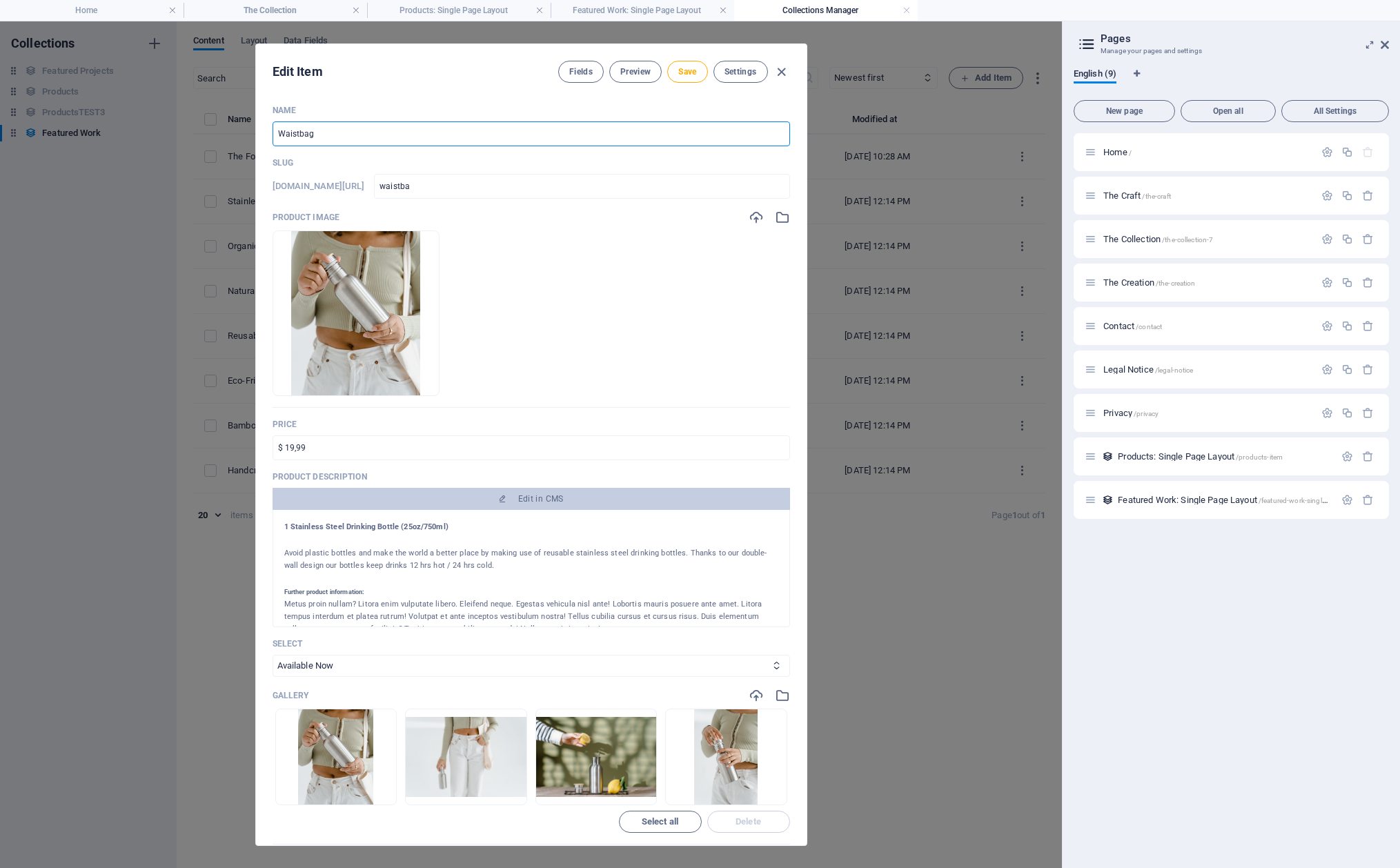
type input "waistbag"
type input "Waistba"
type input "waistba"
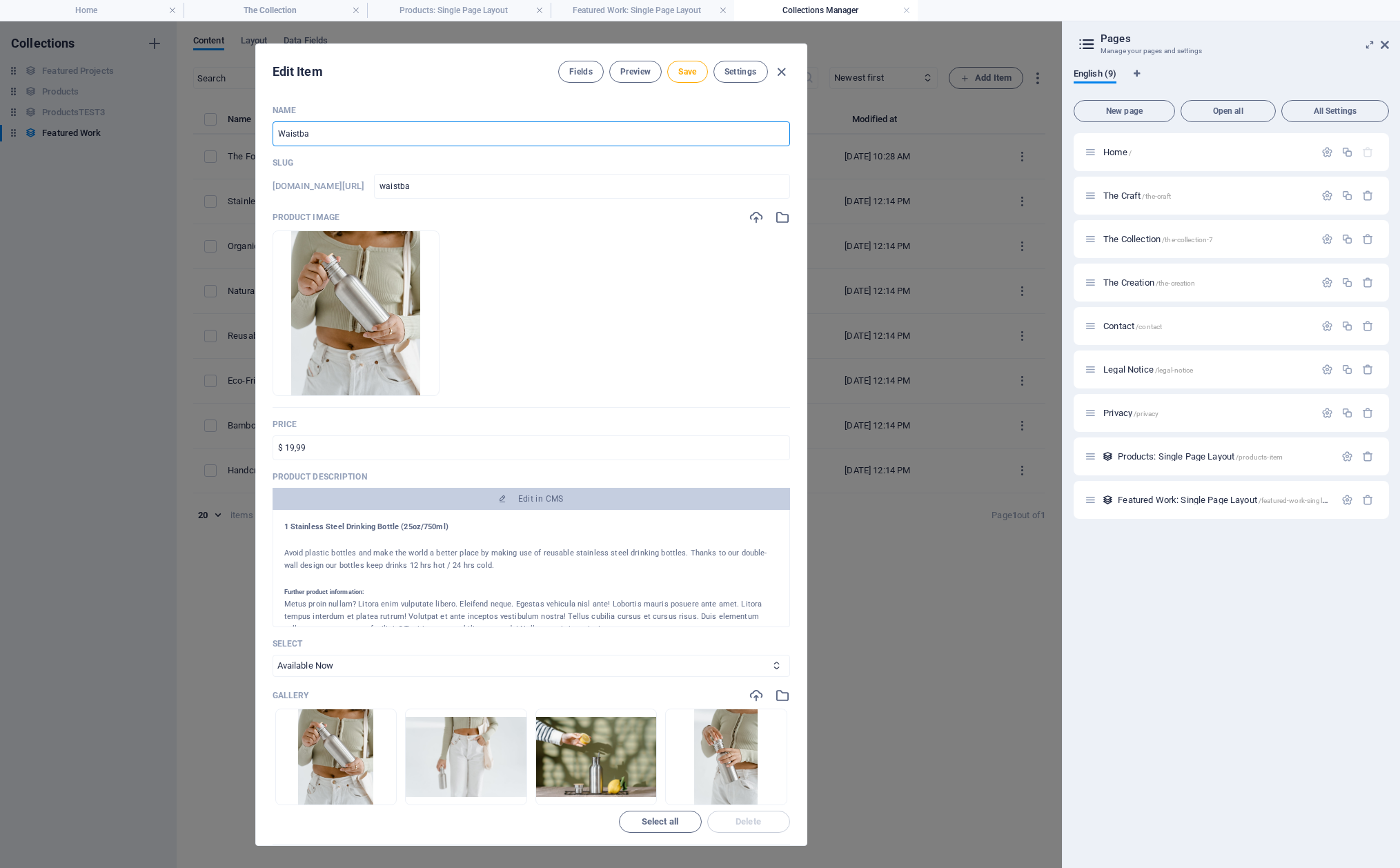
type input "Waistb"
type input "waistb"
type input "Waist"
type input "waist"
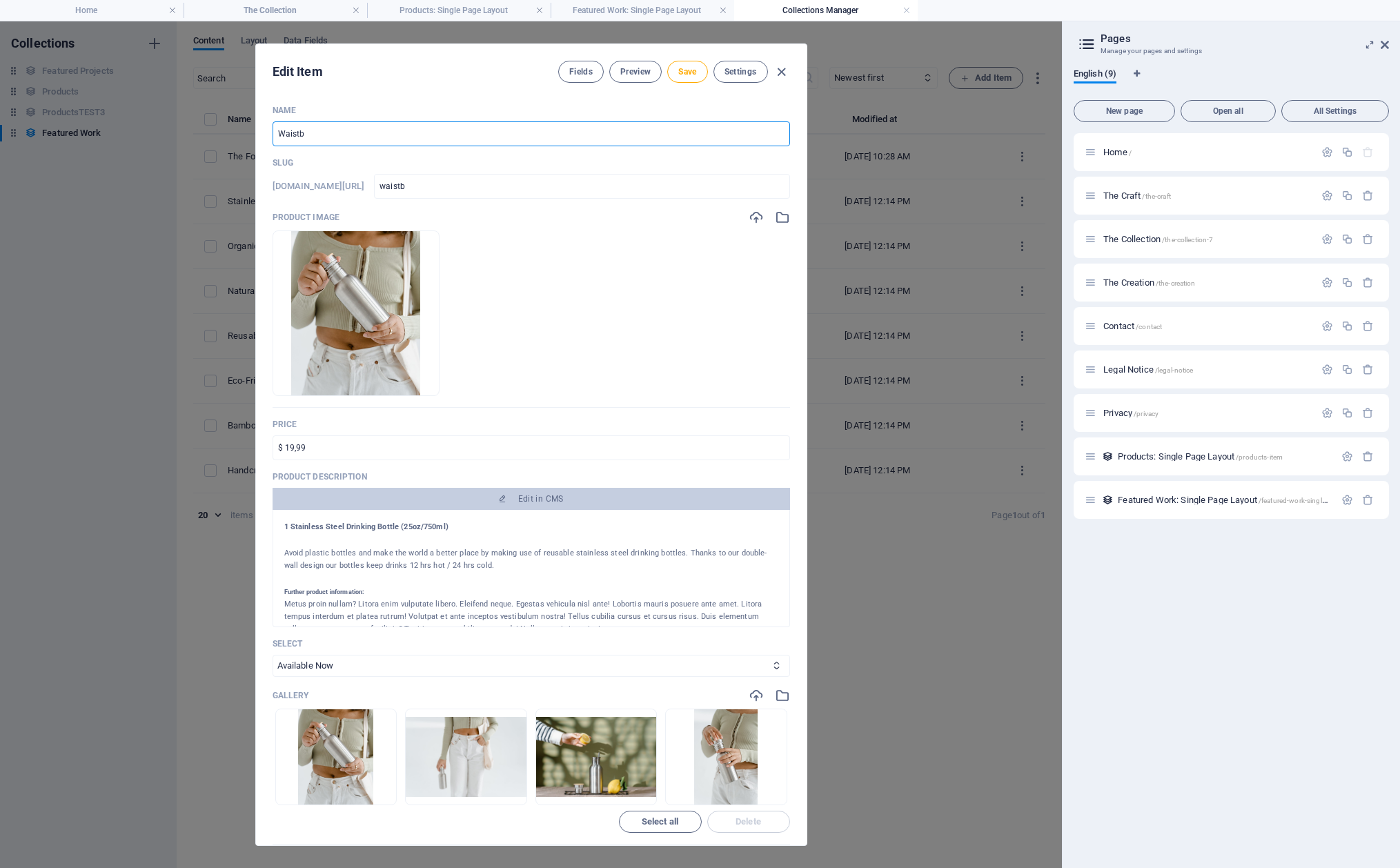
type input "waist"
type input "Waist B"
type input "waist-b"
type input "Waist Ba"
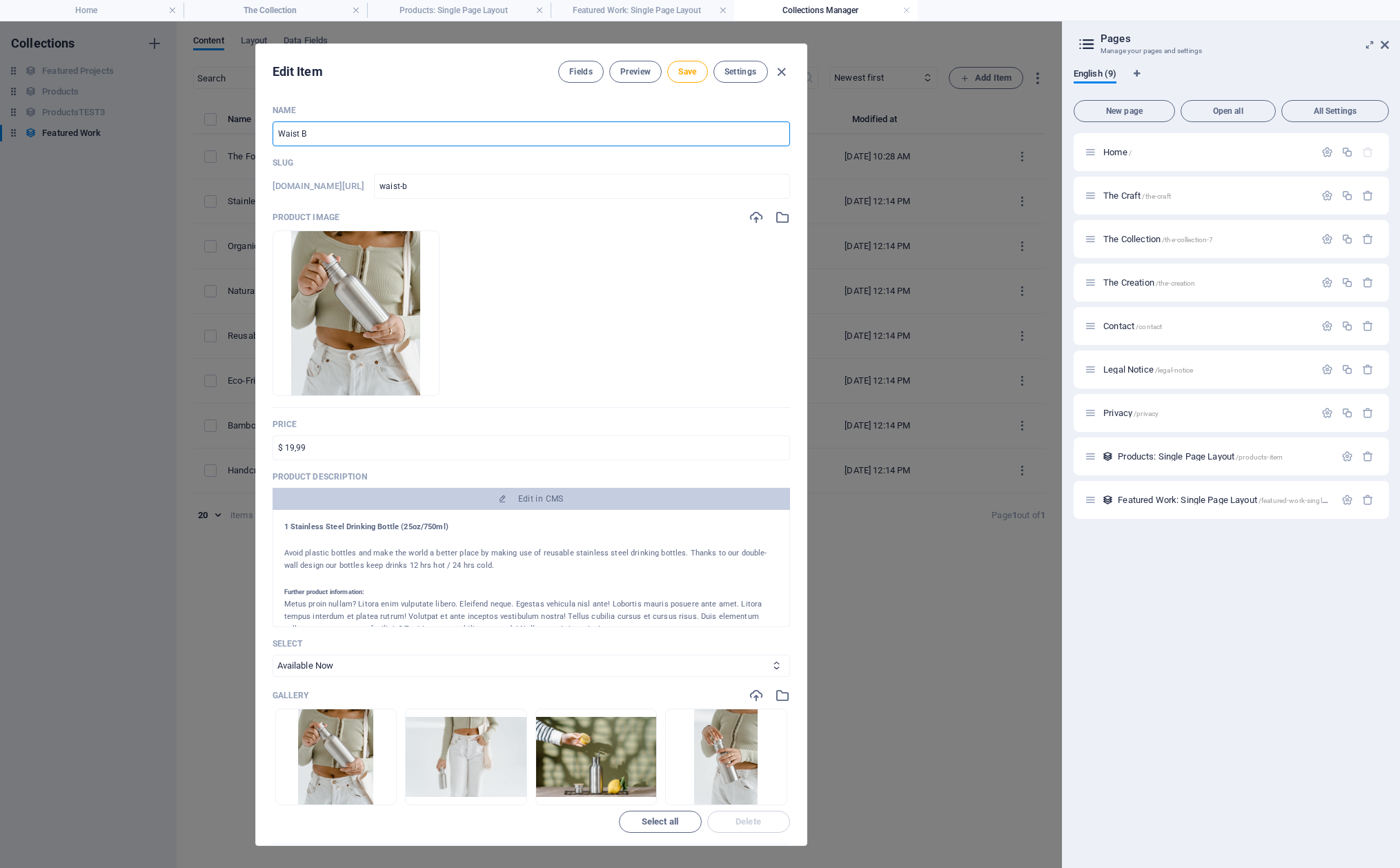
type input "waist-ba"
type input "Waist Bag"
type input "waist-bag"
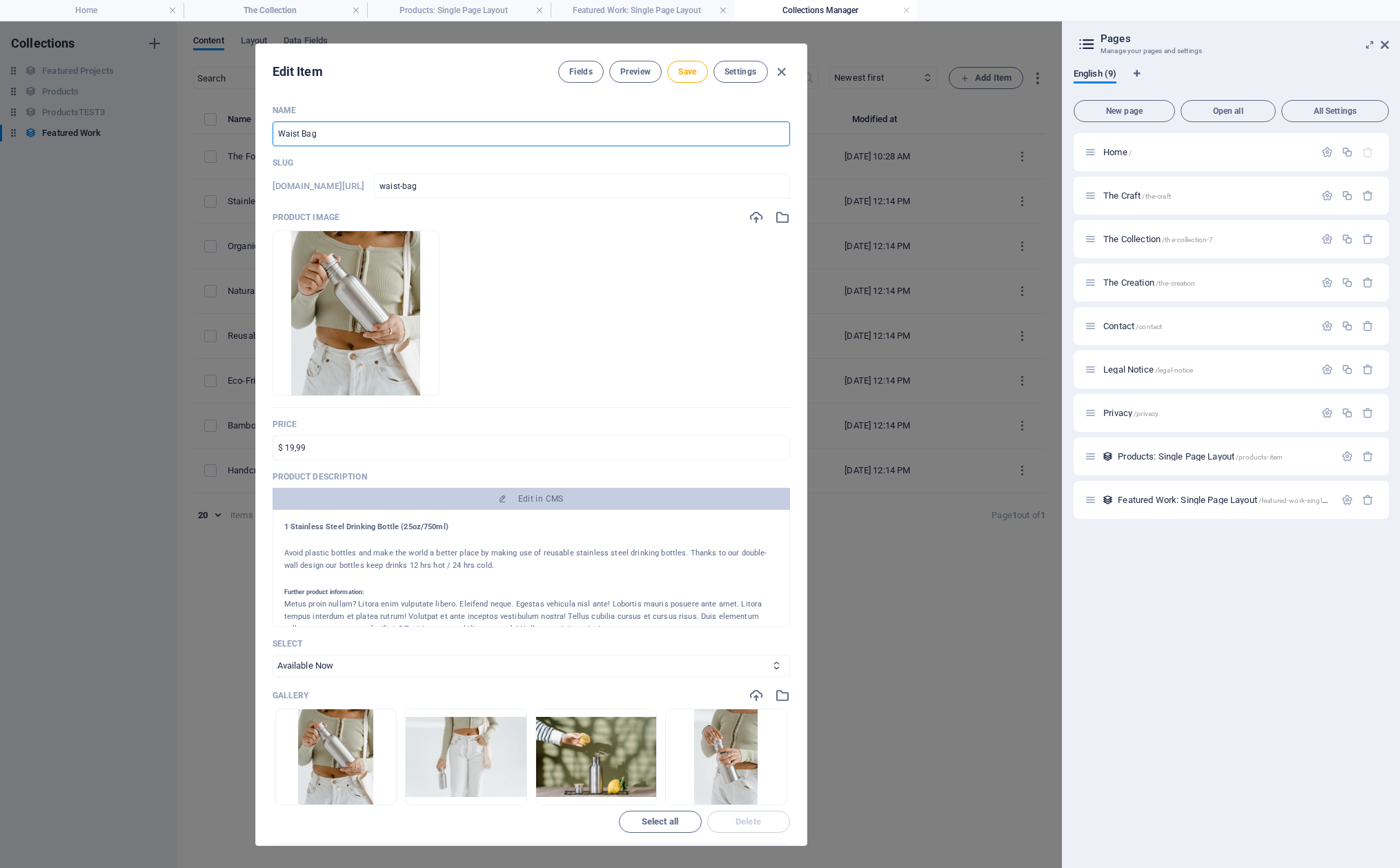
type input "Waist Bag"
click at [404, 304] on img at bounding box center [356, 313] width 129 height 165
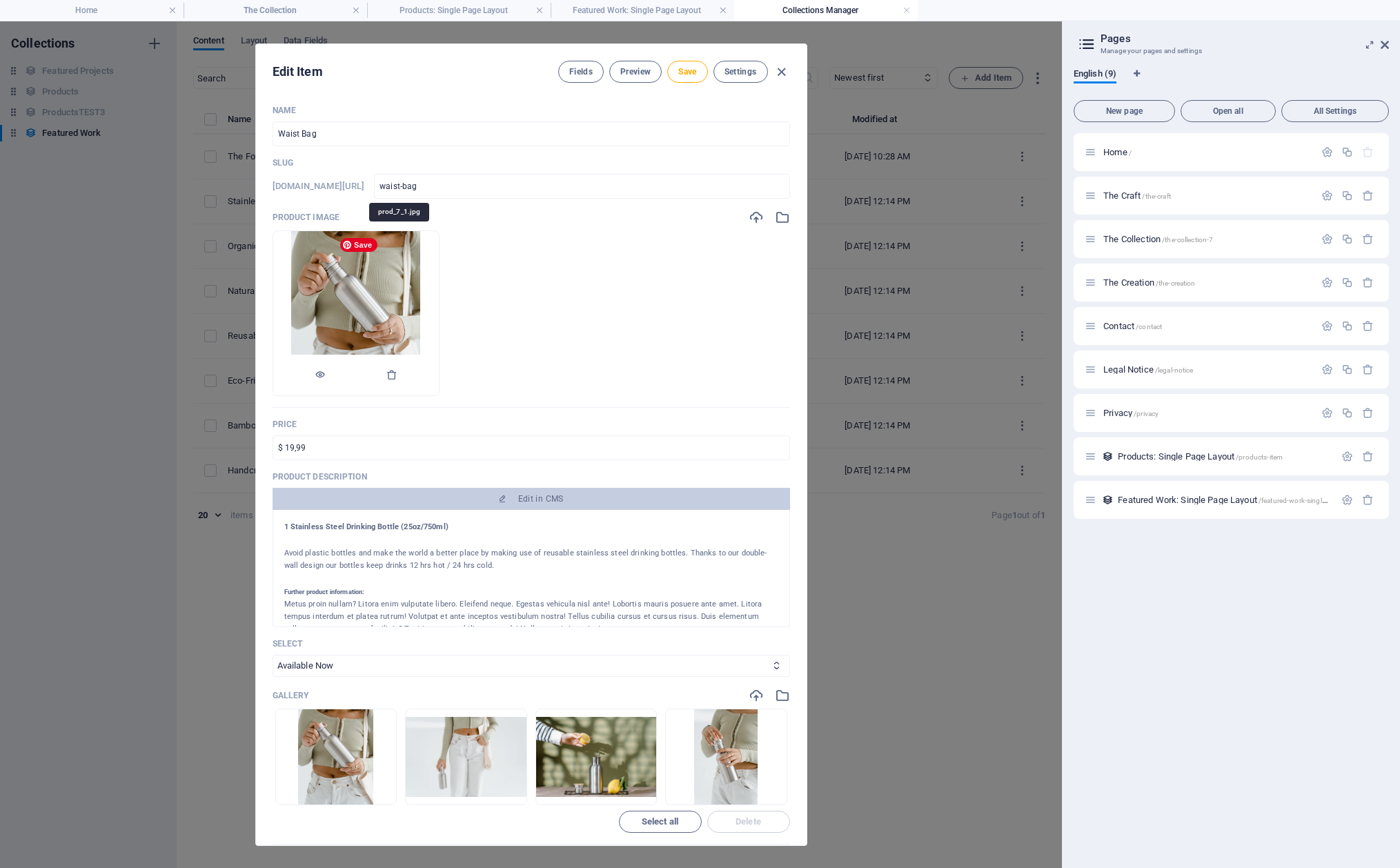
click at [410, 289] on img at bounding box center [356, 313] width 129 height 165
click at [776, 217] on icon "button" at bounding box center [782, 217] width 15 height 15
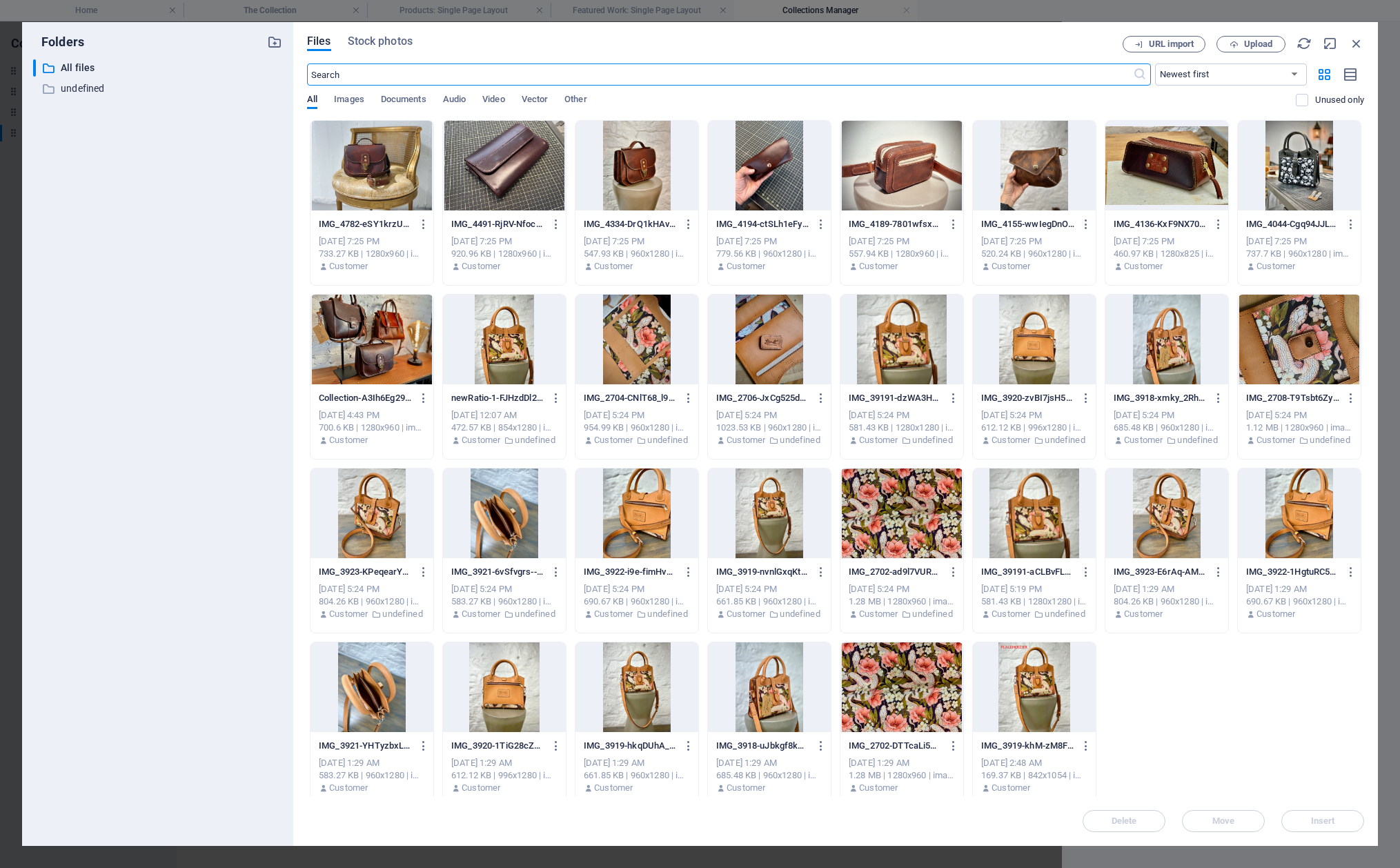
click at [963, 165] on div at bounding box center [901, 166] width 123 height 89
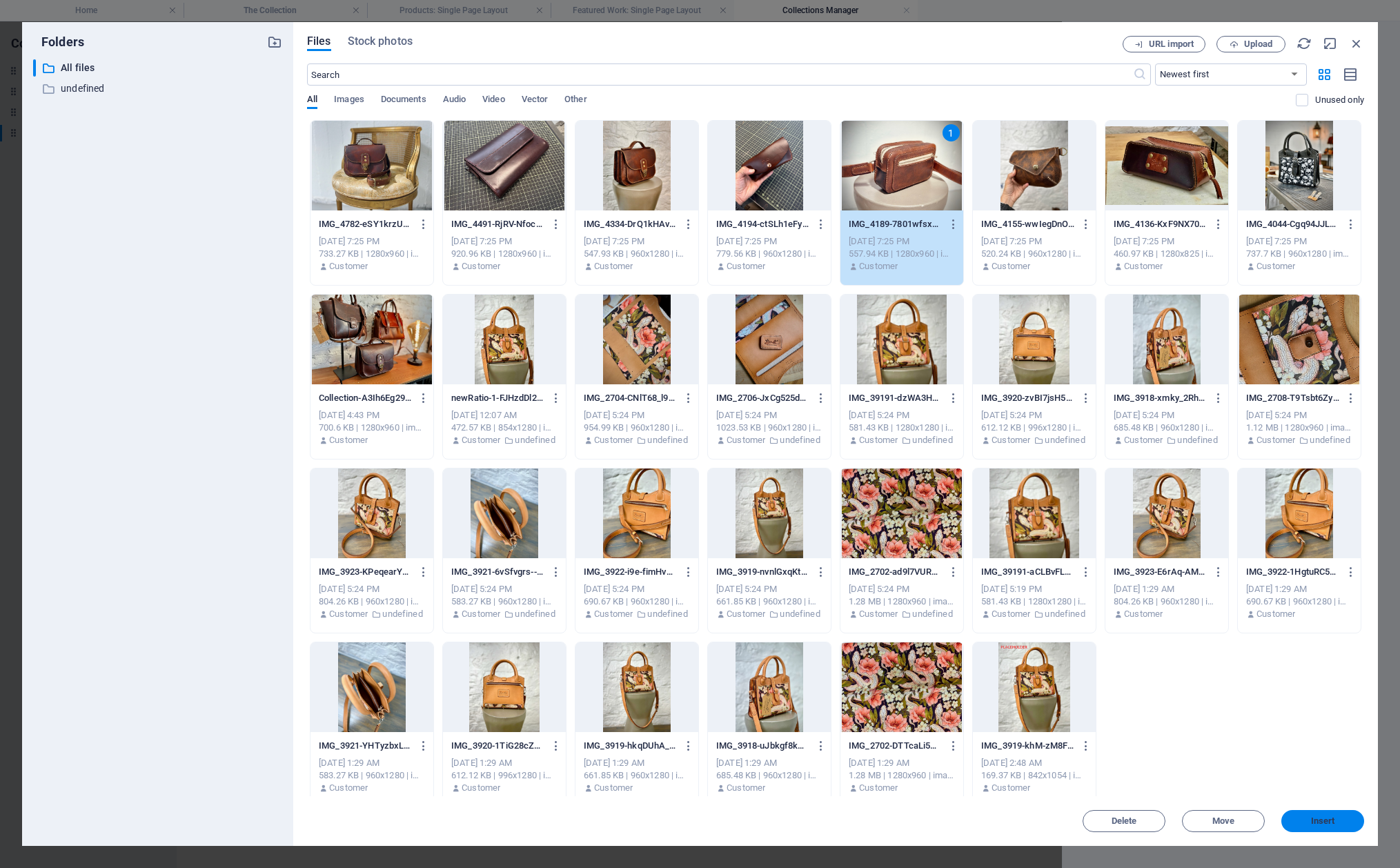
click at [1187, 720] on span "Insert" at bounding box center [1322, 820] width 71 height 9
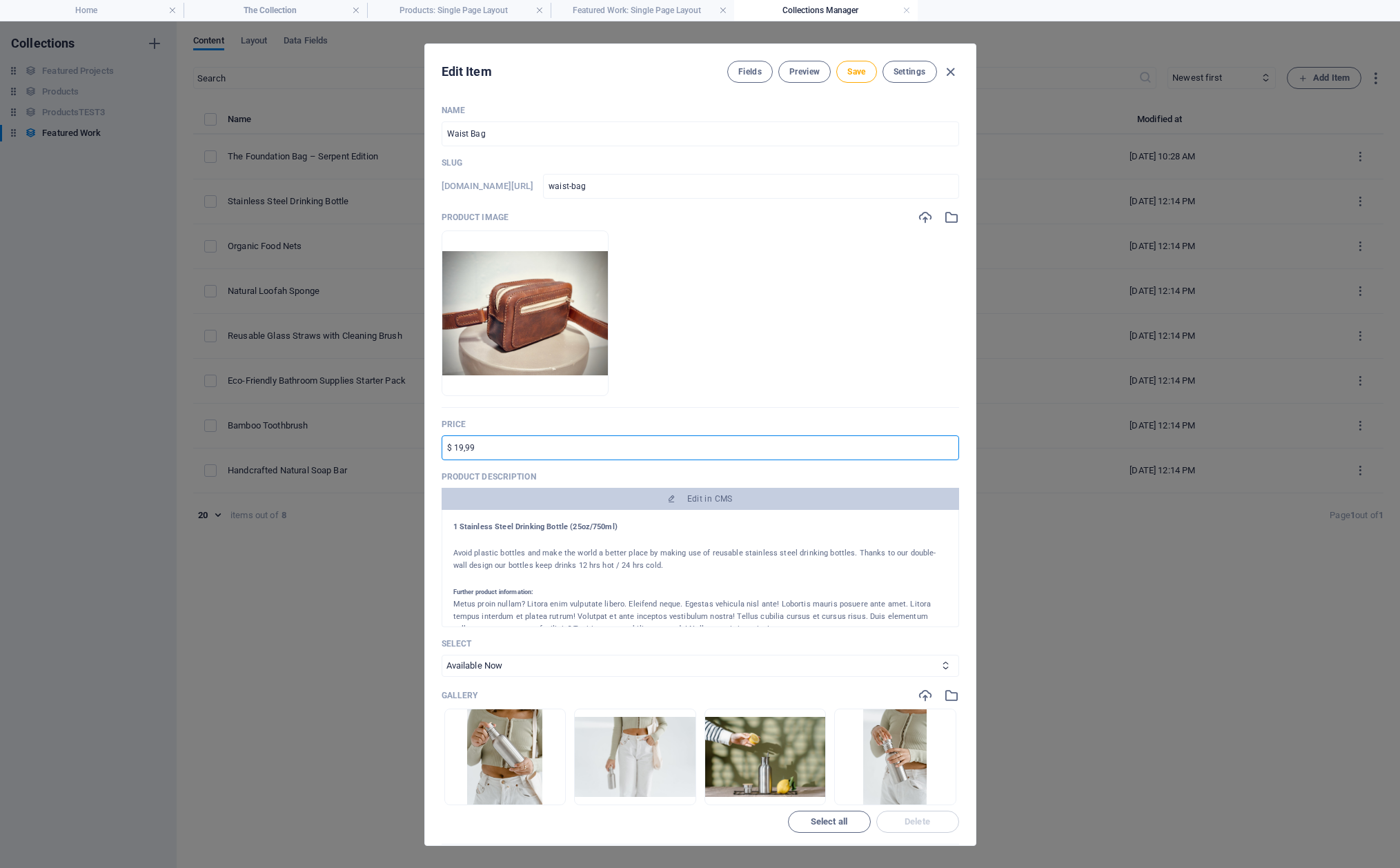
drag, startPoint x: 494, startPoint y: 447, endPoint x: 421, endPoint y: 445, distance: 73.0
click at [421, 445] on div "Edit Item Fields Preview Save Settings Name Waist Bag ​ Slug [DOMAIN_NAME][URL]…" at bounding box center [700, 444] width 1400 height 846
click at [841, 69] on button "Save" at bounding box center [857, 71] width 40 height 22
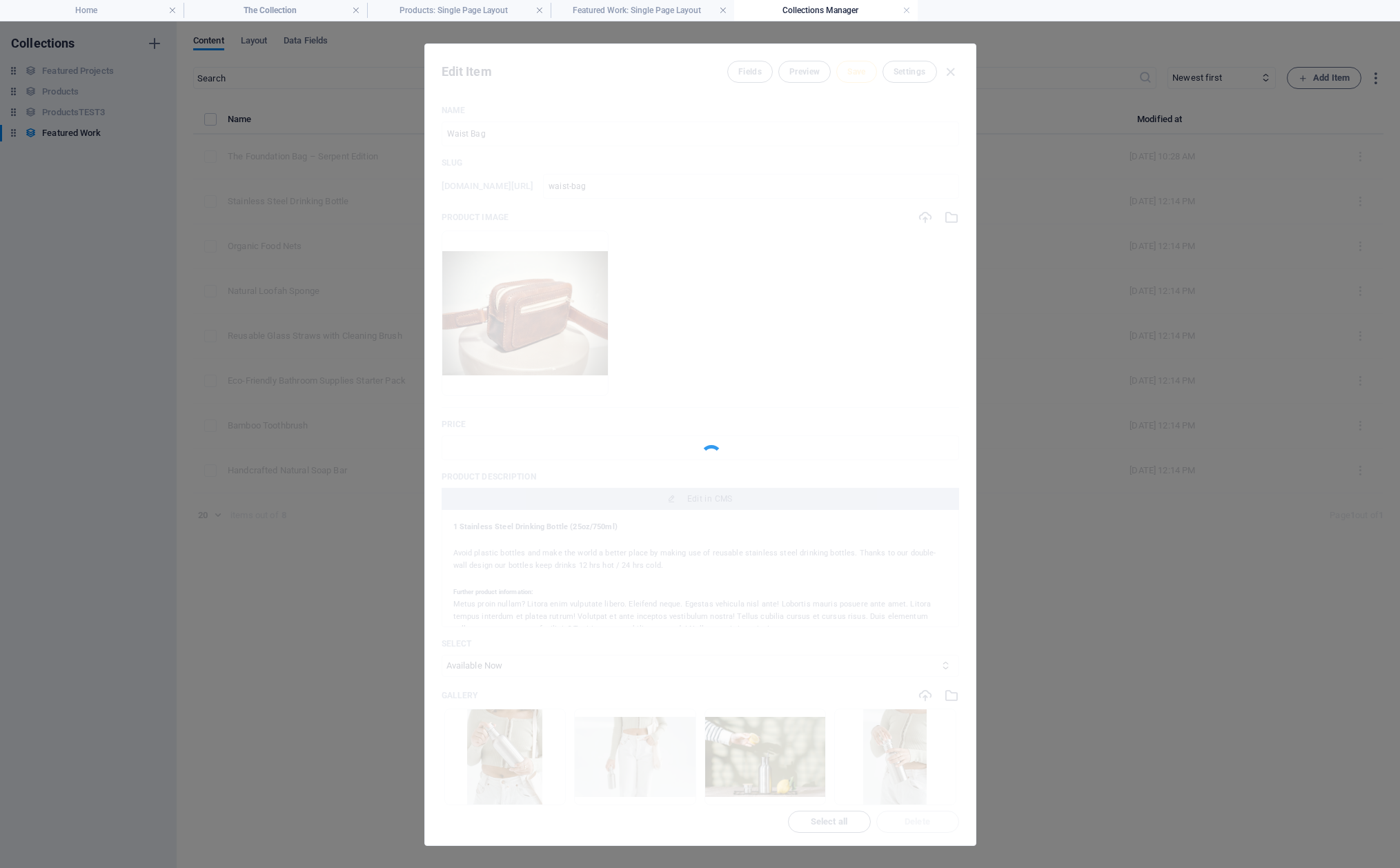
type input "waist-bag"
type input "Waist Bag"
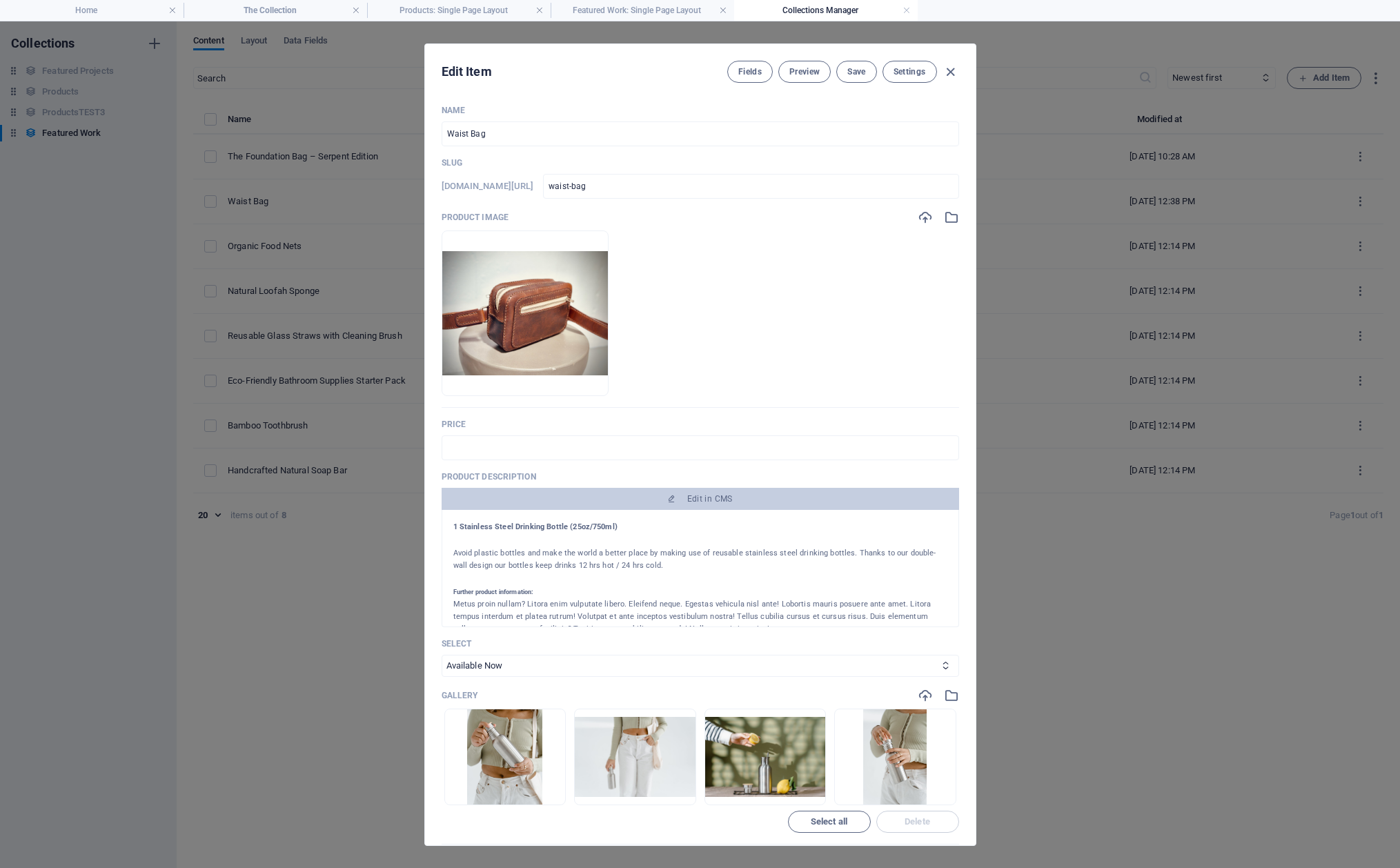
click at [347, 154] on div "Edit Item Fields Preview Save Settings Name Waist Bag ​ Slug [DOMAIN_NAME][URL]…" at bounding box center [700, 444] width 1400 height 846
type input "waist-bag"
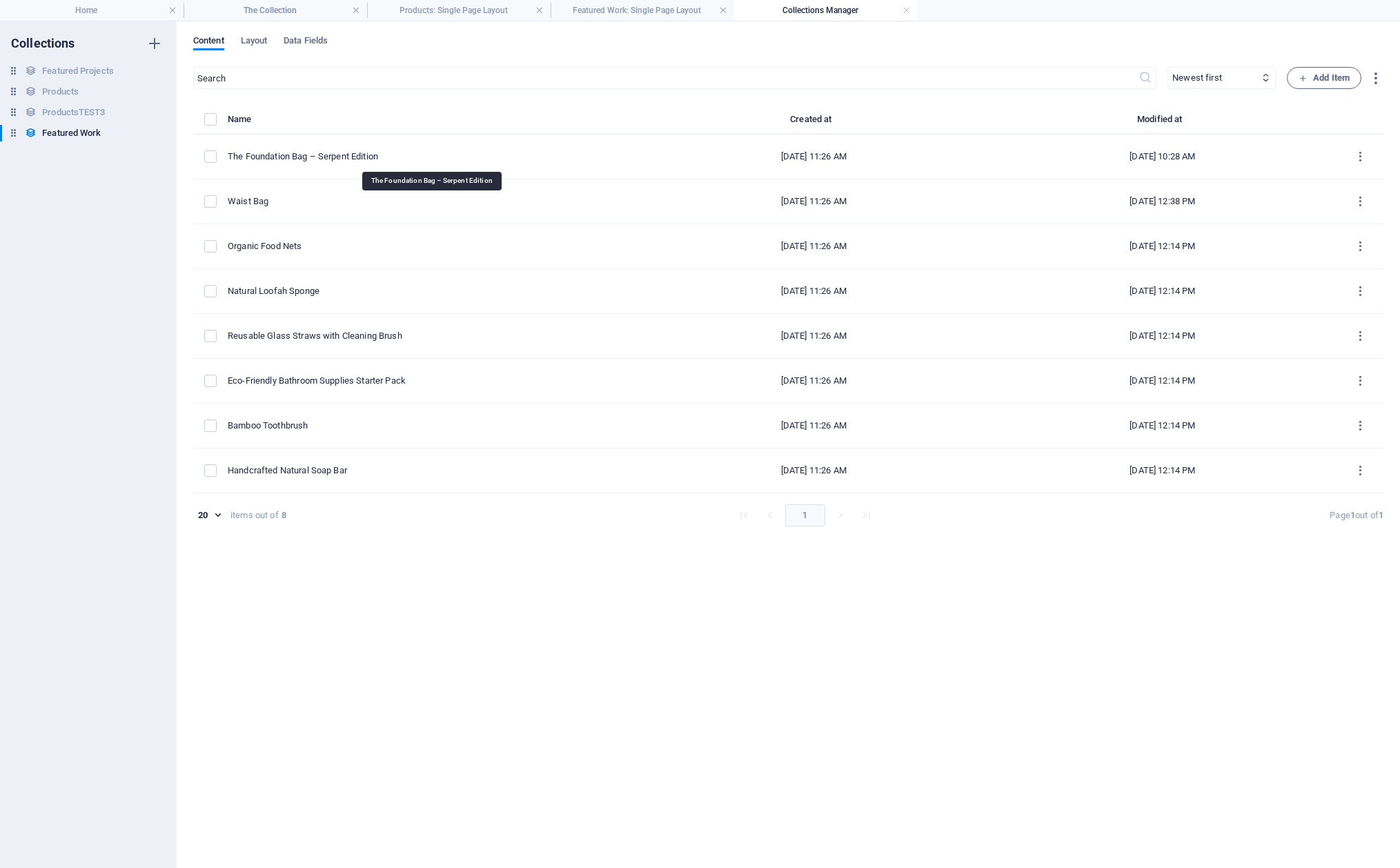
click at [347, 154] on div "The Foundation Bag – Serpent Edition" at bounding box center [427, 156] width 401 height 12
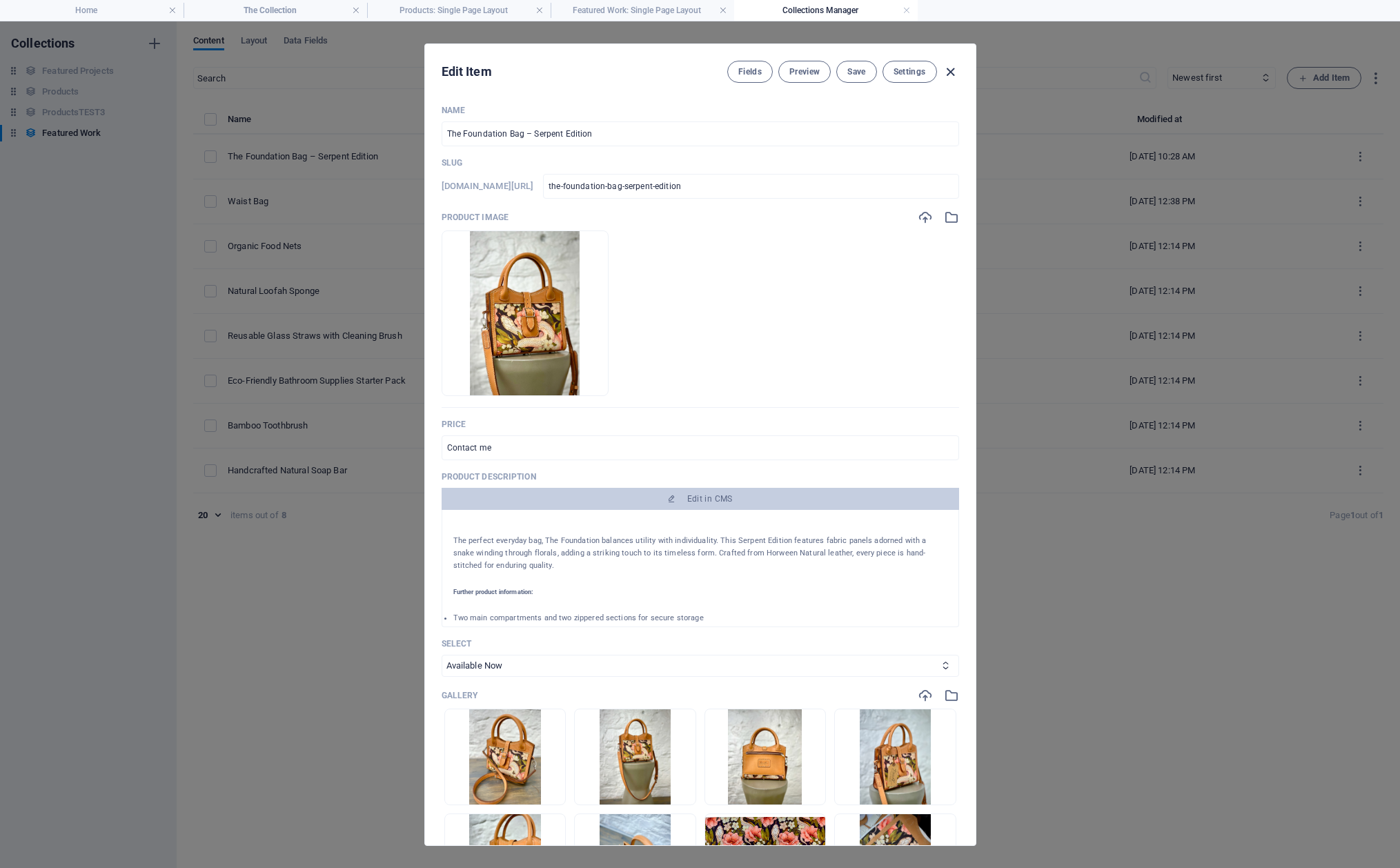
click at [953, 71] on icon "button" at bounding box center [950, 71] width 16 height 16
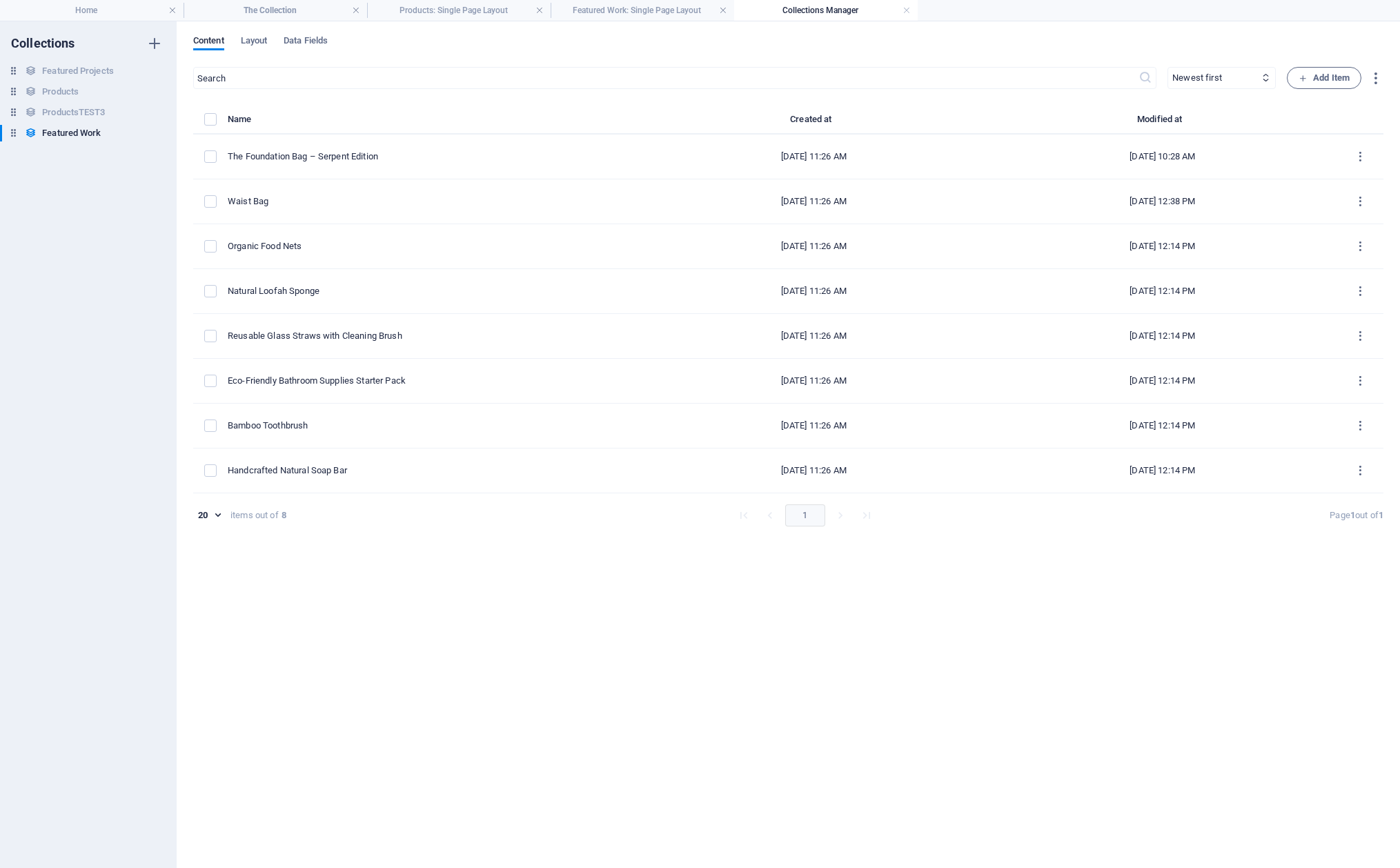
type input "the-foundation-bag-serpent-edition"
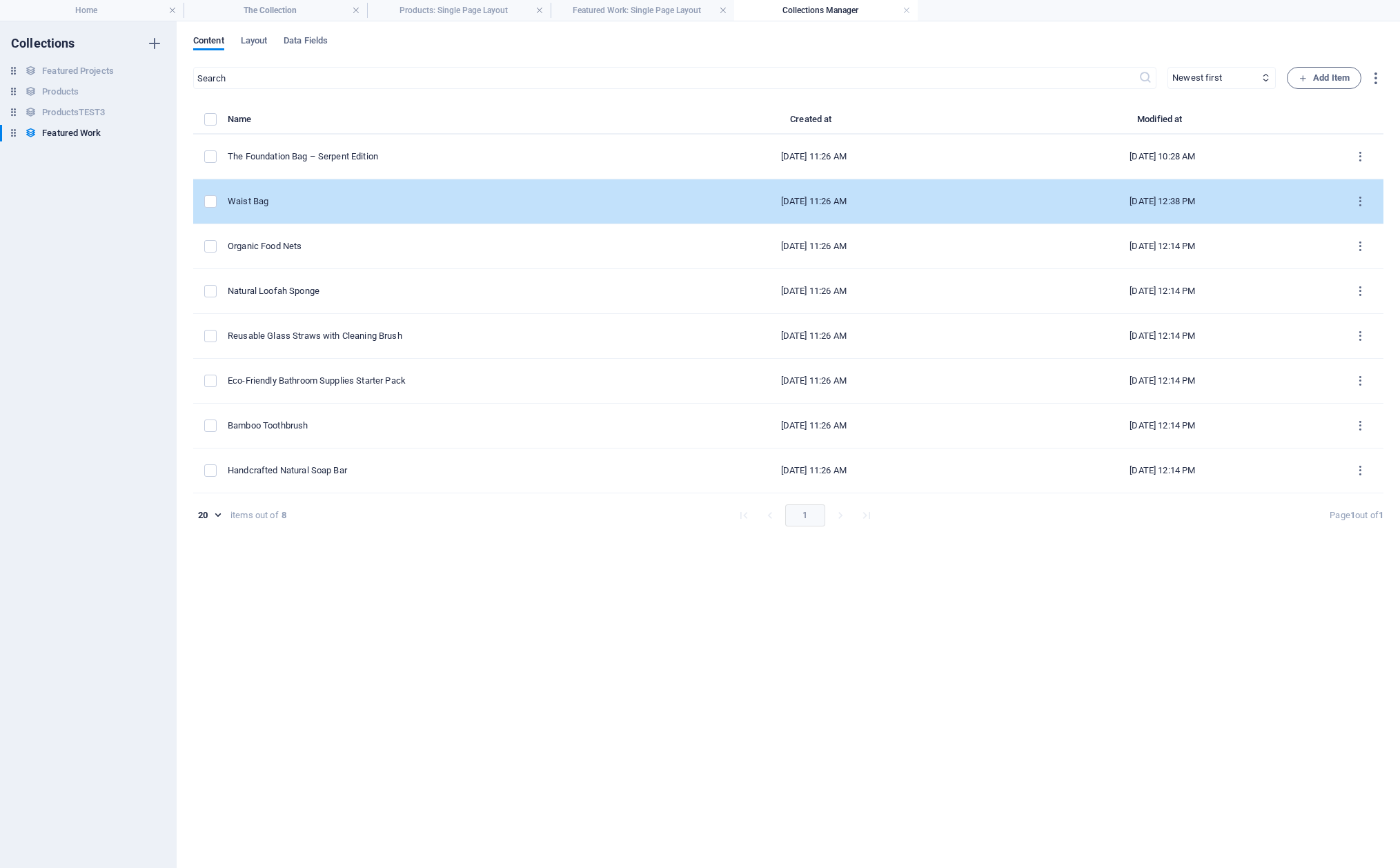
click at [227, 202] on td "items list" at bounding box center [210, 201] width 34 height 45
click at [286, 197] on div "Waist Bag" at bounding box center [427, 201] width 401 height 12
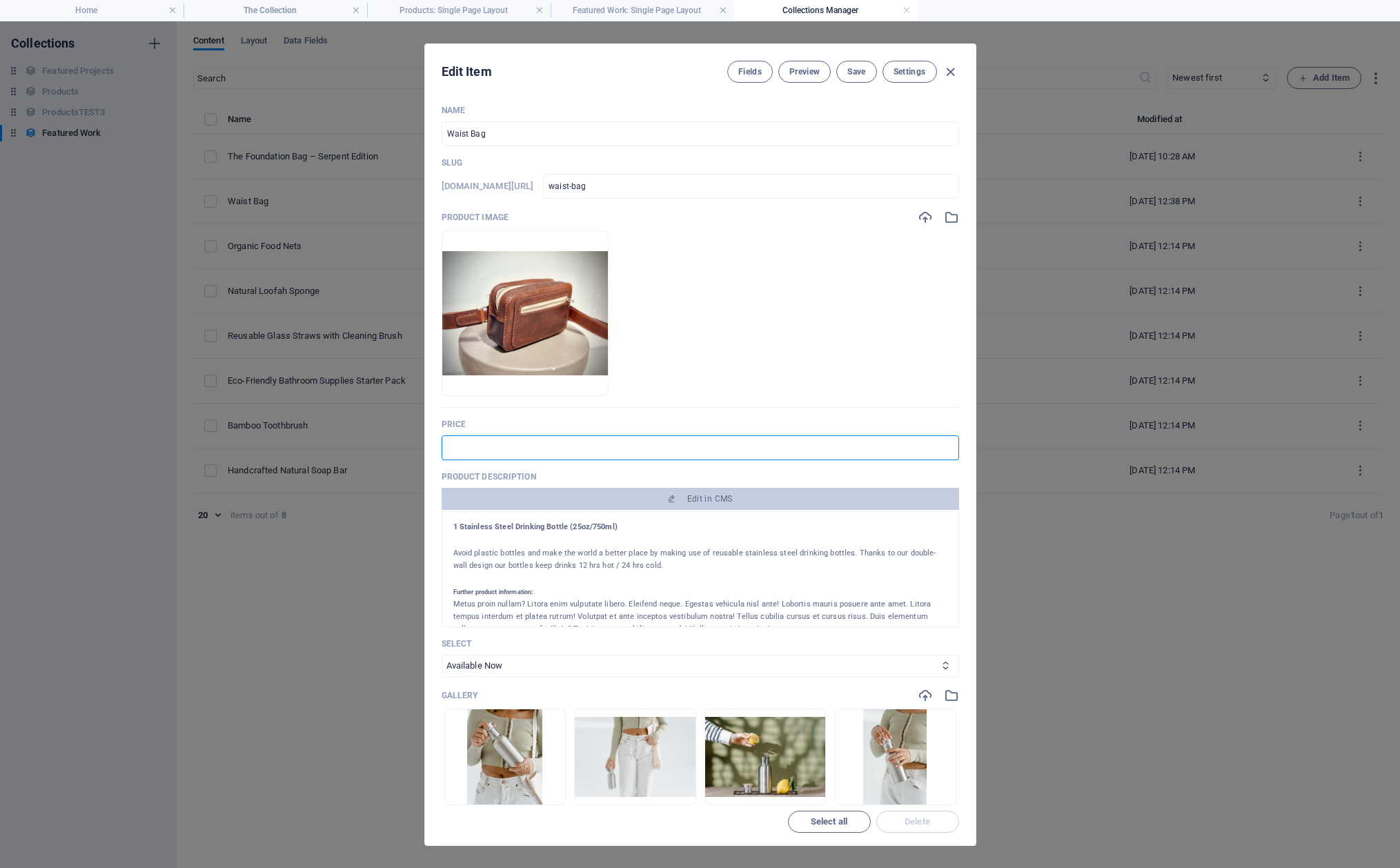
click at [495, 441] on input "text" at bounding box center [700, 447] width 518 height 25
type input "Contact me"
click at [842, 355] on ul "Drop files here to upload them instantly" at bounding box center [700, 313] width 518 height 166
click at [559, 584] on div at bounding box center [700, 579] width 494 height 13
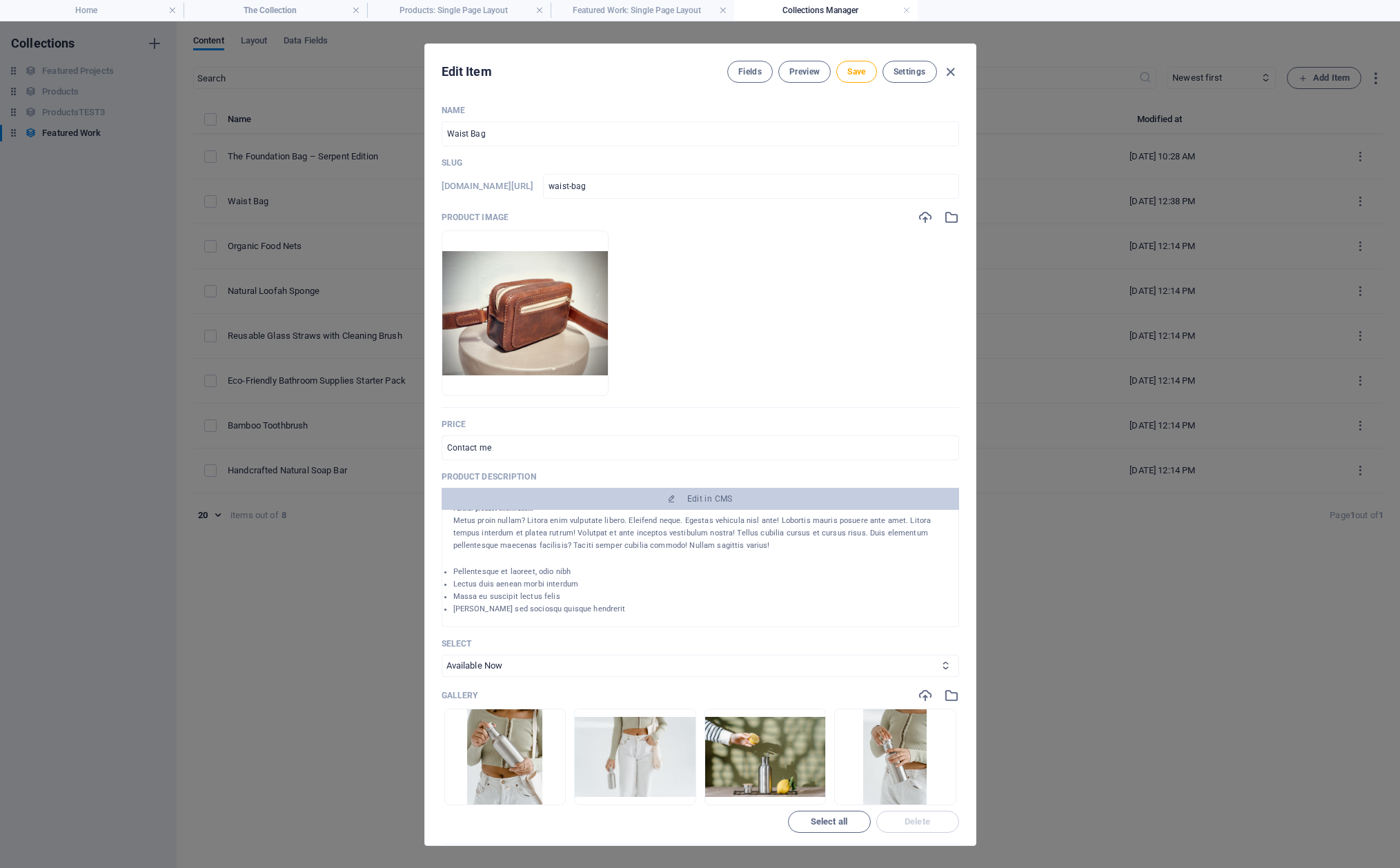
click at [706, 549] on div "Metus proin nullam? Litora enim vulputate libero. Eleifend neque. Egestas vehic…" at bounding box center [700, 533] width 494 height 37
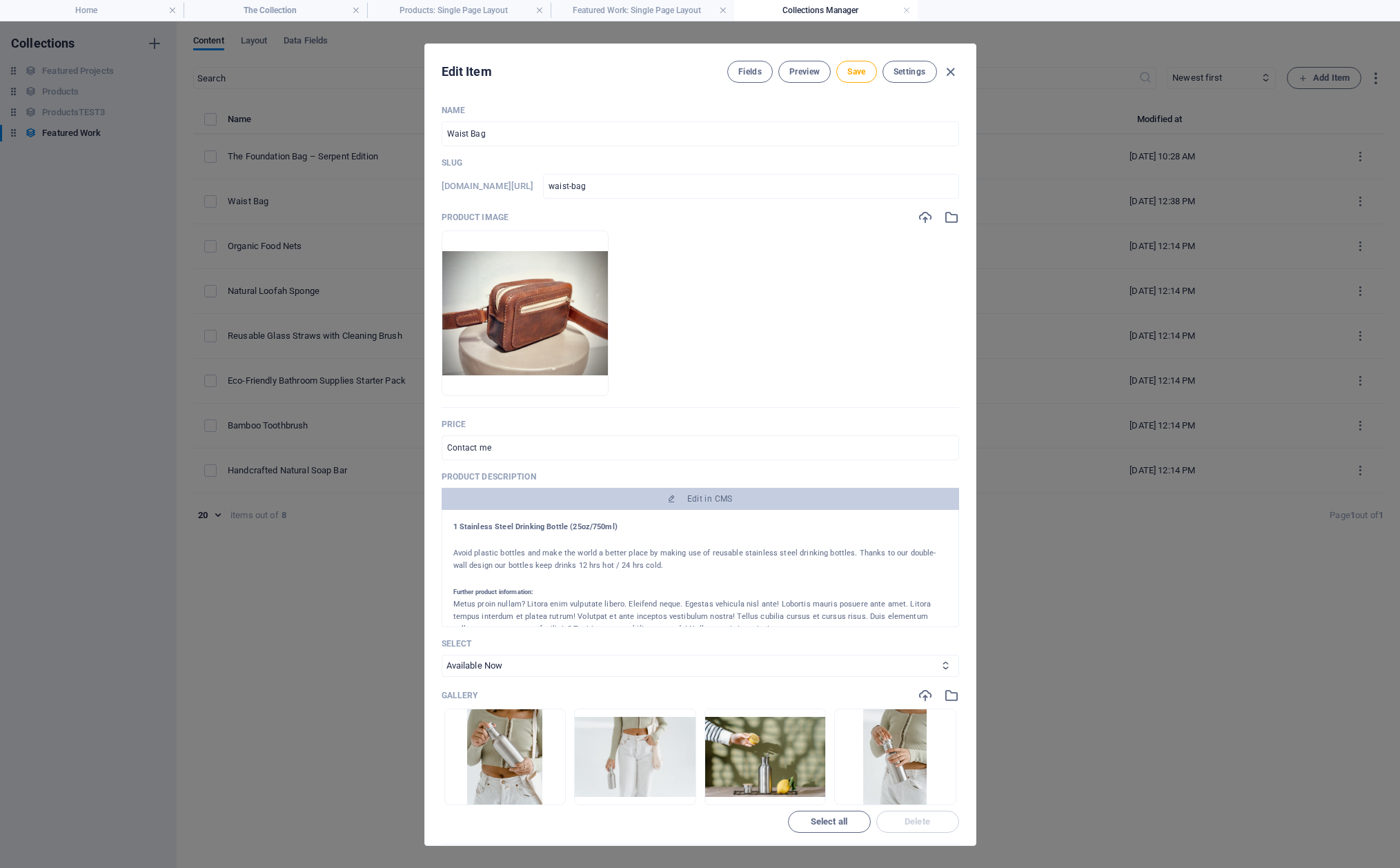
drag, startPoint x: 768, startPoint y: 547, endPoint x: 463, endPoint y: 473, distance: 313.8
click at [463, 473] on div "Product description Edit in CMS 1 Stainless Steel Drinking Bottle (25oz/750ml) …" at bounding box center [700, 549] width 518 height 156
click at [637, 570] on p "Avoid plastic bottles and make the world a better place by making use of reusab…" at bounding box center [700, 560] width 494 height 25
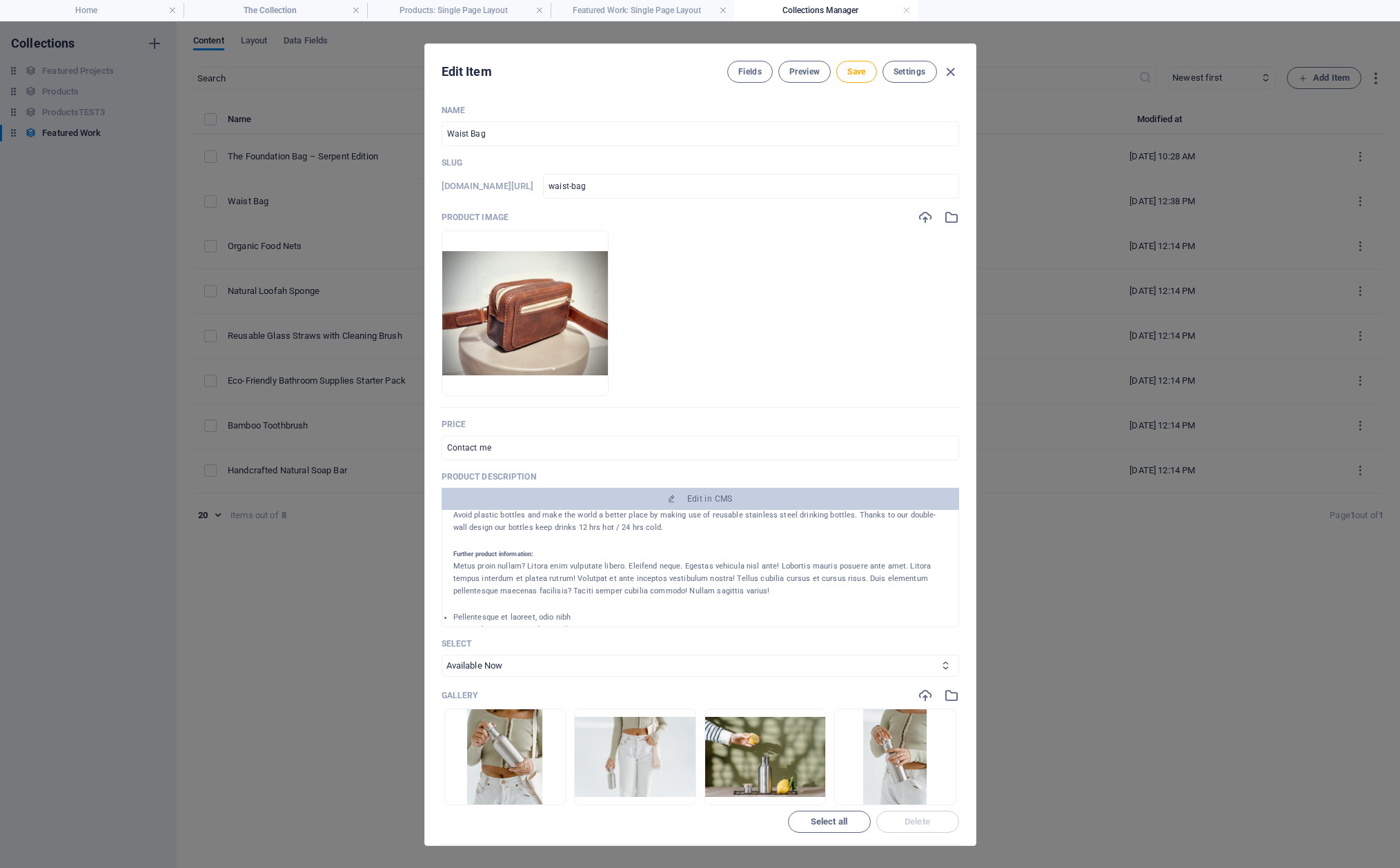
scroll to position [54, 0]
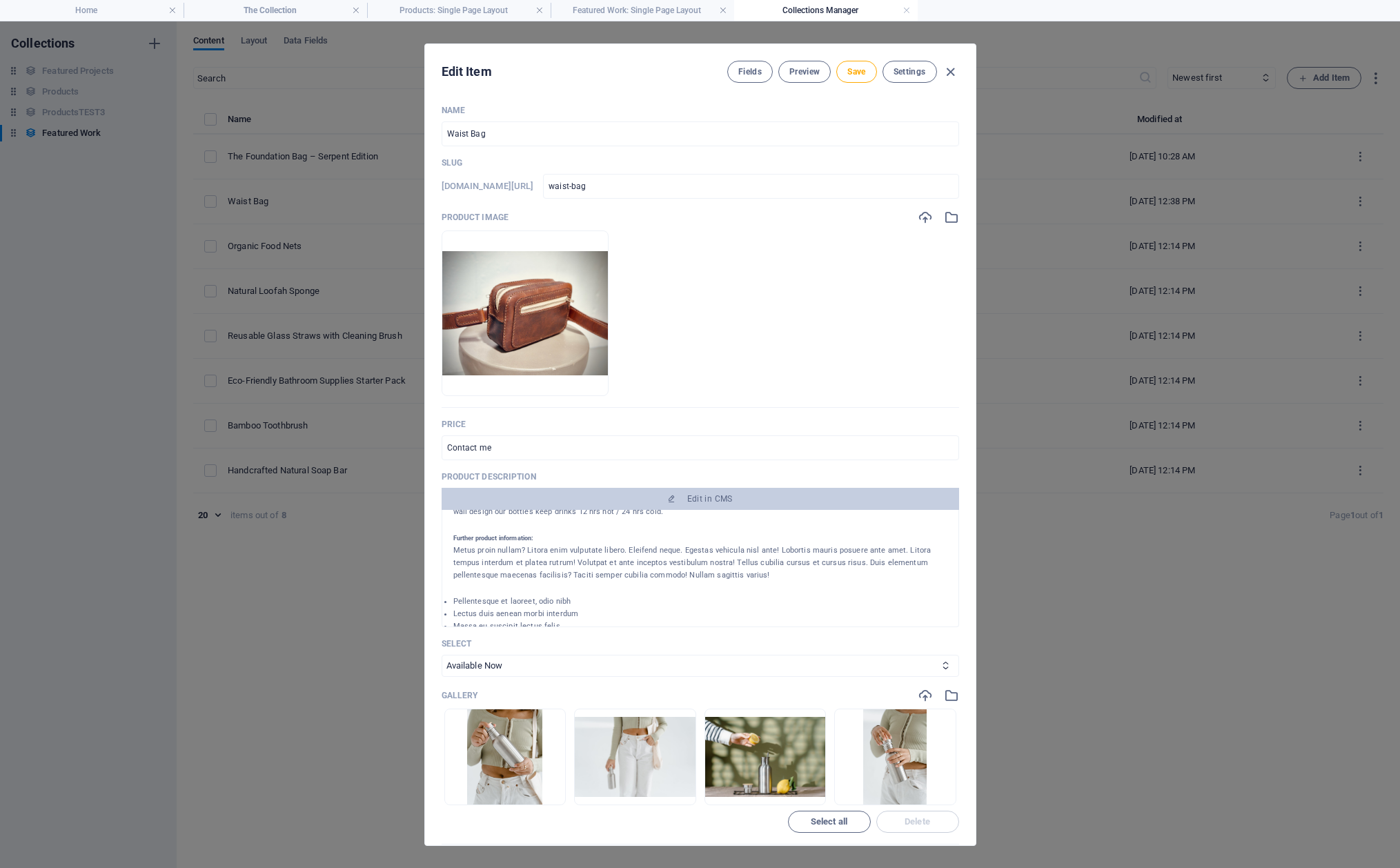
drag, startPoint x: 453, startPoint y: 524, endPoint x: 846, endPoint y: 584, distance: 397.6
click at [846, 584] on div "1 Stainless Steel Drinking Bottle (25oz/750ml) Avoid plastic bottles and make t…" at bounding box center [700, 556] width 494 height 178
click at [646, 521] on div at bounding box center [700, 524] width 494 height 13
click at [708, 500] on span "Edit in CMS" at bounding box center [710, 499] width 46 height 11
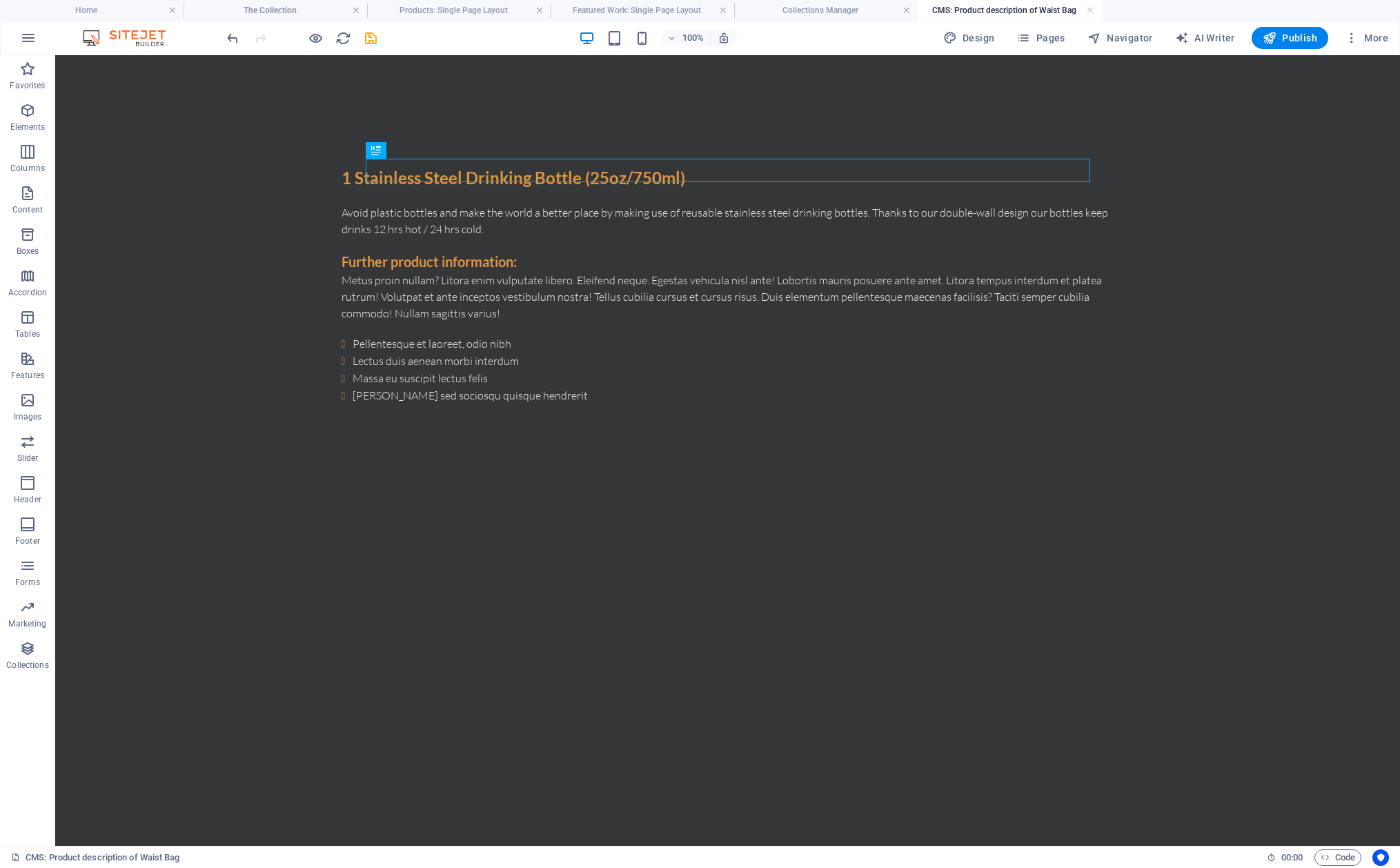
scroll to position [0, 0]
click at [416, 176] on div "Spacer" at bounding box center [391, 173] width 52 height 16
click at [506, 171] on div "1 Stainless Steel Drinking Bottle (25oz/750ml)" at bounding box center [728, 178] width 773 height 25
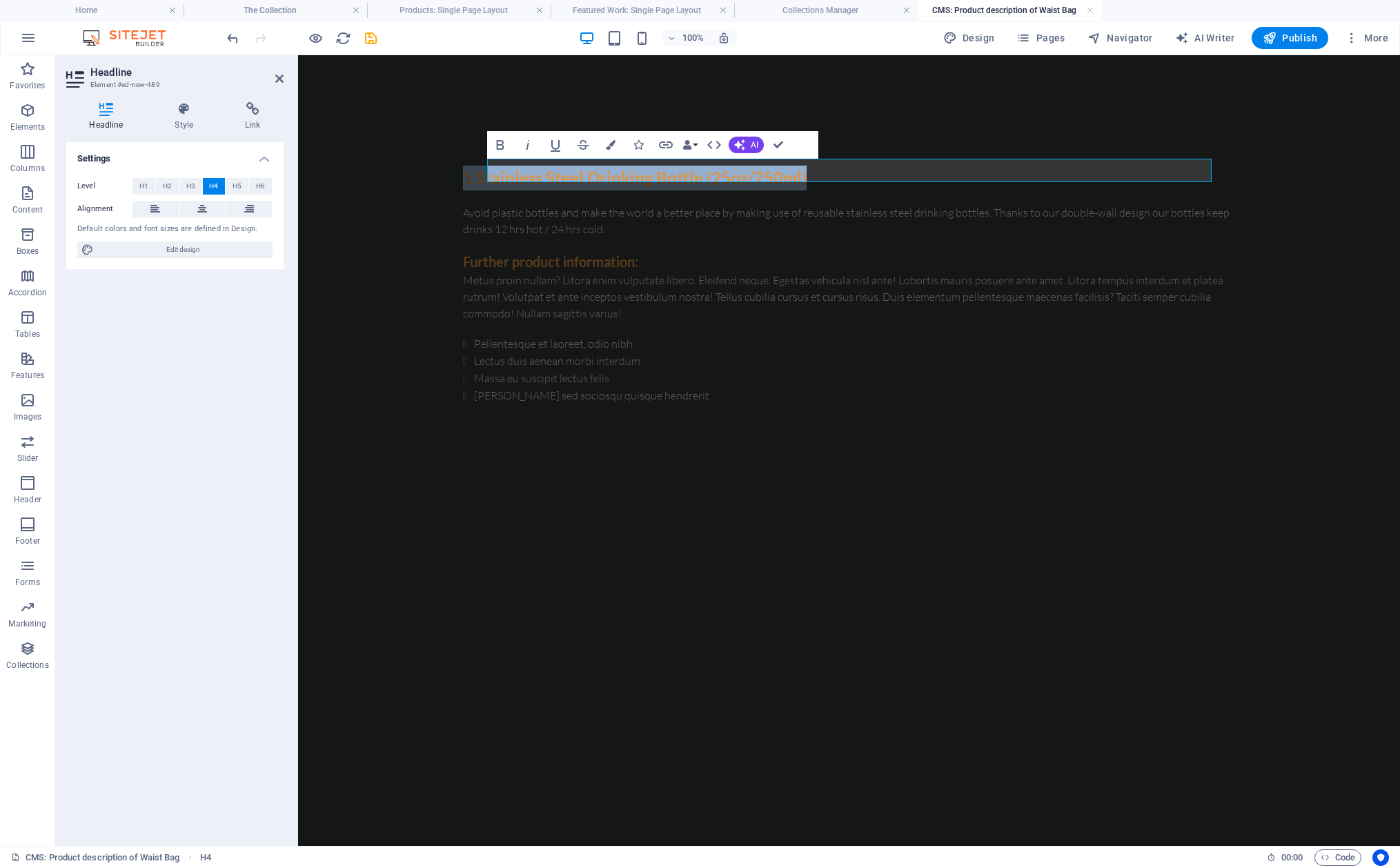
click at [822, 173] on h4 "1 Stainless Steel Drinking Bottle (25oz/750ml)" at bounding box center [849, 178] width 773 height 25
drag, startPoint x: 825, startPoint y: 171, endPoint x: 472, endPoint y: 160, distance: 353.2
click at [472, 160] on body "1 Stainless Steel Drinking Bottle (25oz/750ml) Avoid plastic bottles and make t…" at bounding box center [849, 285] width 1102 height 460
click at [556, 214] on button at bounding box center [548, 218] width 16 height 16
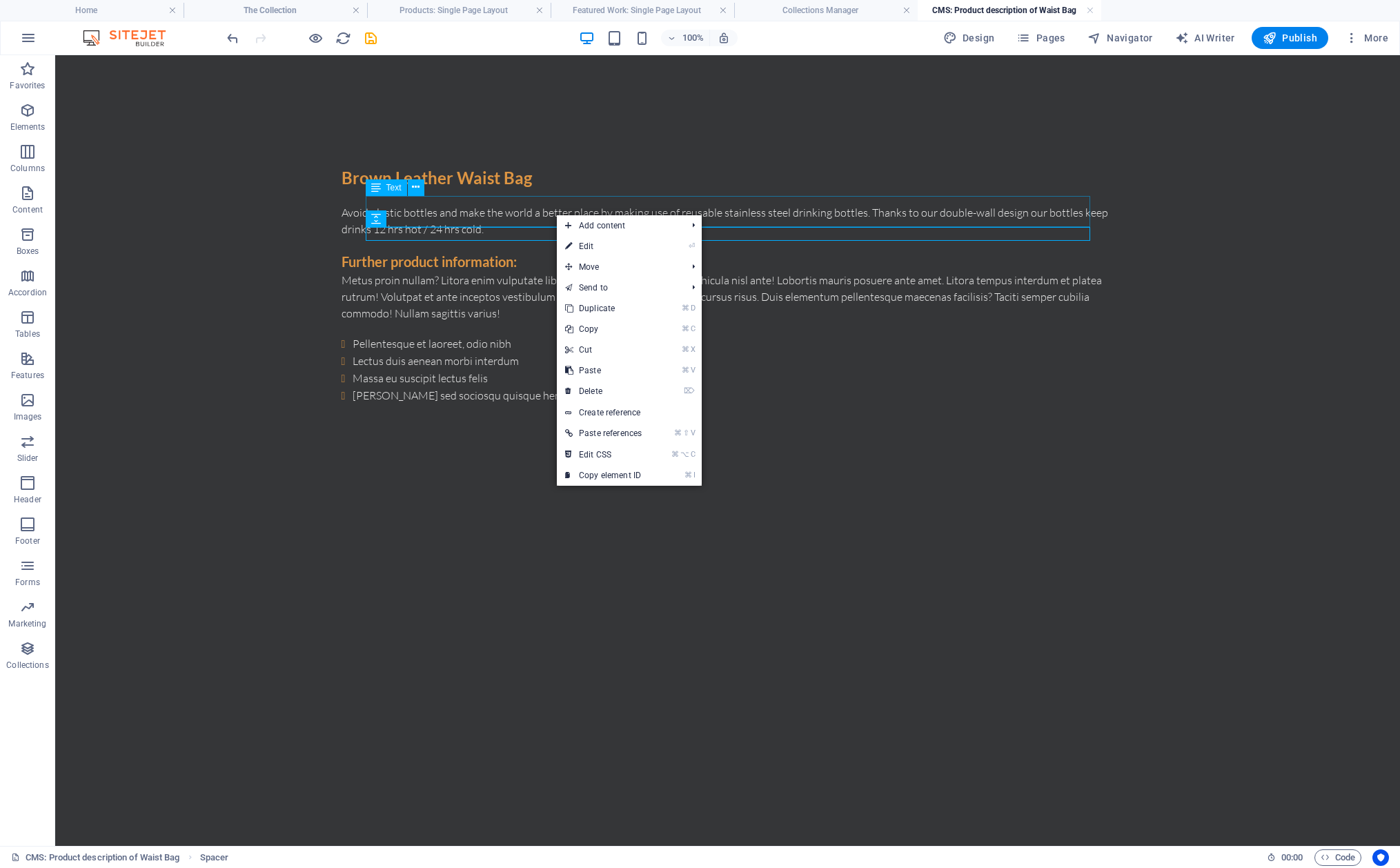
click at [453, 214] on div "Avoid plastic bottles and make the world a better place by making use of reusab…" at bounding box center [728, 221] width 773 height 33
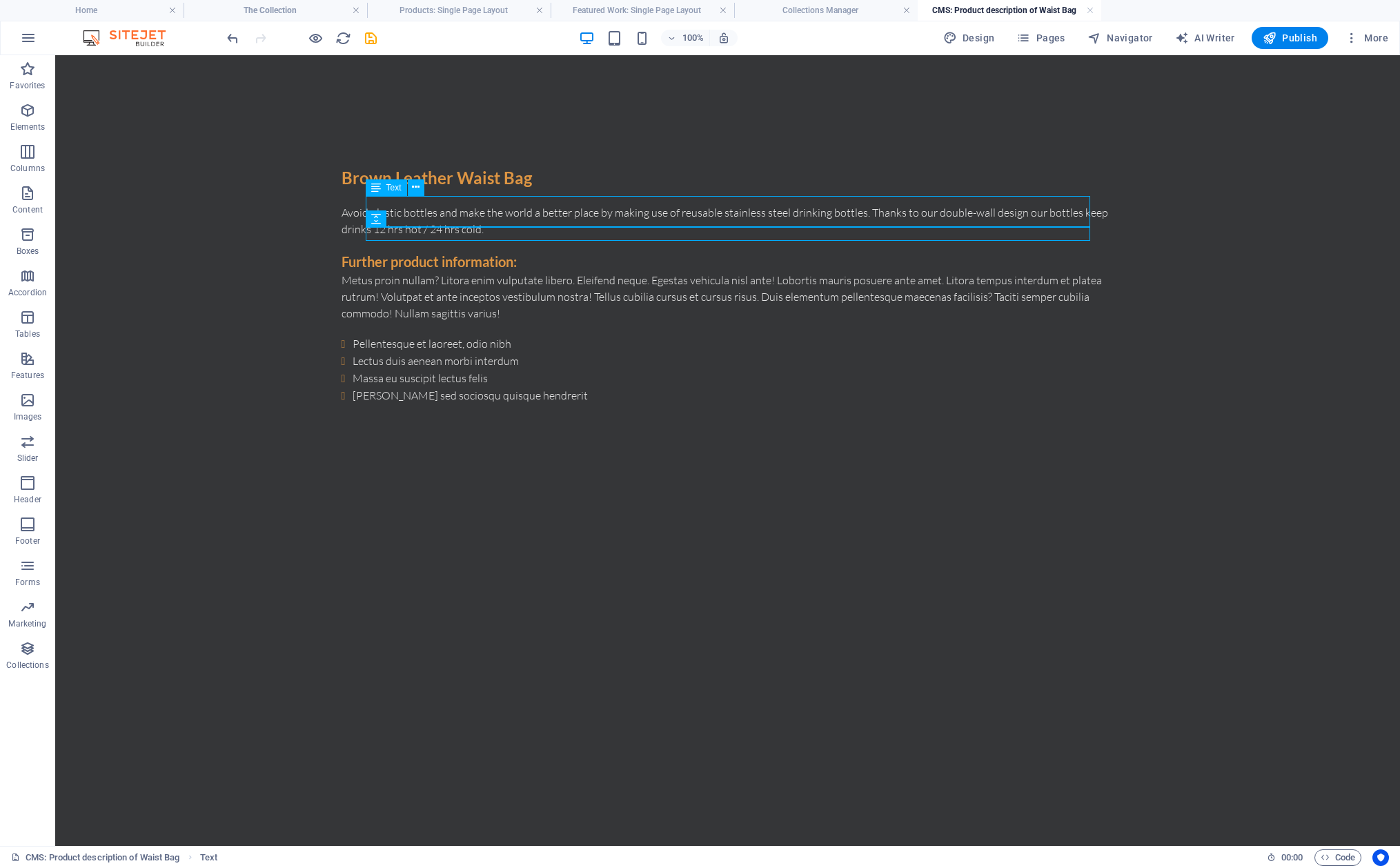
click at [453, 214] on div "Avoid plastic bottles and make the world a better place by making use of reusab…" at bounding box center [728, 221] width 773 height 33
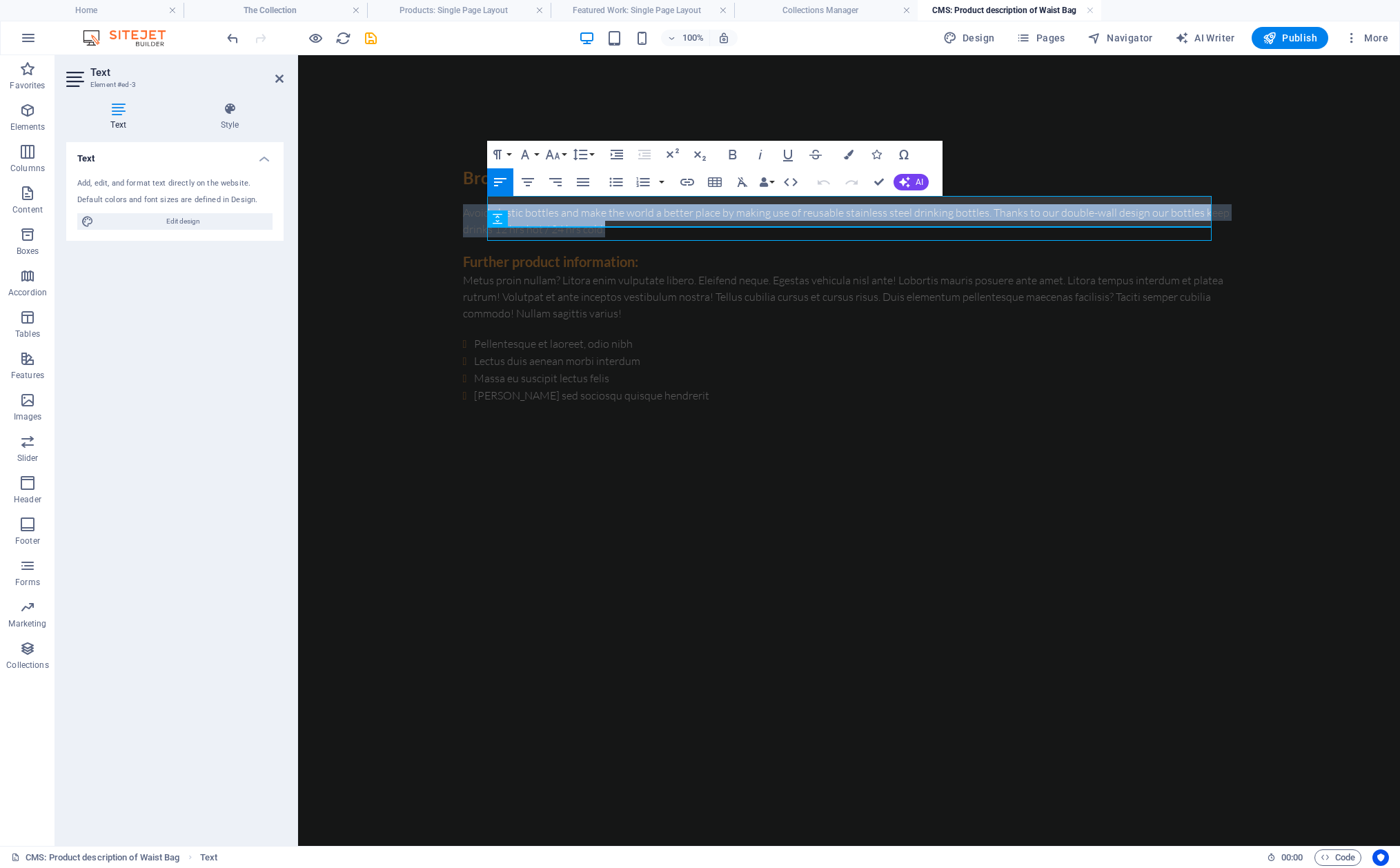
drag, startPoint x: 636, startPoint y: 220, endPoint x: 477, endPoint y: 207, distance: 159.5
click at [477, 207] on div "Brown Leather Waist Bag Avoid plastic bottles and make the world a better place…" at bounding box center [849, 285] width 795 height 460
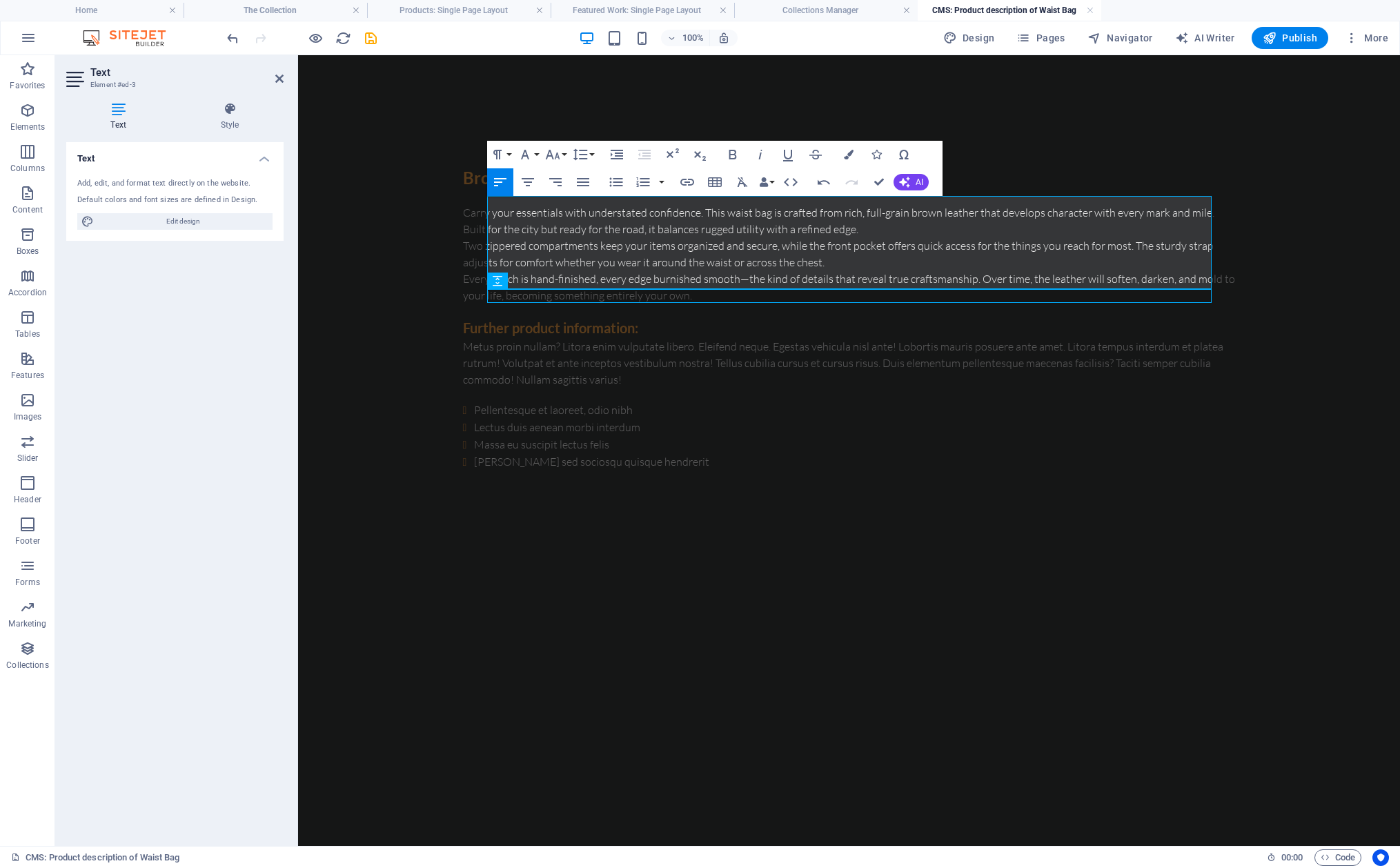
click at [688, 532] on div "Brown Leather Waist Bag Carry your essentials with understated confidence. This…" at bounding box center [849, 318] width 795 height 525
click at [636, 420] on div "Pellentesque et laoreet, odio nibh Lectus duis aenean morbi interdum Massa eu s…" at bounding box center [849, 436] width 773 height 69
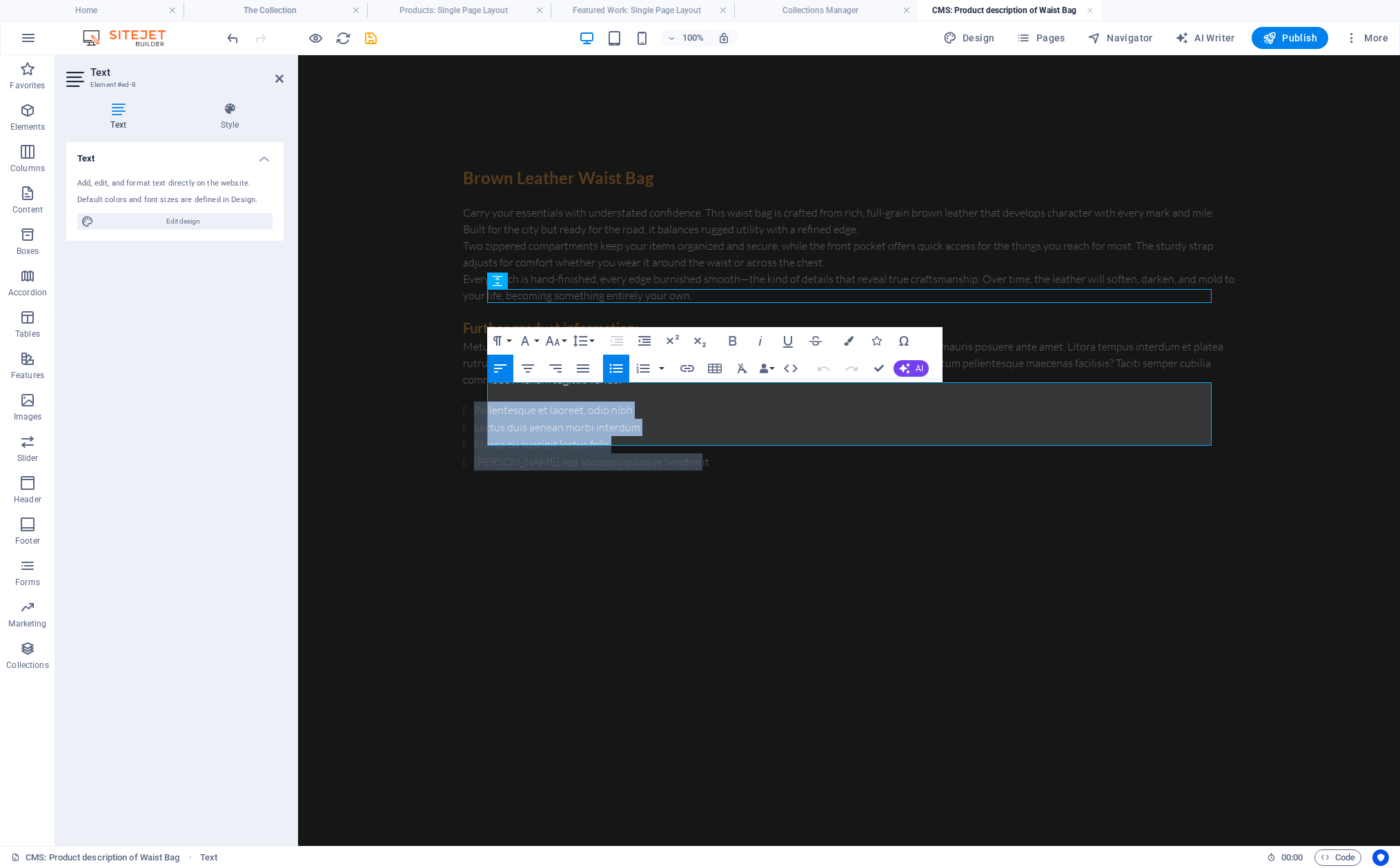
drag, startPoint x: 533, startPoint y: 420, endPoint x: 458, endPoint y: 387, distance: 81.9
click at [458, 387] on body "Brown Leather Waist Bag Carry your essentials with understated confidence. This…" at bounding box center [849, 318] width 1102 height 525
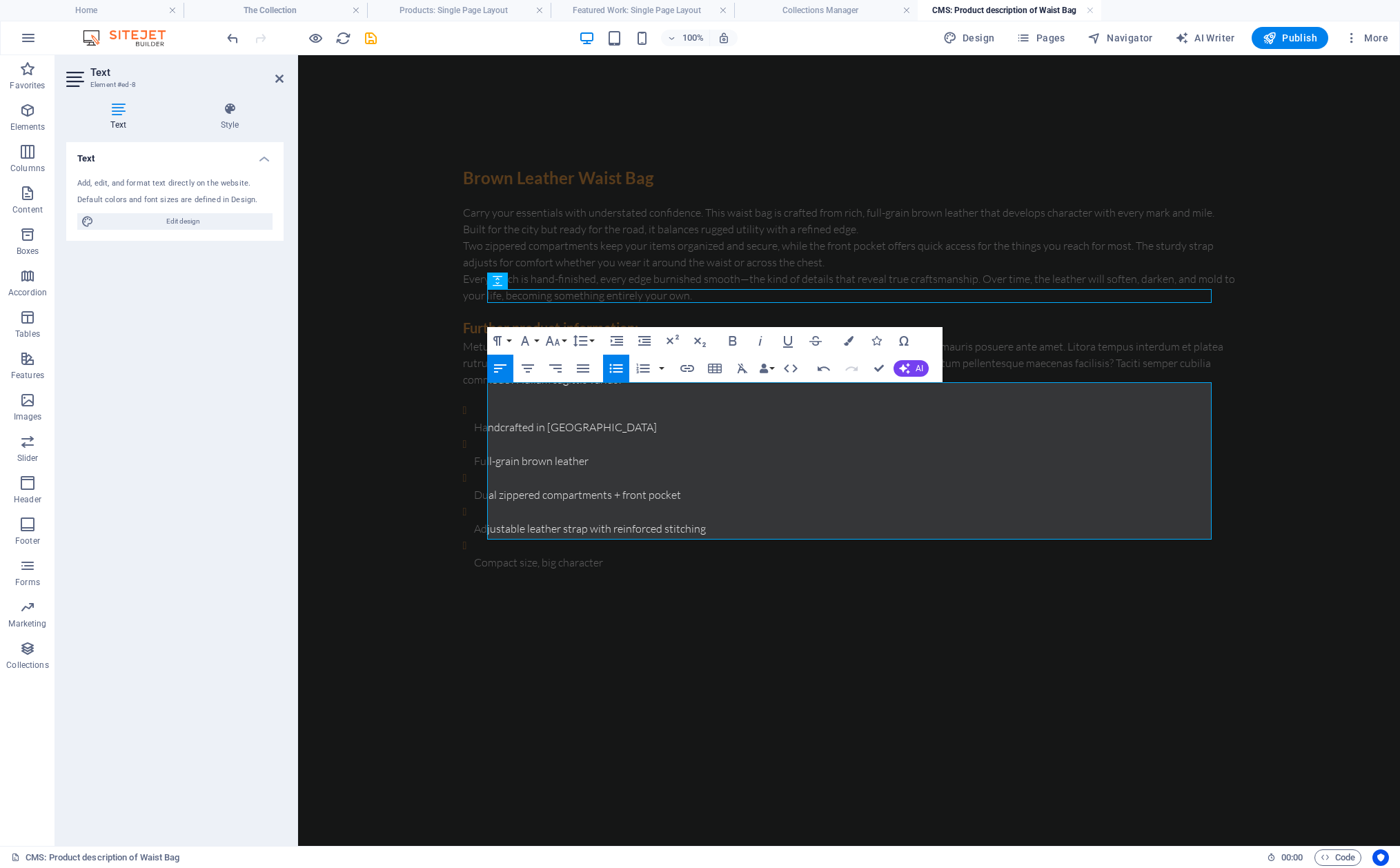
click at [496, 407] on ul "Handcrafted in [GEOGRAPHIC_DATA] Full-grain brown leather Dual zippered compart…" at bounding box center [849, 486] width 773 height 169
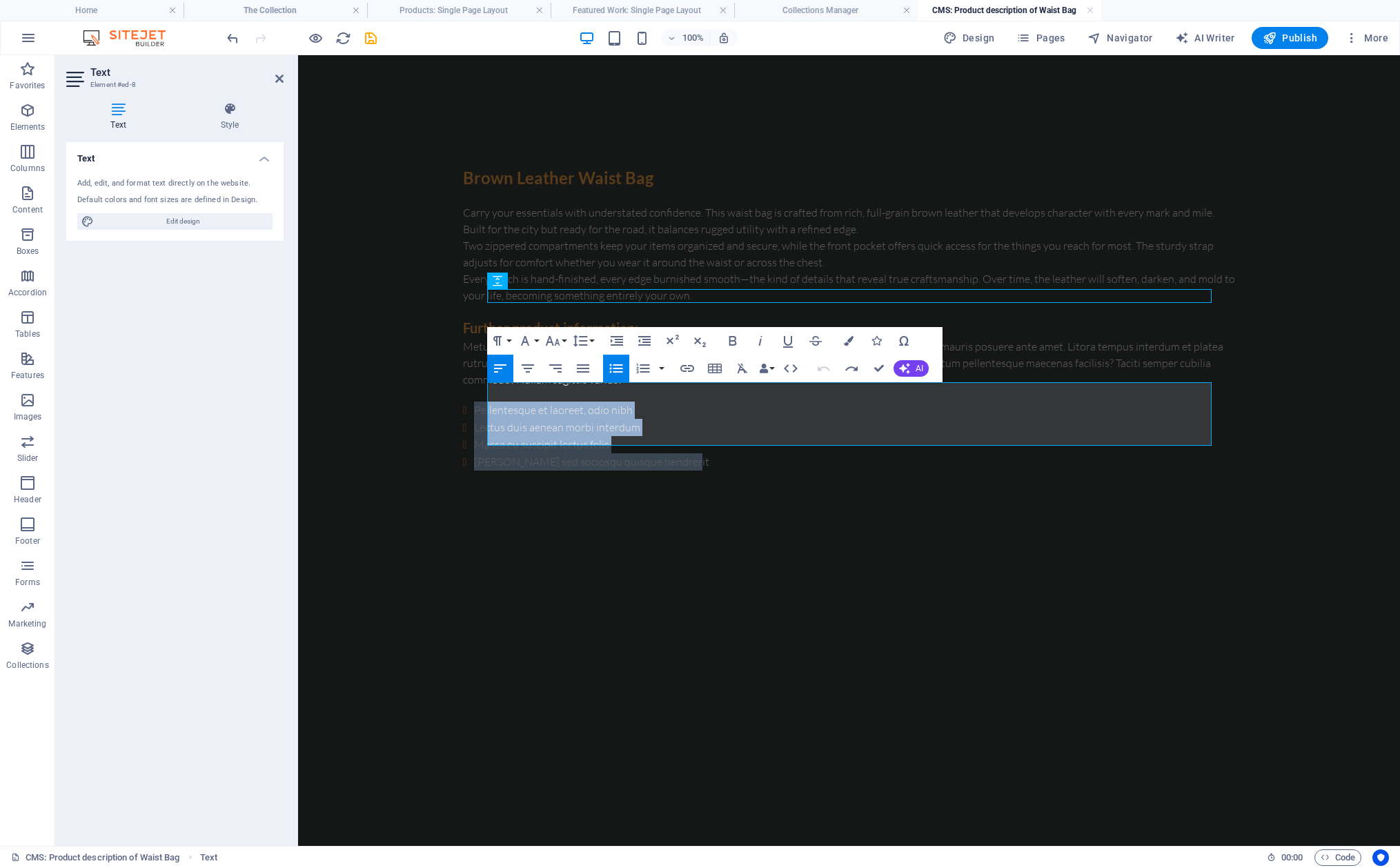
click at [546, 419] on li "Lectus duis aenean morbi interdum" at bounding box center [855, 427] width 761 height 17
drag, startPoint x: 648, startPoint y: 390, endPoint x: 498, endPoint y: 385, distance: 150.1
click at [498, 402] on li "Pellentesque et laoreet, odio nibh" at bounding box center [855, 410] width 761 height 17
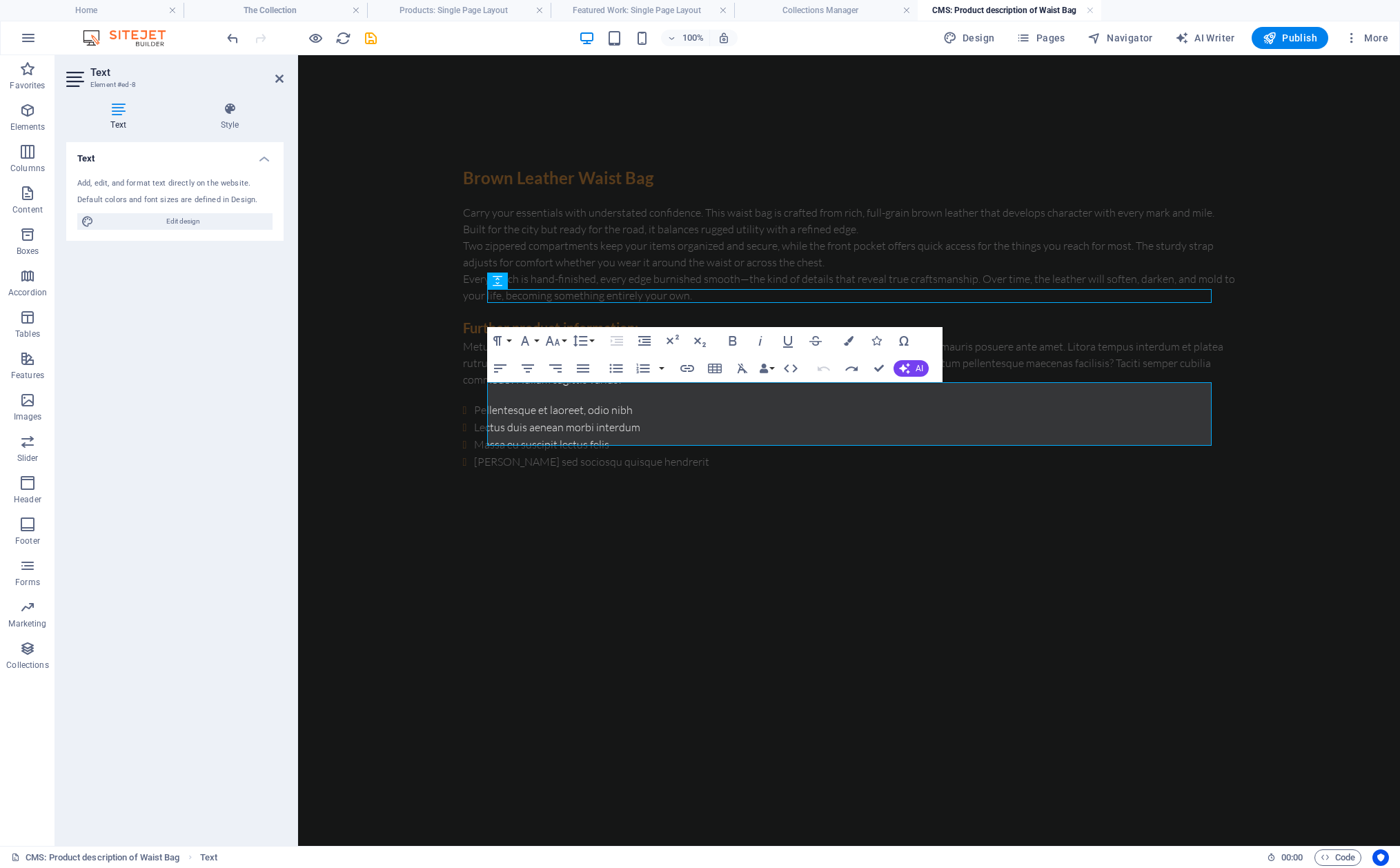
click at [696, 453] on li "[PERSON_NAME] sed sociosqu quisque hendrerit" at bounding box center [855, 462] width 761 height 17
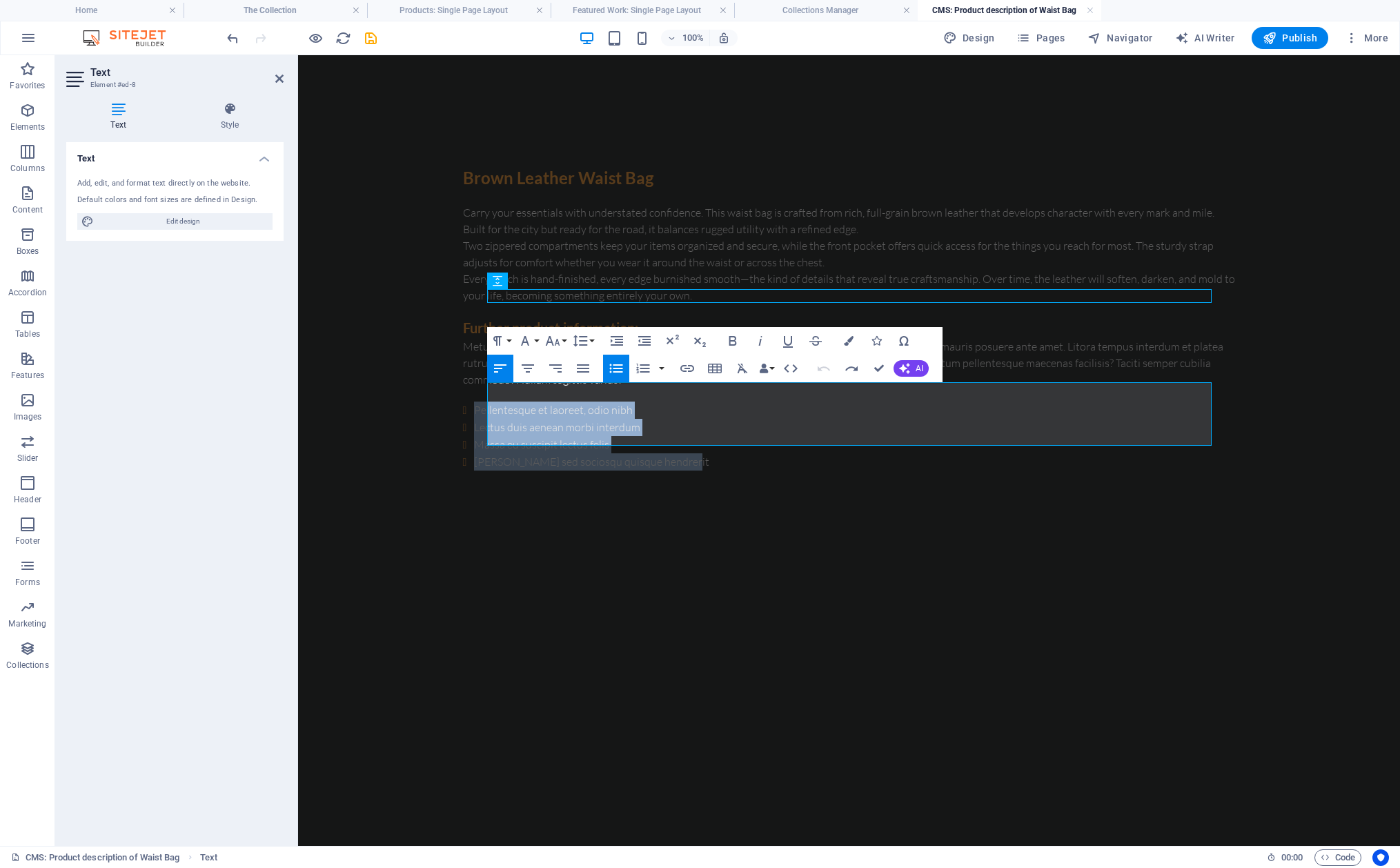
drag, startPoint x: 691, startPoint y: 439, endPoint x: 482, endPoint y: 391, distance: 214.4
click at [482, 391] on div "Brown Leather Waist Bag Carry your essentials with understated confidence. This…" at bounding box center [849, 318] width 795 height 525
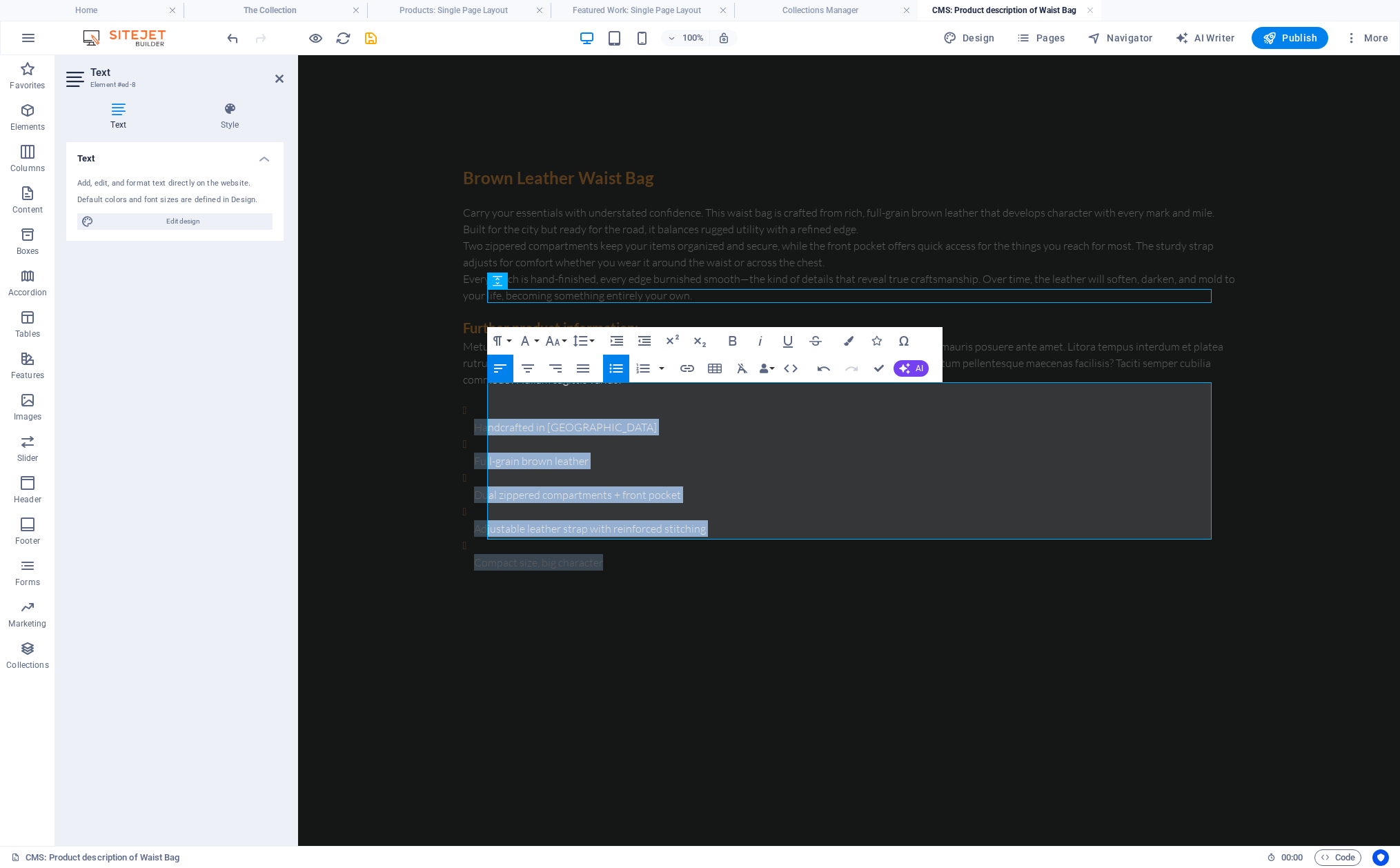
click at [610, 373] on icon "button" at bounding box center [616, 367] width 16 height 16
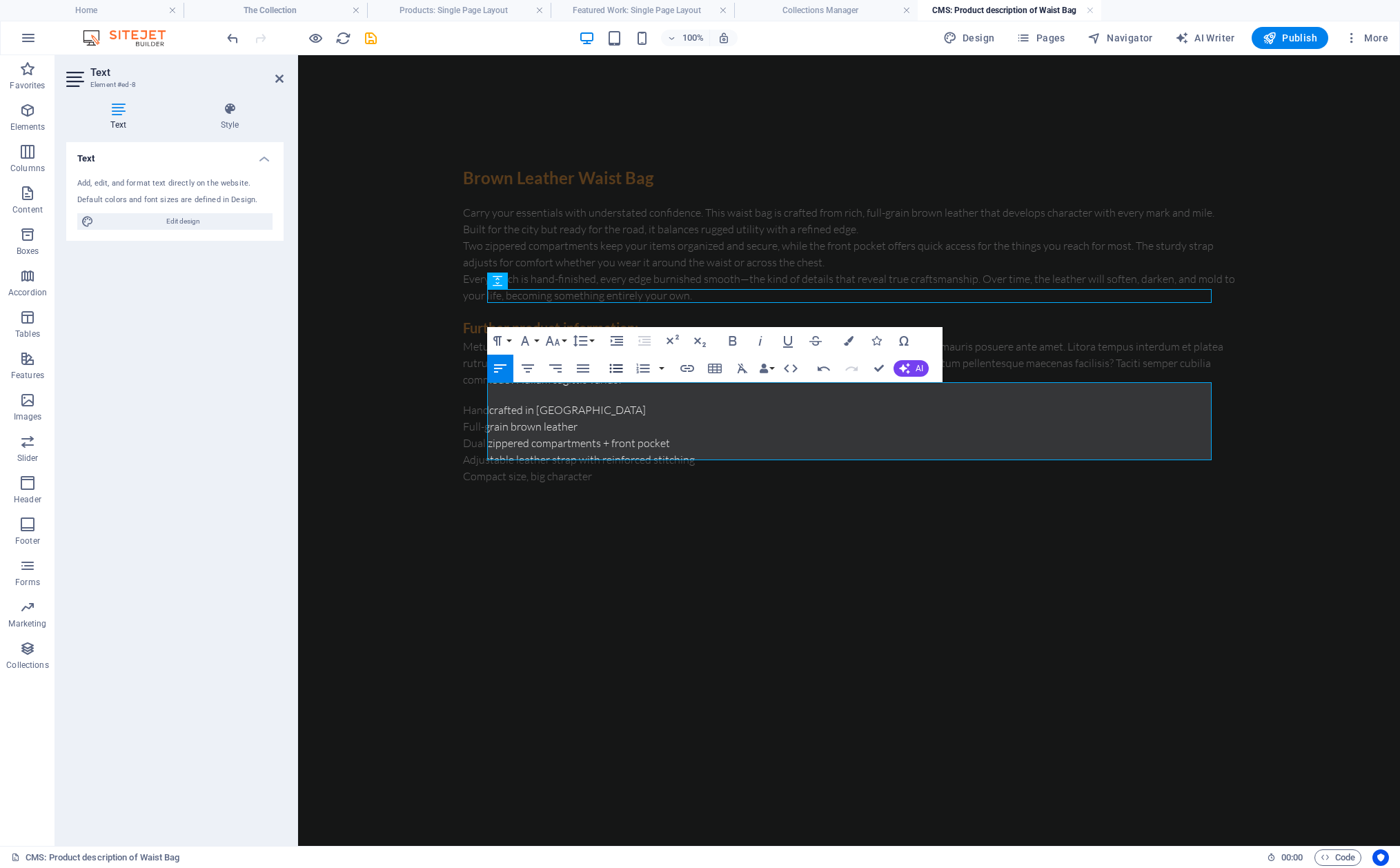
click at [613, 370] on icon "button" at bounding box center [616, 367] width 16 height 16
click at [593, 562] on div "Brown Leather Waist Bag Carry your essentials with understated confidence. This…" at bounding box center [849, 326] width 795 height 542
click at [449, 262] on body "Brown Leather Waist Bag Carry your essentials with understated confidence. This…" at bounding box center [849, 326] width 1102 height 542
click at [833, 268] on div "Carry your essentials with understated confidence. This waist bag is crafted fr…" at bounding box center [849, 254] width 773 height 99
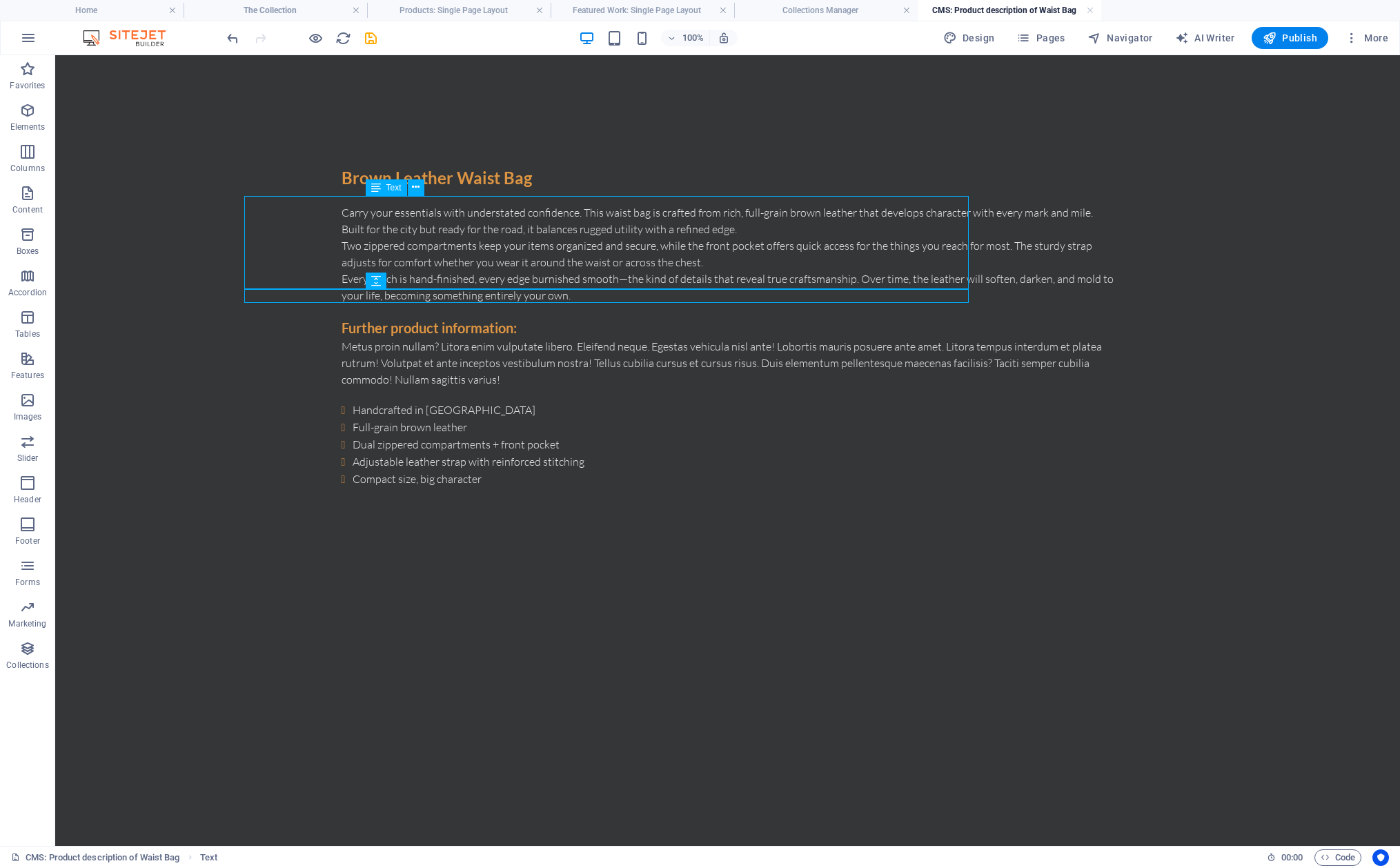
click at [857, 271] on div "Carry your essentials with understated confidence. This waist bag is crafted fr…" at bounding box center [728, 254] width 773 height 99
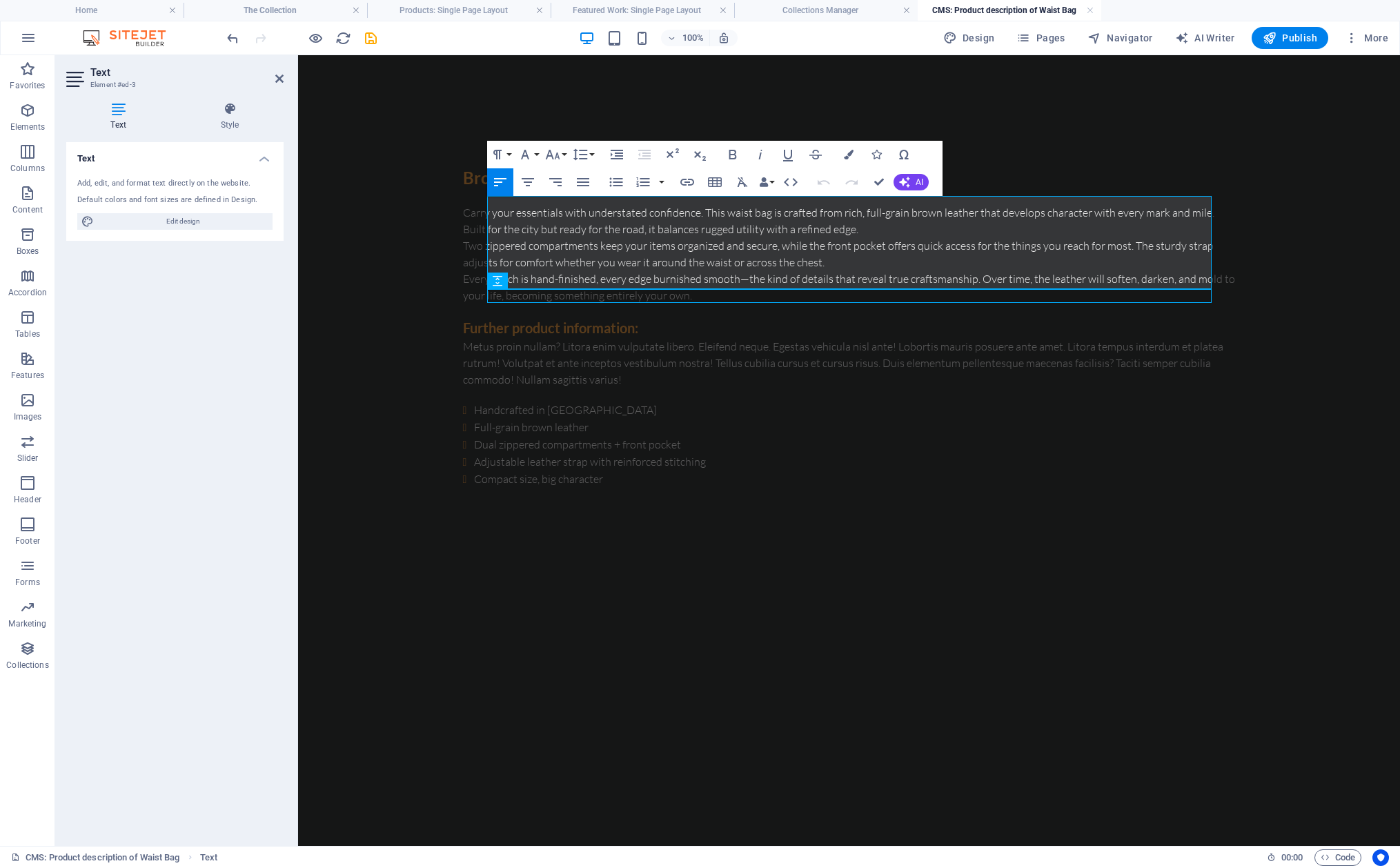
click at [914, 270] on p "Every stitch is hand-finished, every edge burnished smooth—the kind of details …" at bounding box center [849, 286] width 773 height 33
drag, startPoint x: 964, startPoint y: 267, endPoint x: 618, endPoint y: 260, distance: 346.1
click at [618, 270] on p "Every stitch is hand-finished, every edge burnished smooth—the kind of details …" at bounding box center [849, 286] width 773 height 33
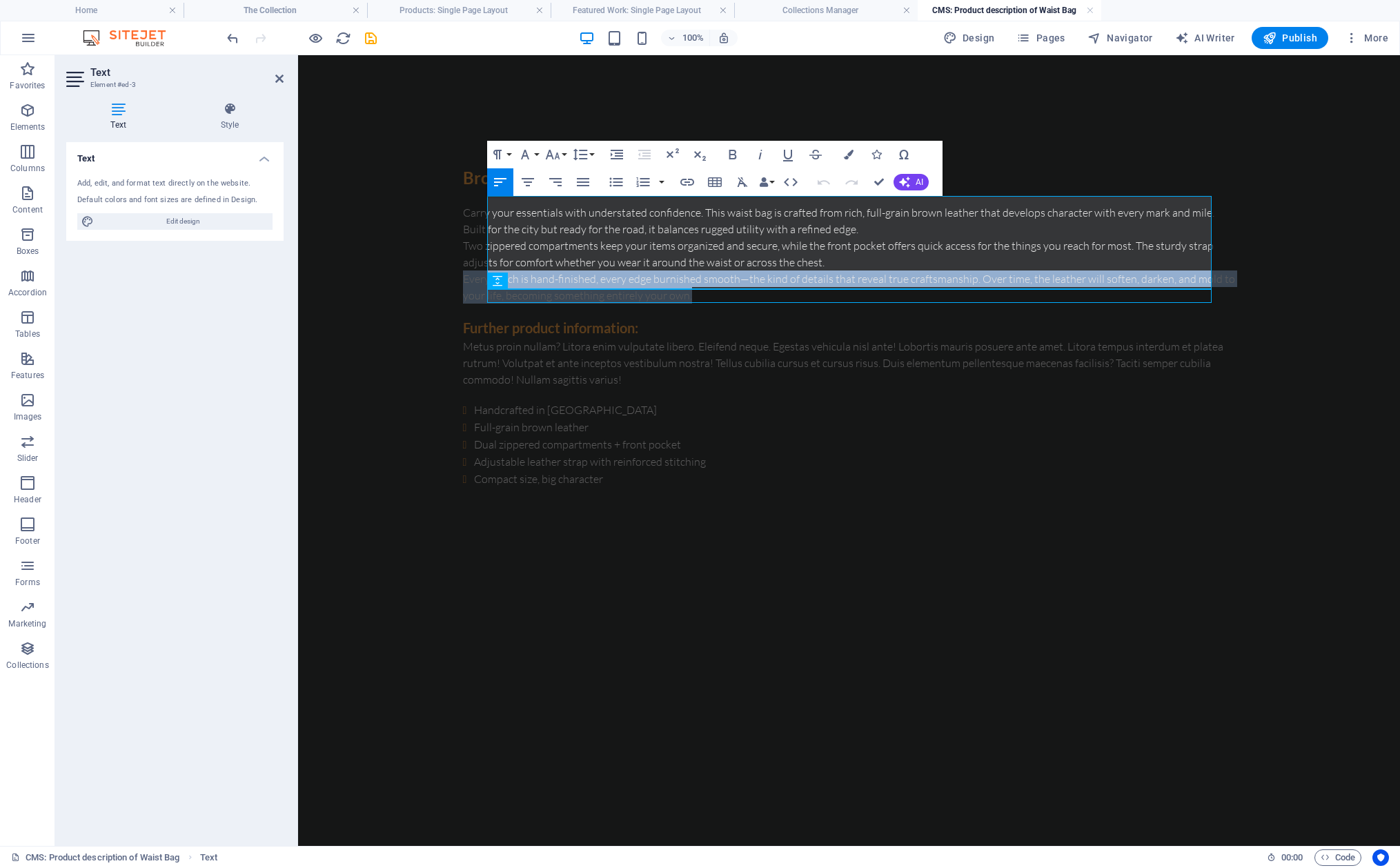
drag, startPoint x: 710, startPoint y: 285, endPoint x: 481, endPoint y: 265, distance: 229.9
click at [481, 265] on div "Brown Leather Waist Bag Carry your essentials with understated confidence. This…" at bounding box center [849, 326] width 795 height 542
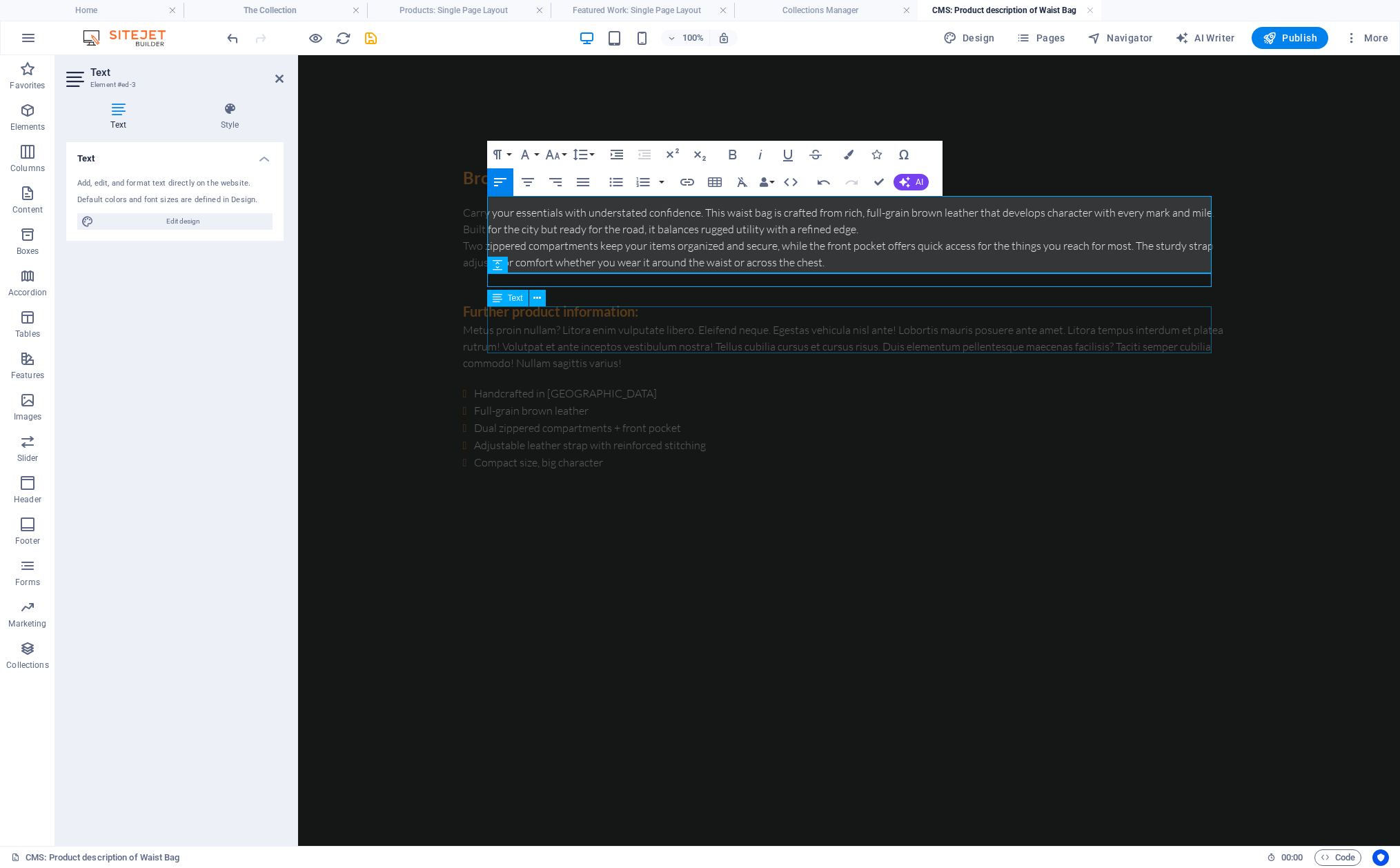
click at [632, 330] on div "Metus proin nullam? Litora enim vulputate libero. Eleifend neque. Egestas vehic…" at bounding box center [849, 346] width 773 height 49
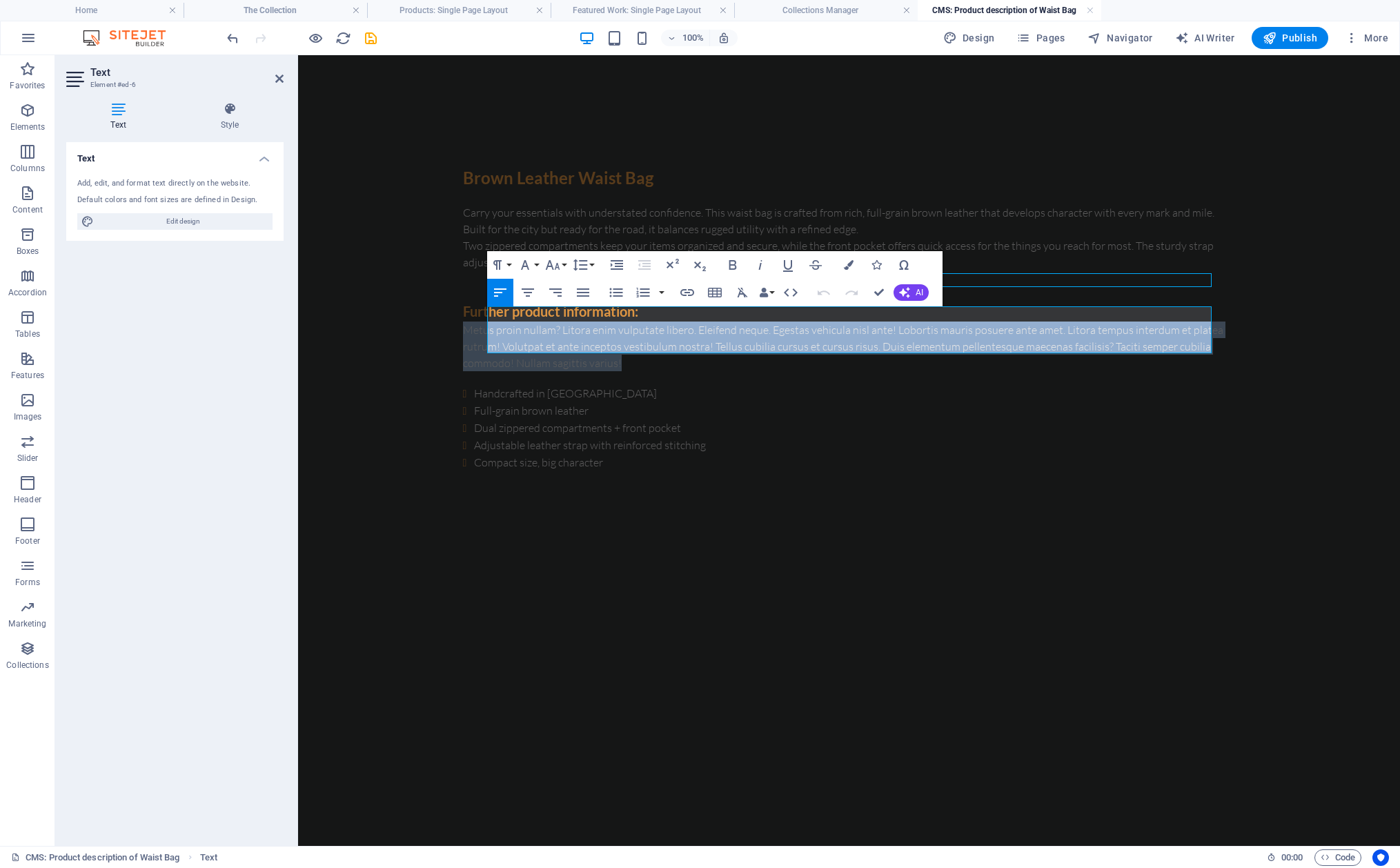
drag, startPoint x: 644, startPoint y: 345, endPoint x: 485, endPoint y: 315, distance: 161.8
click at [485, 315] on div "Brown Leather Waist Bag Carry your essentials with understated confidence. This…" at bounding box center [849, 318] width 795 height 526
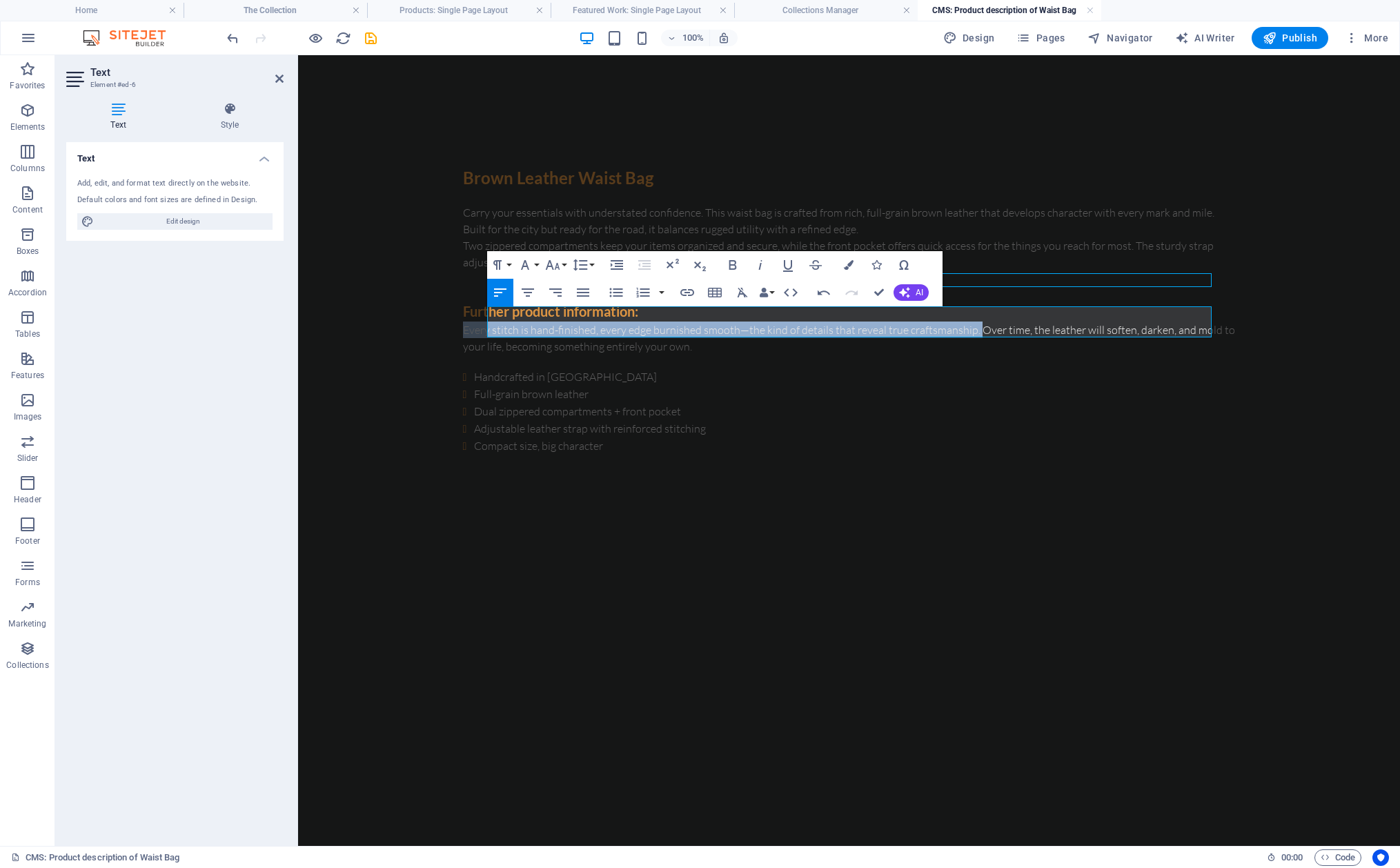
drag, startPoint x: 966, startPoint y: 317, endPoint x: 476, endPoint y: 313, distance: 490.0
click at [476, 313] on div "Brown Leather Waist Bag Carry your essentials with understated confidence. This…" at bounding box center [849, 310] width 795 height 510
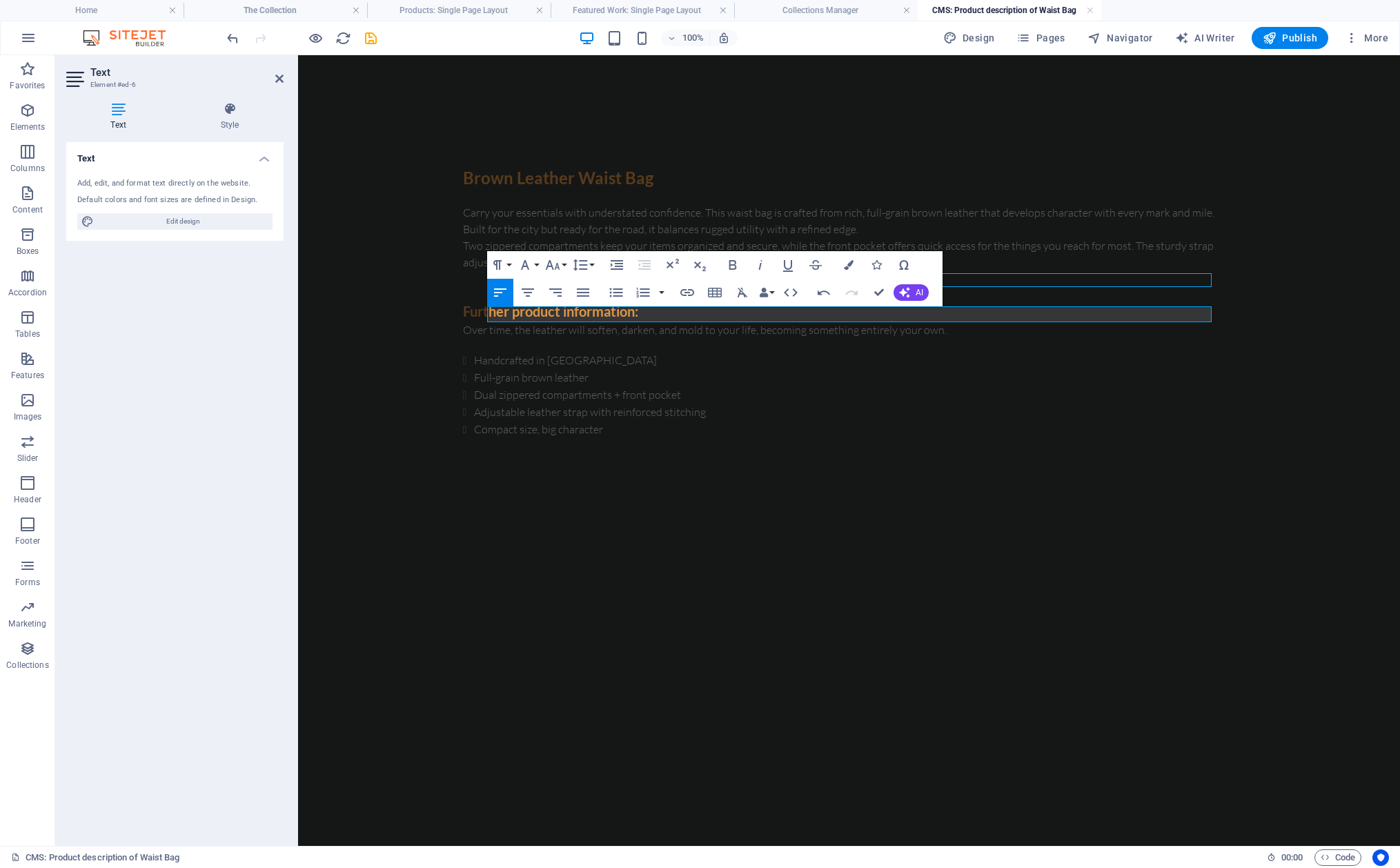
click at [856, 548] on html "Brown Leather Waist Bag Carry your essentials with understated confidence. This…" at bounding box center [849, 302] width 1102 height 493
click at [434, 134] on body "Brown Leather Waist Bag Carry your essentials with understated confidence. This…" at bounding box center [849, 302] width 1102 height 493
click at [370, 36] on icon "save" at bounding box center [370, 38] width 16 height 16
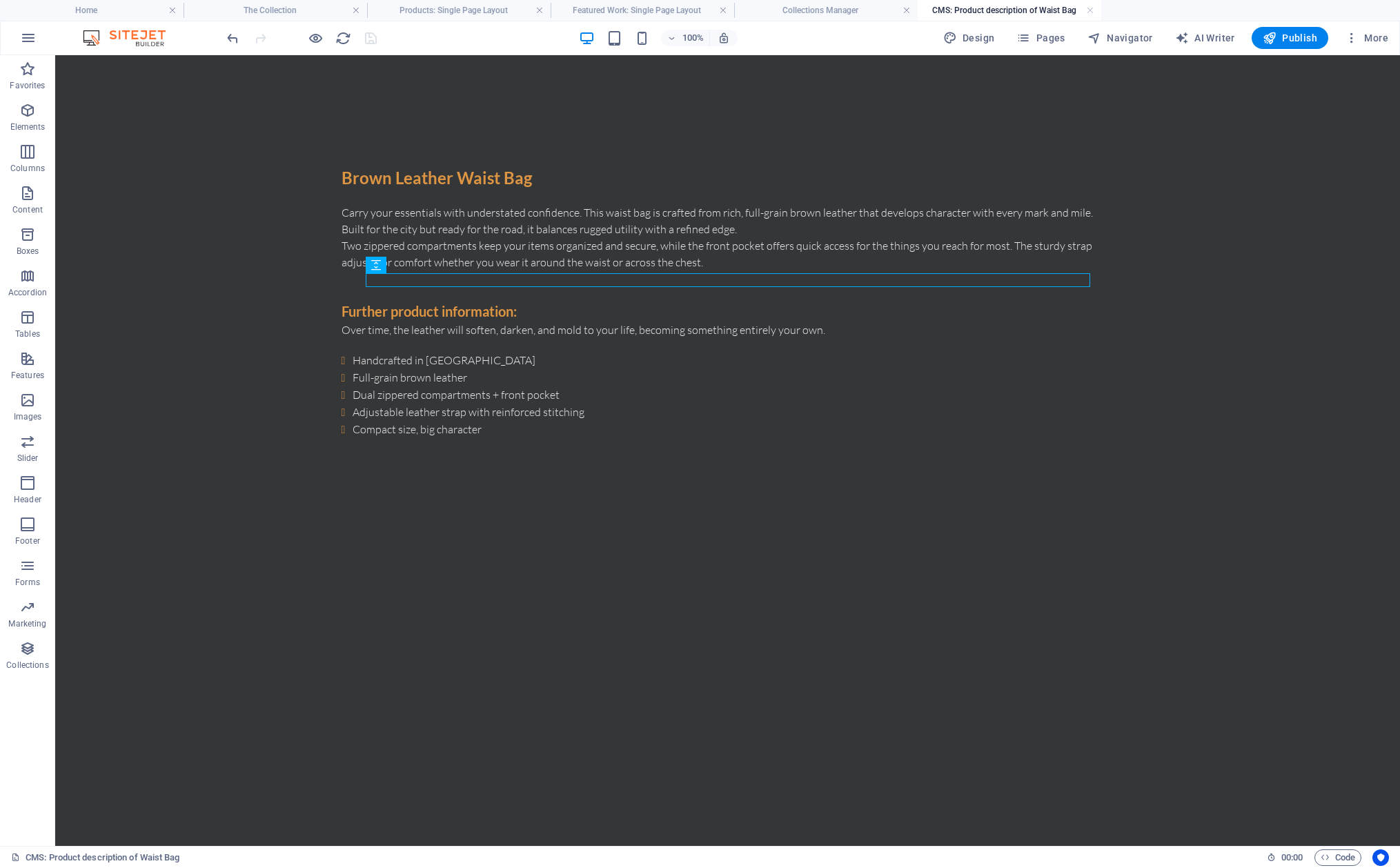
click at [601, 117] on div "Brown Leather Waist Bag Carry your essentials with understated confidence. This…" at bounding box center [727, 302] width 795 height 493
click at [838, 12] on h4 "Collections Manager" at bounding box center [825, 10] width 184 height 15
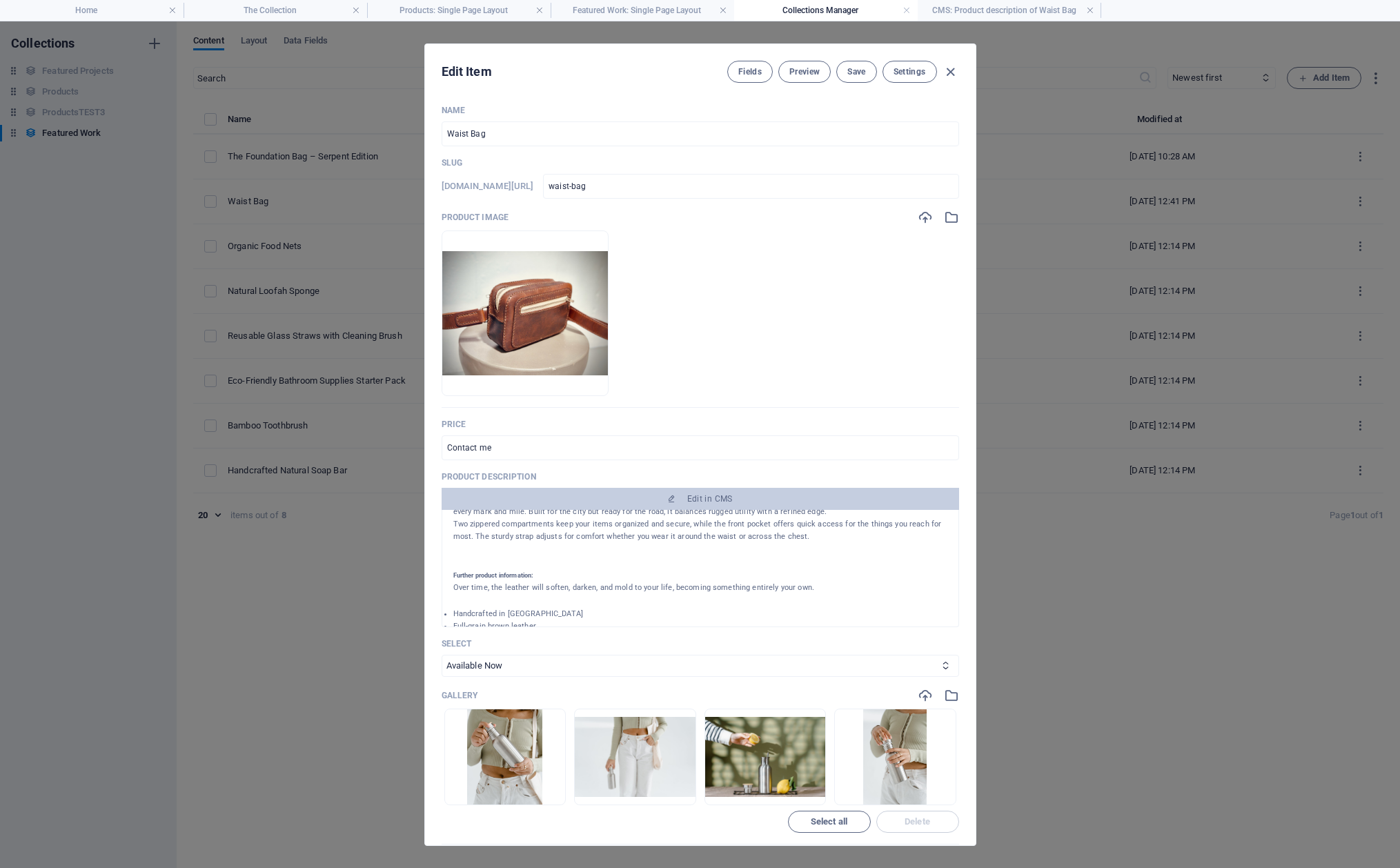
scroll to position [108, 0]
click at [851, 76] on span "Save" at bounding box center [856, 72] width 18 height 11
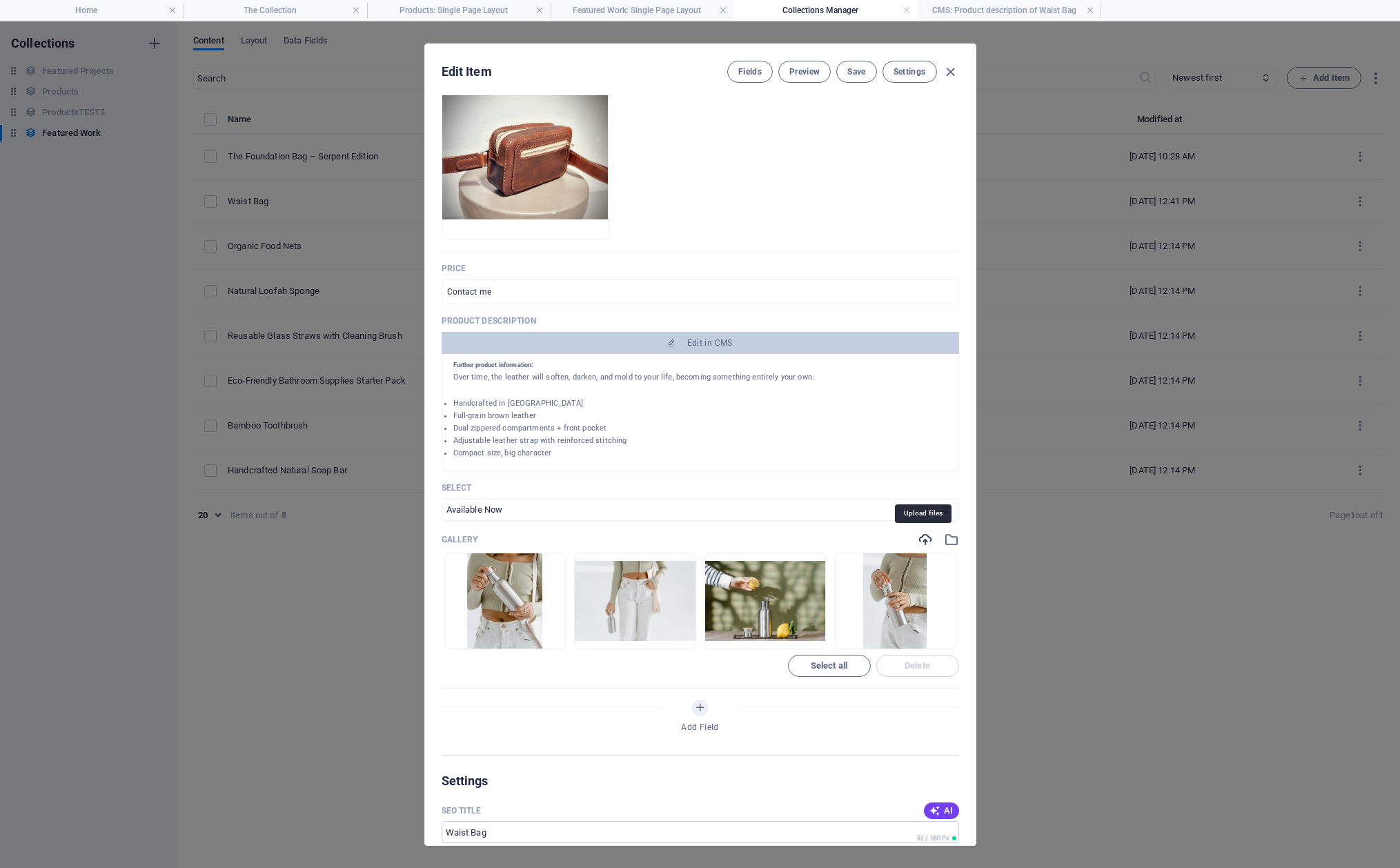
click at [923, 540] on icon "button" at bounding box center [925, 540] width 15 height 15
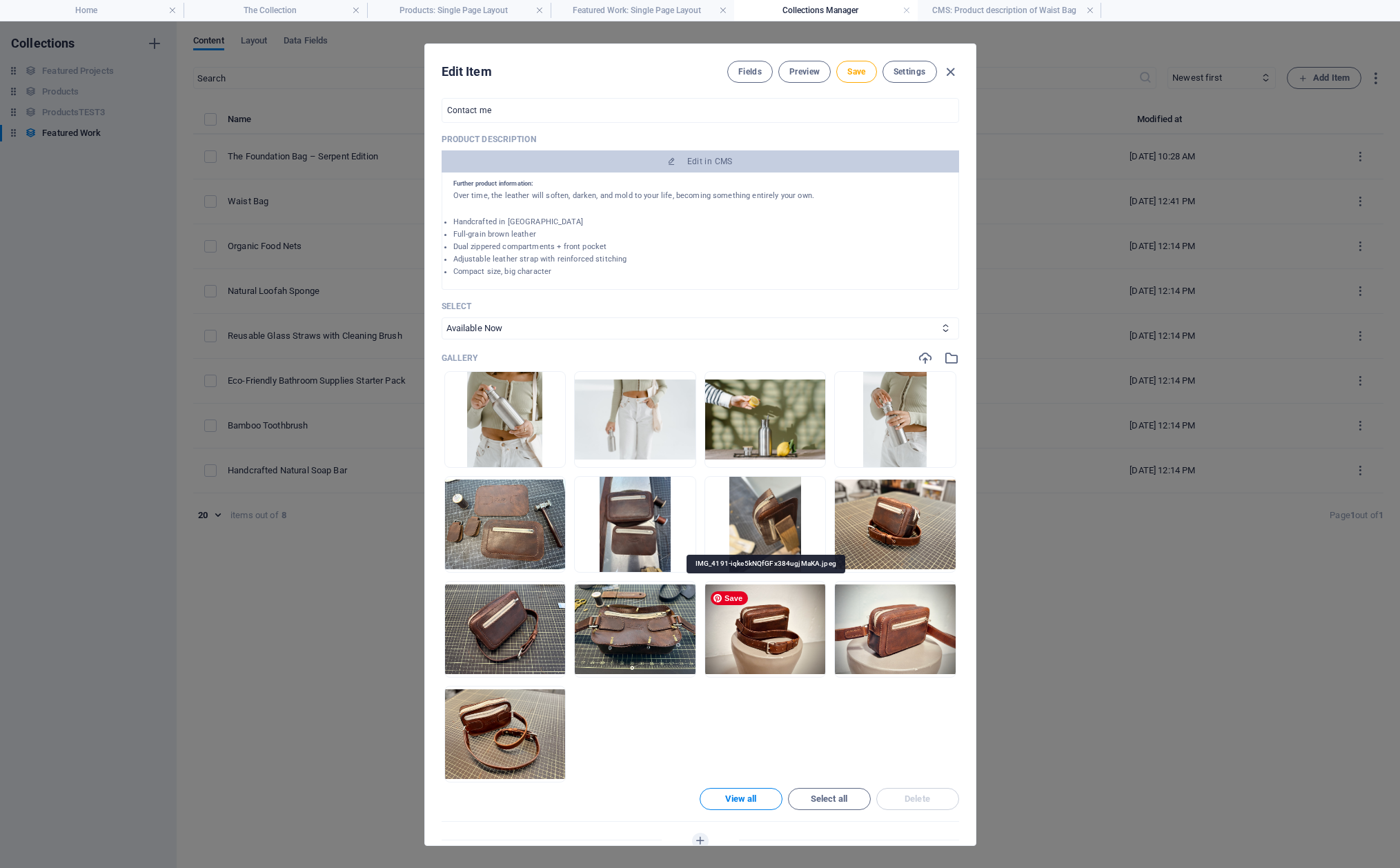
scroll to position [336, 0]
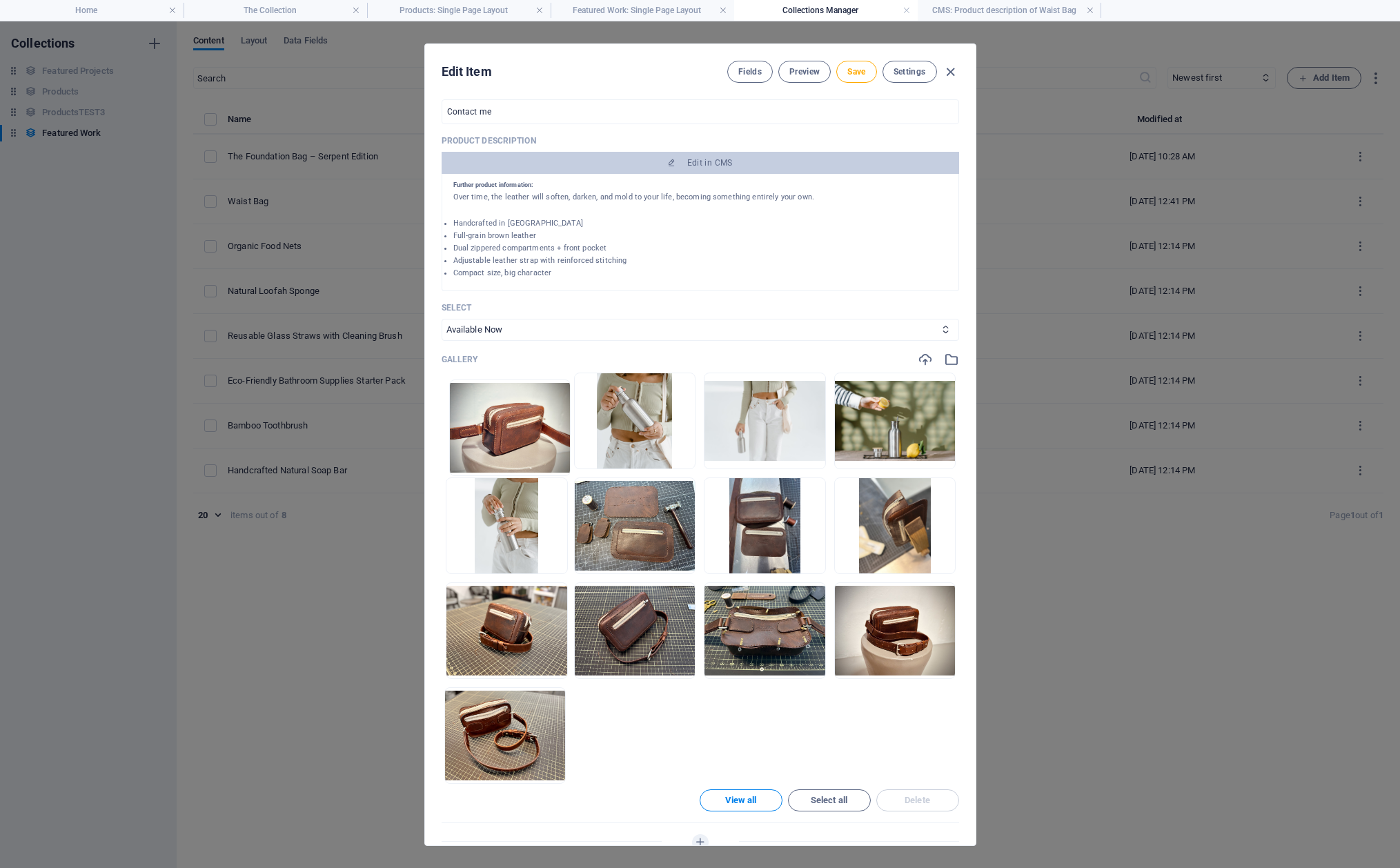
drag, startPoint x: 896, startPoint y: 629, endPoint x: 503, endPoint y: 419, distance: 445.6
click at [503, 419] on ul "Drop files here to upload them instantly" at bounding box center [700, 578] width 518 height 411
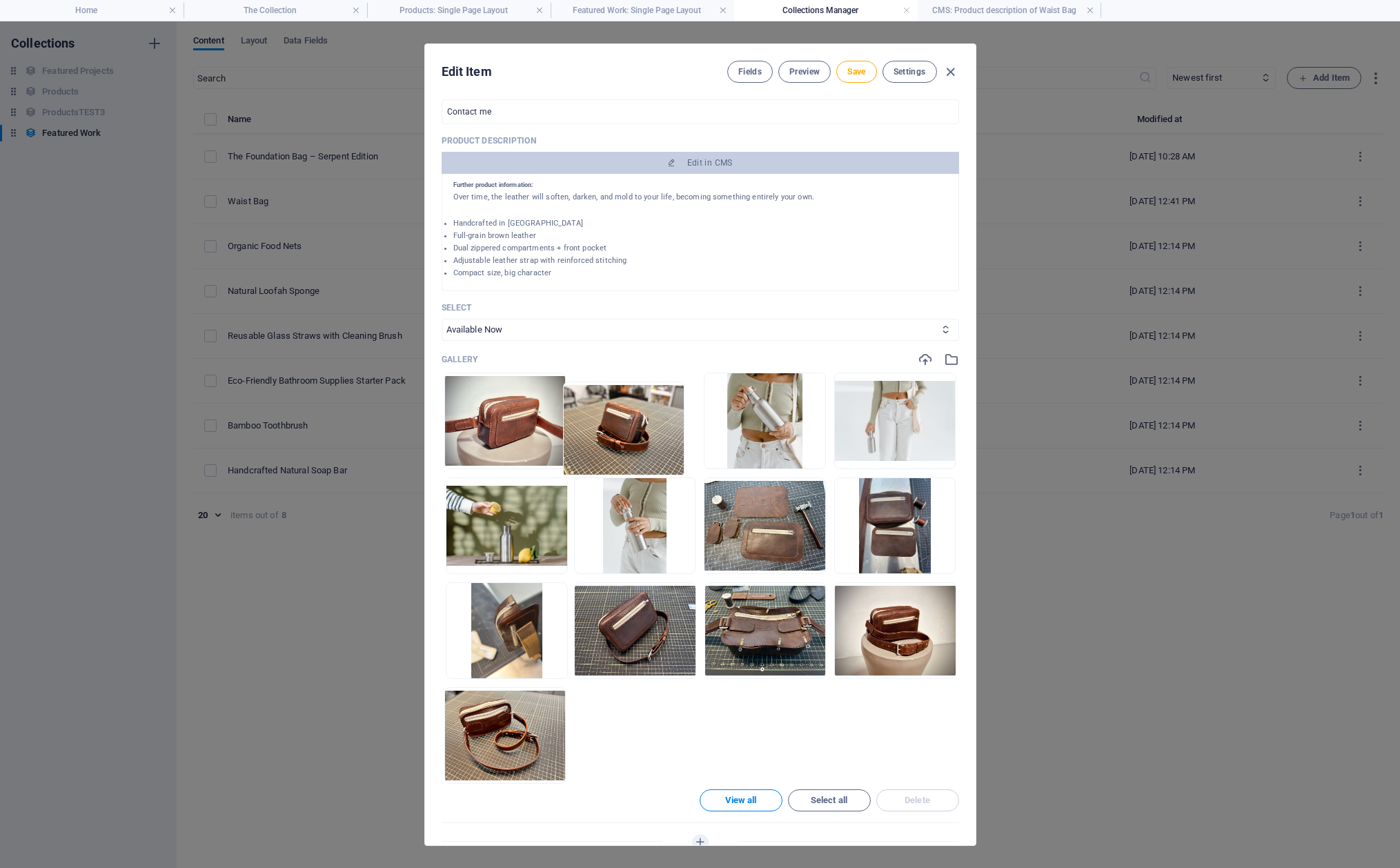
drag, startPoint x: 535, startPoint y: 570, endPoint x: 621, endPoint y: 417, distance: 175.5
click at [621, 417] on ul "Drop files here to upload them instantly" at bounding box center [700, 578] width 518 height 411
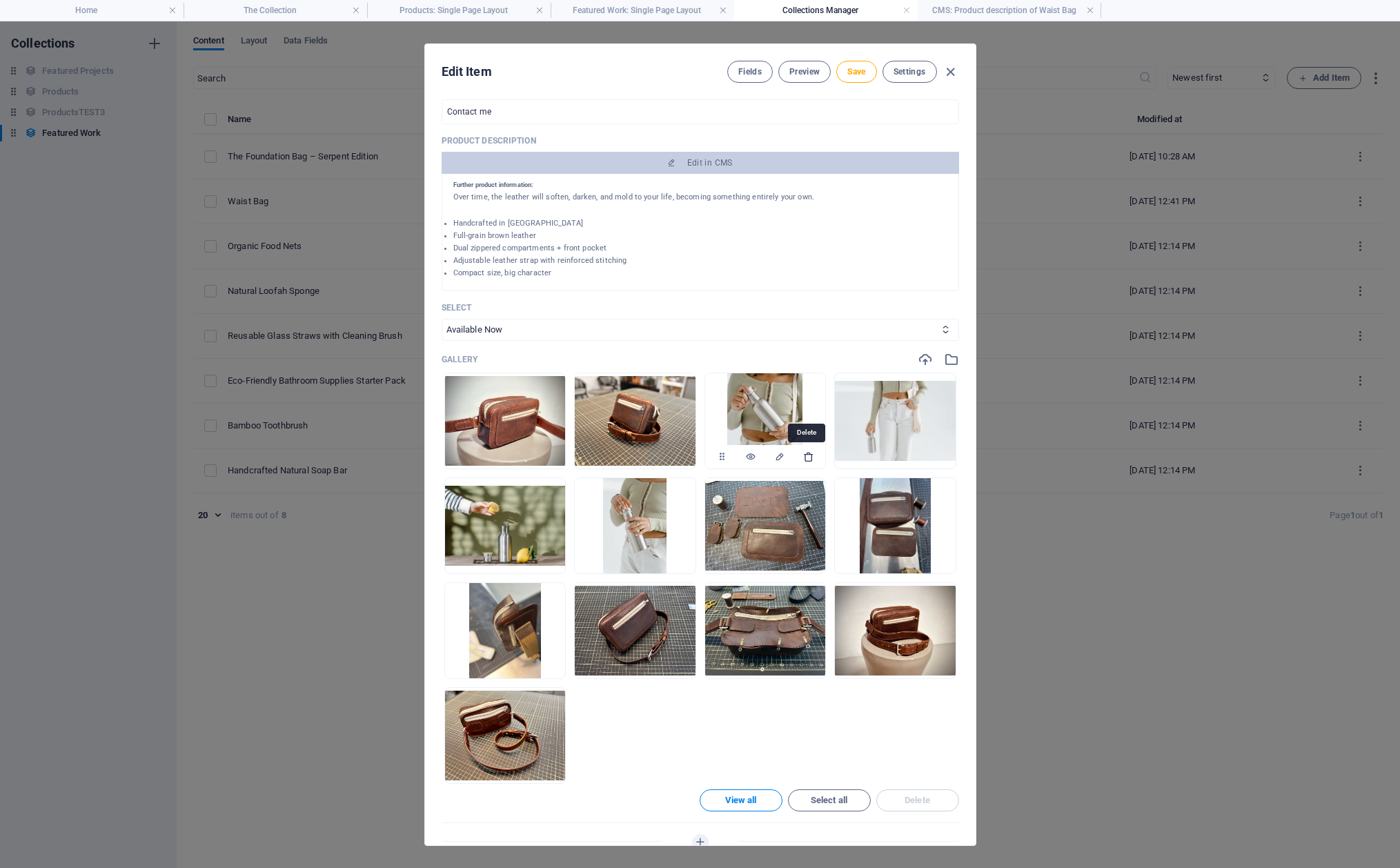
click at [809, 456] on icon "button" at bounding box center [809, 457] width 11 height 11
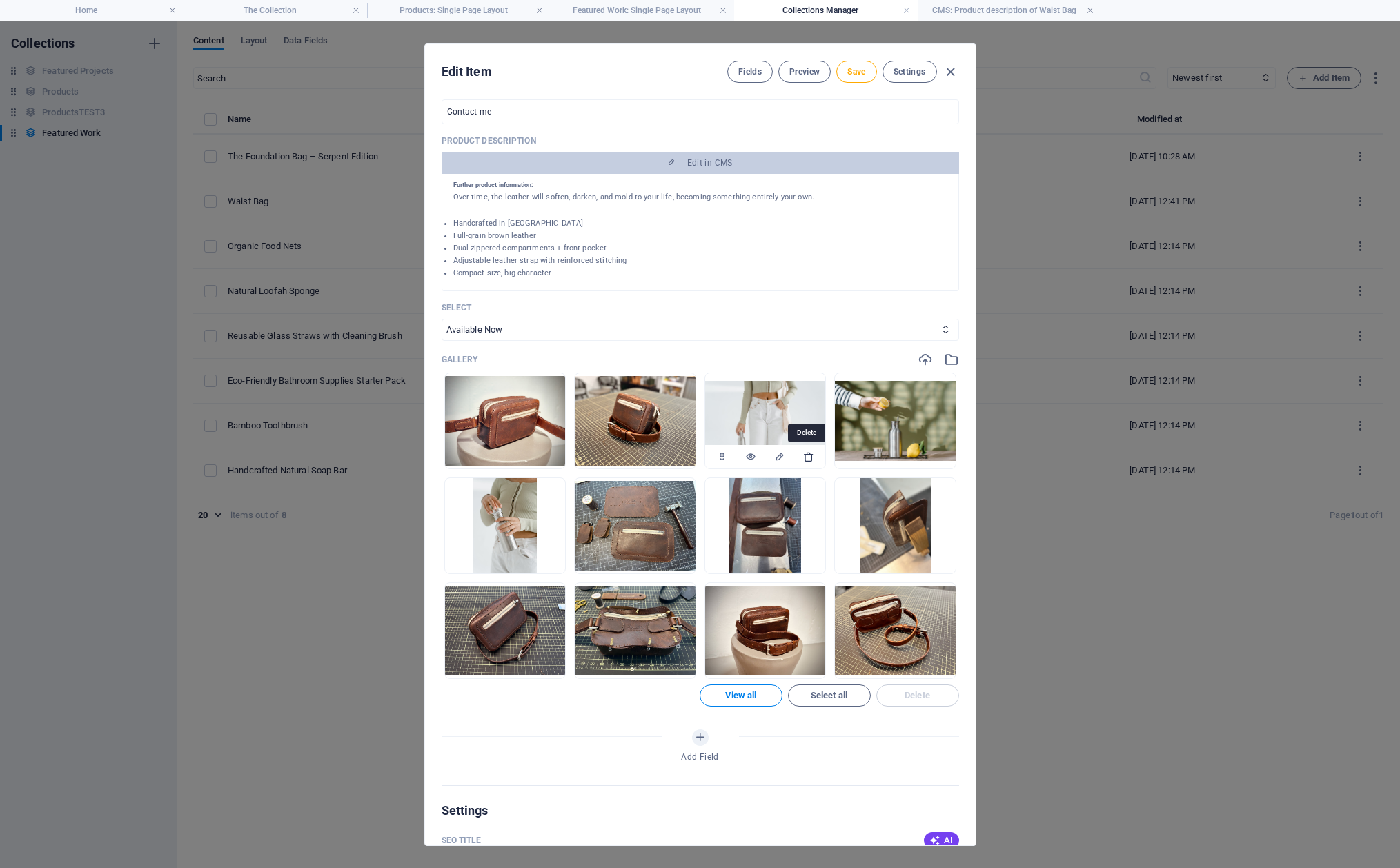
click at [809, 456] on icon "button" at bounding box center [809, 457] width 11 height 11
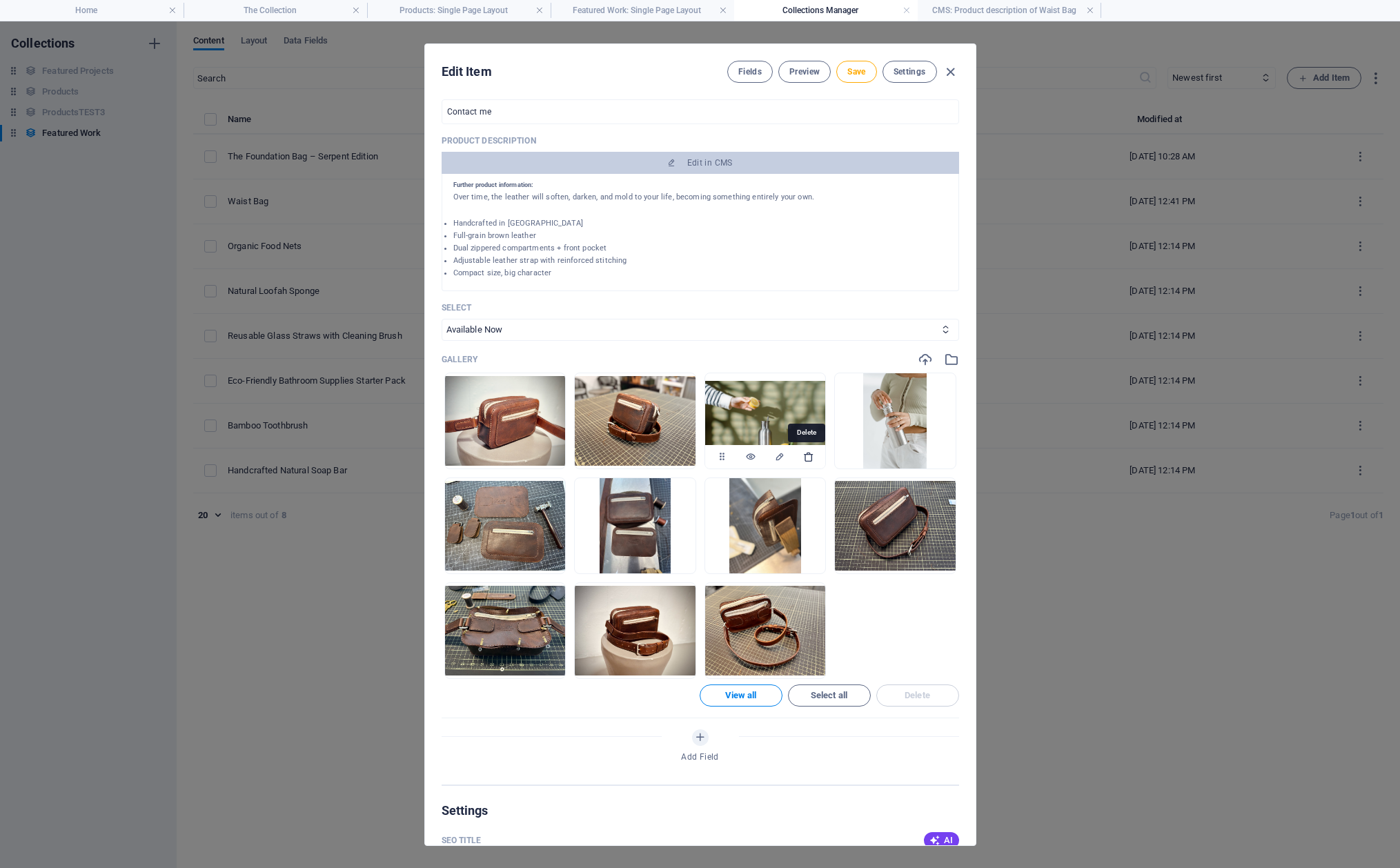
click at [805, 456] on icon "button" at bounding box center [809, 457] width 11 height 11
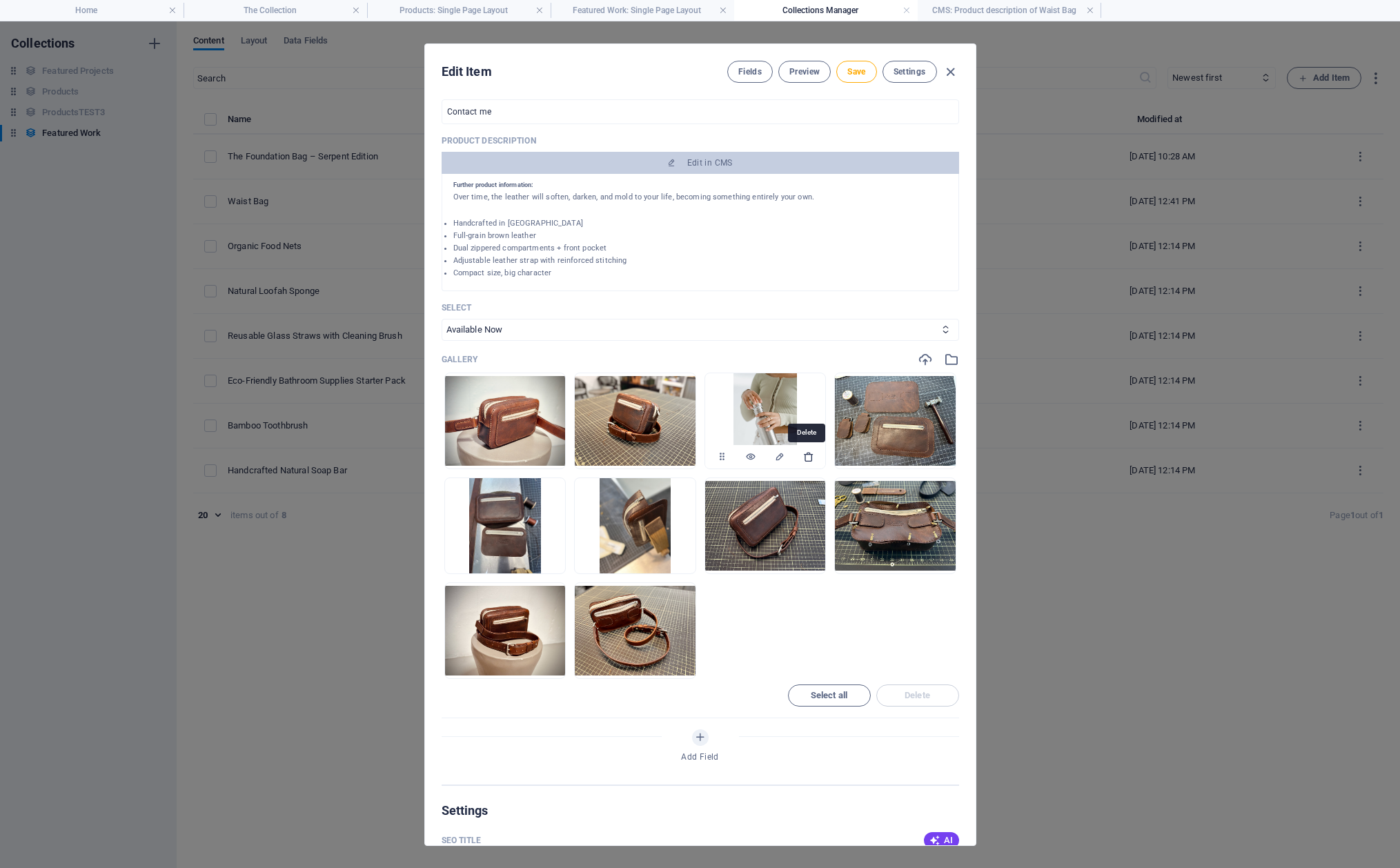
click at [806, 457] on icon "button" at bounding box center [809, 457] width 11 height 11
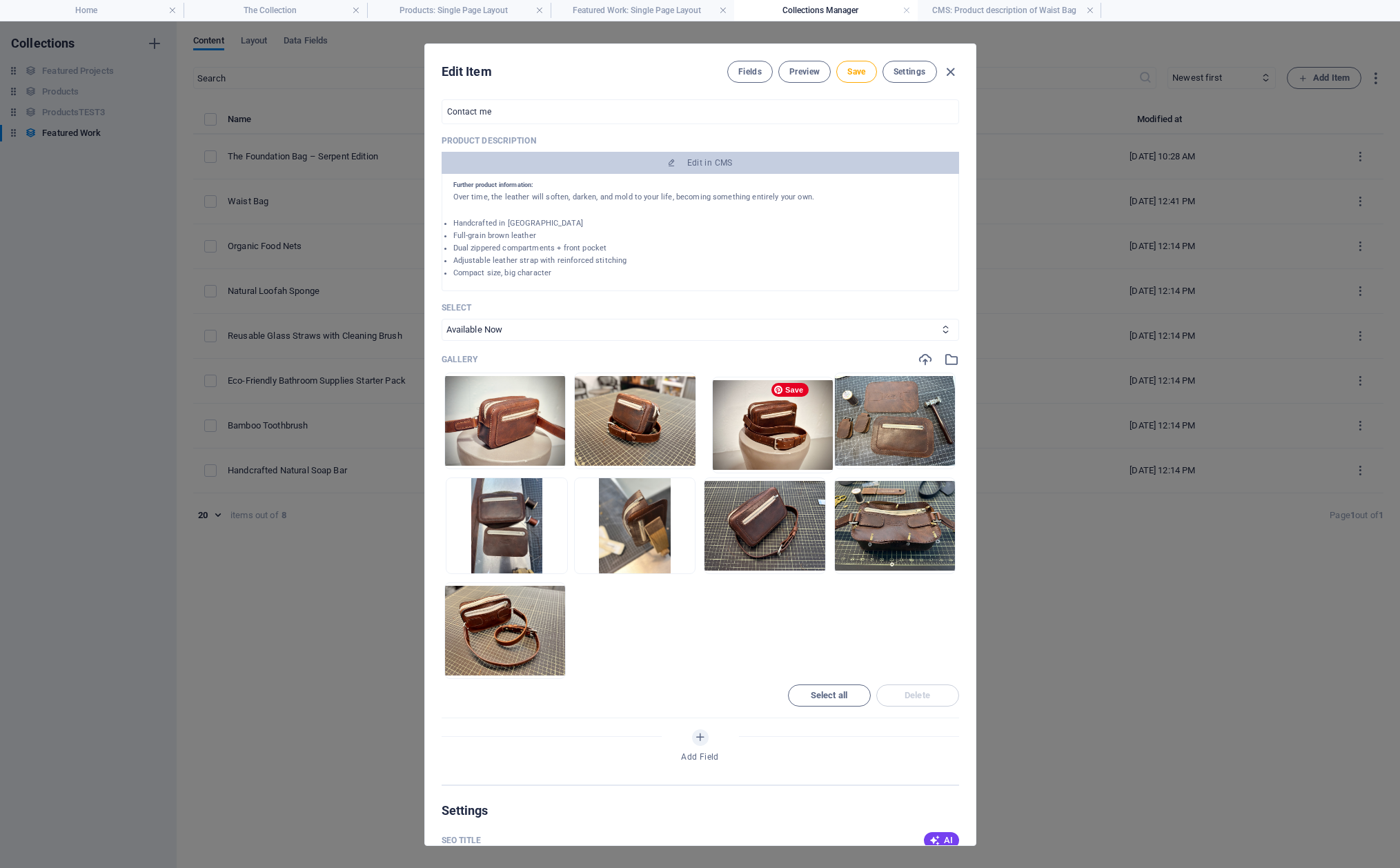
drag, startPoint x: 912, startPoint y: 529, endPoint x: 781, endPoint y: 420, distance: 170.4
click at [781, 420] on ul "Drop files here to upload them instantly" at bounding box center [700, 525] width 518 height 306
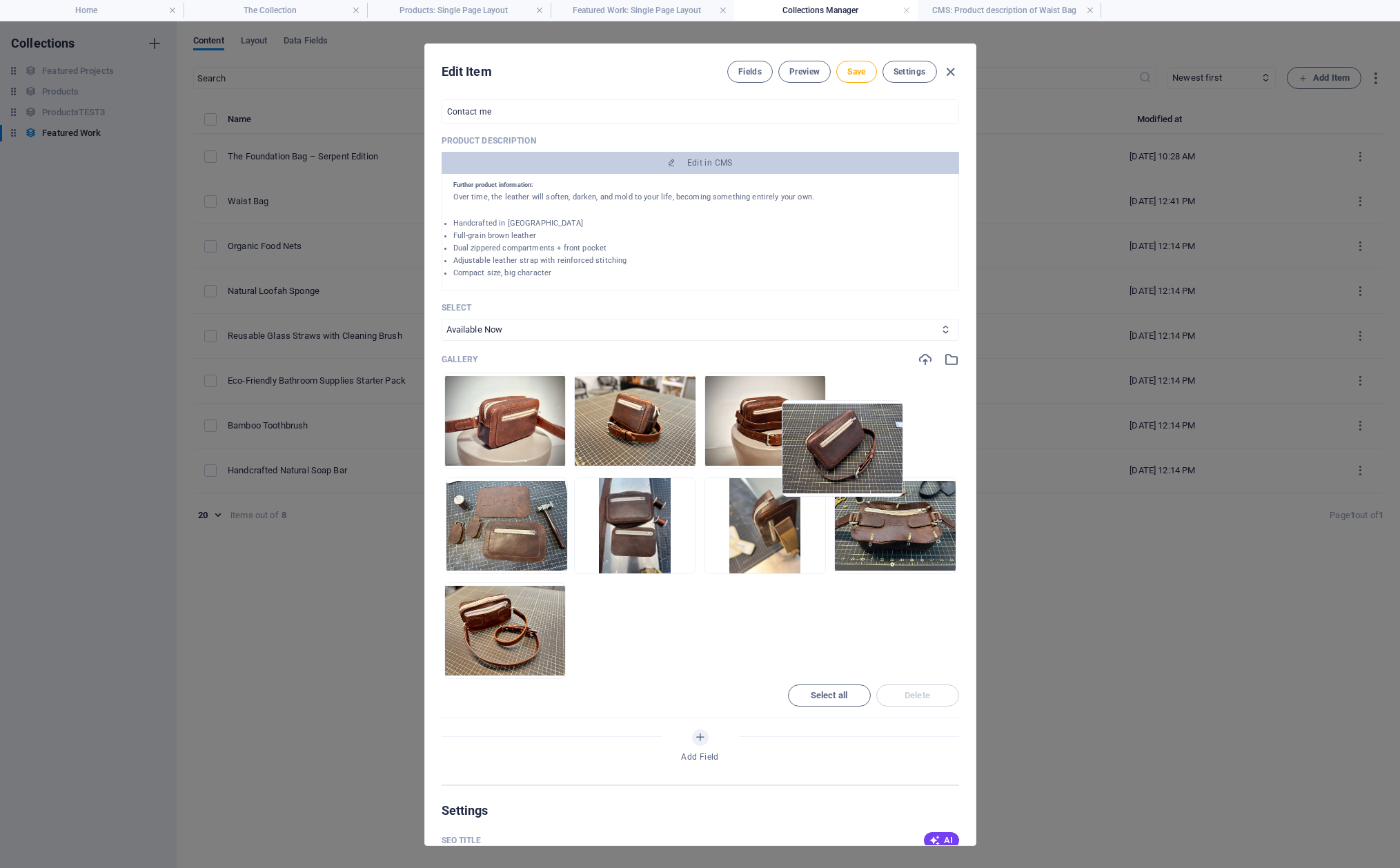
drag, startPoint x: 763, startPoint y: 525, endPoint x: 848, endPoint y: 433, distance: 125.3
click at [848, 433] on ul "Drop files here to upload them instantly" at bounding box center [700, 525] width 518 height 306
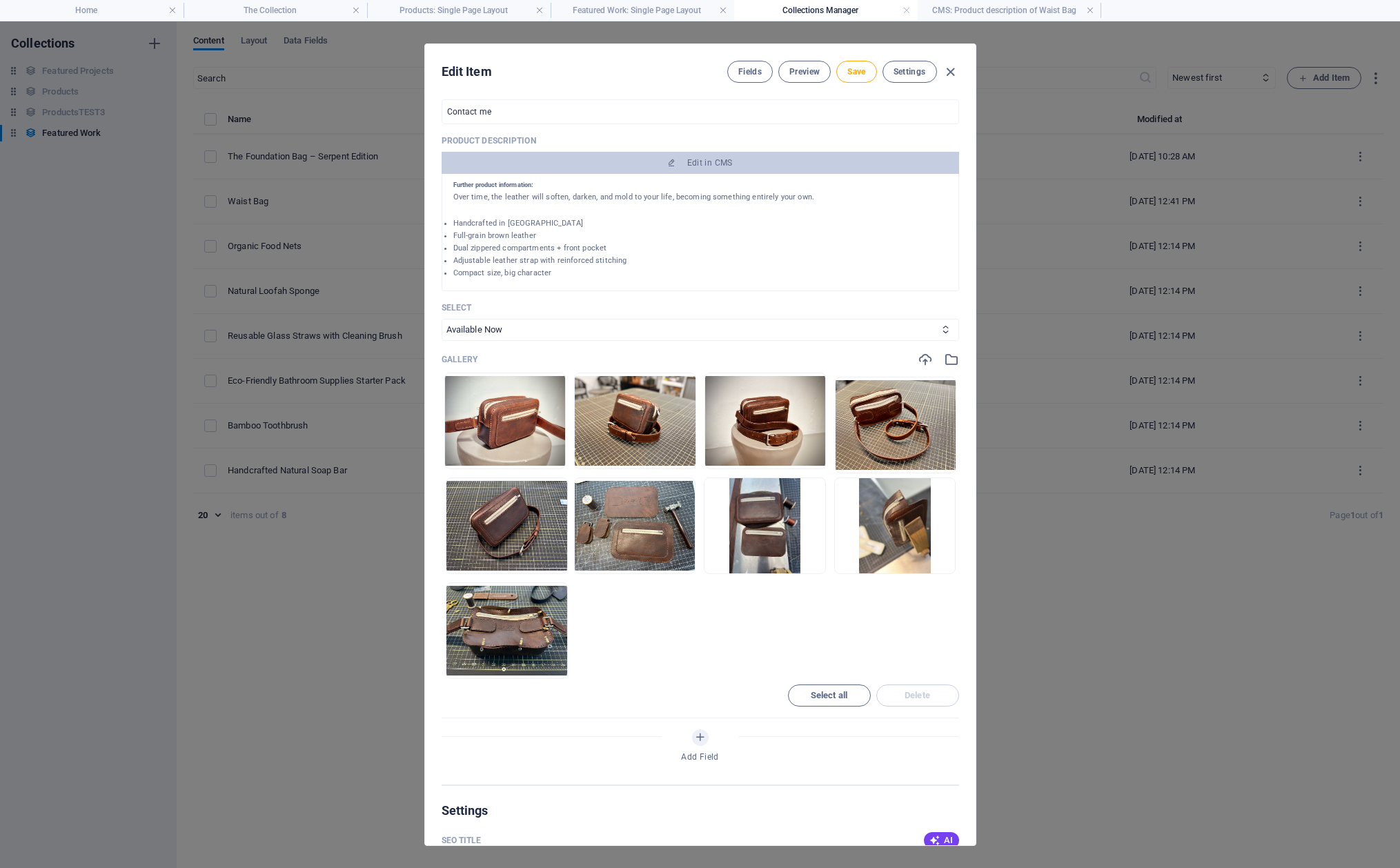
drag, startPoint x: 513, startPoint y: 600, endPoint x: 876, endPoint y: 422, distance: 404.3
click at [876, 422] on ul "Drop files here to upload them instantly" at bounding box center [700, 525] width 518 height 306
click at [861, 71] on span "Save" at bounding box center [856, 72] width 18 height 11
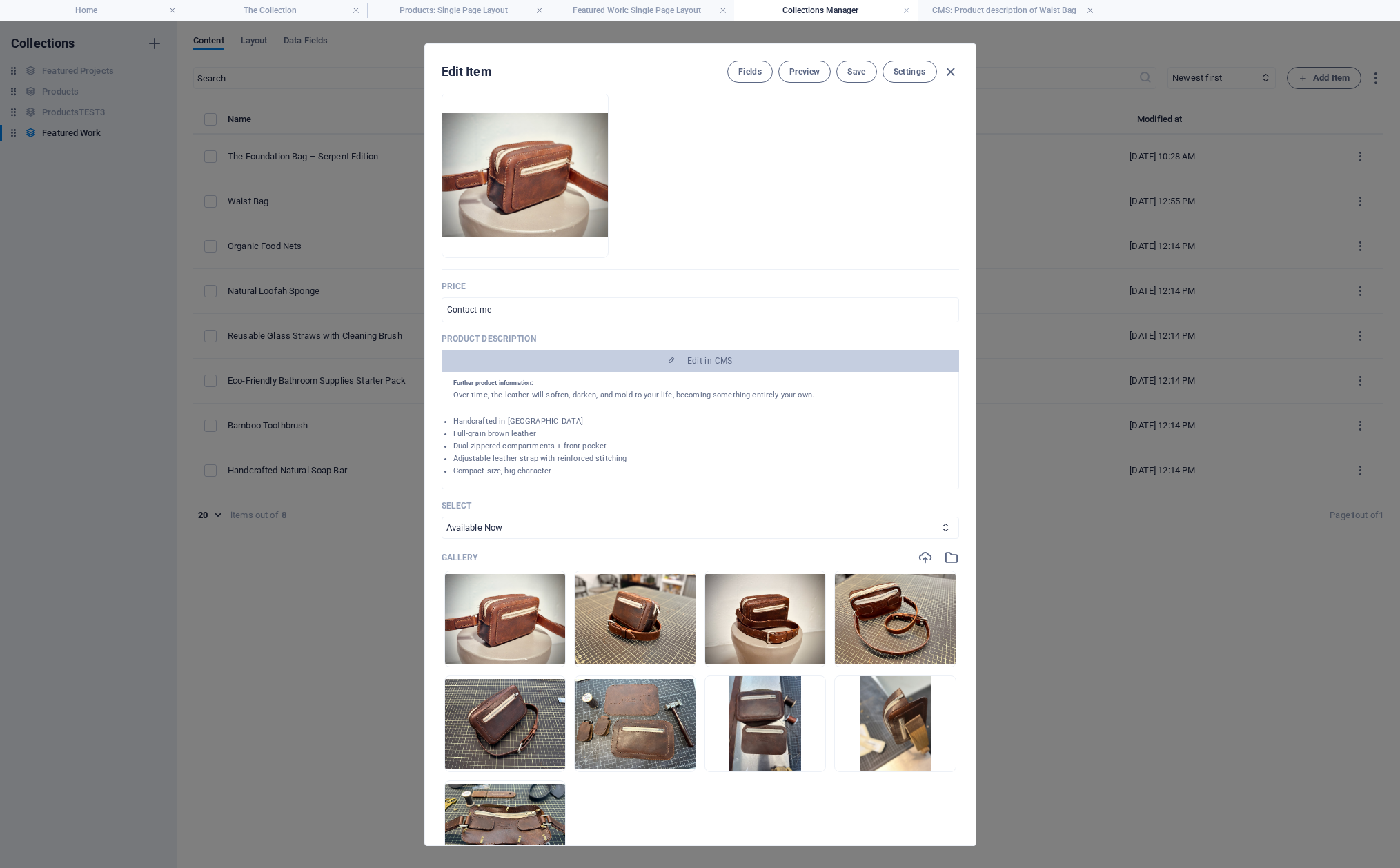
scroll to position [0, 0]
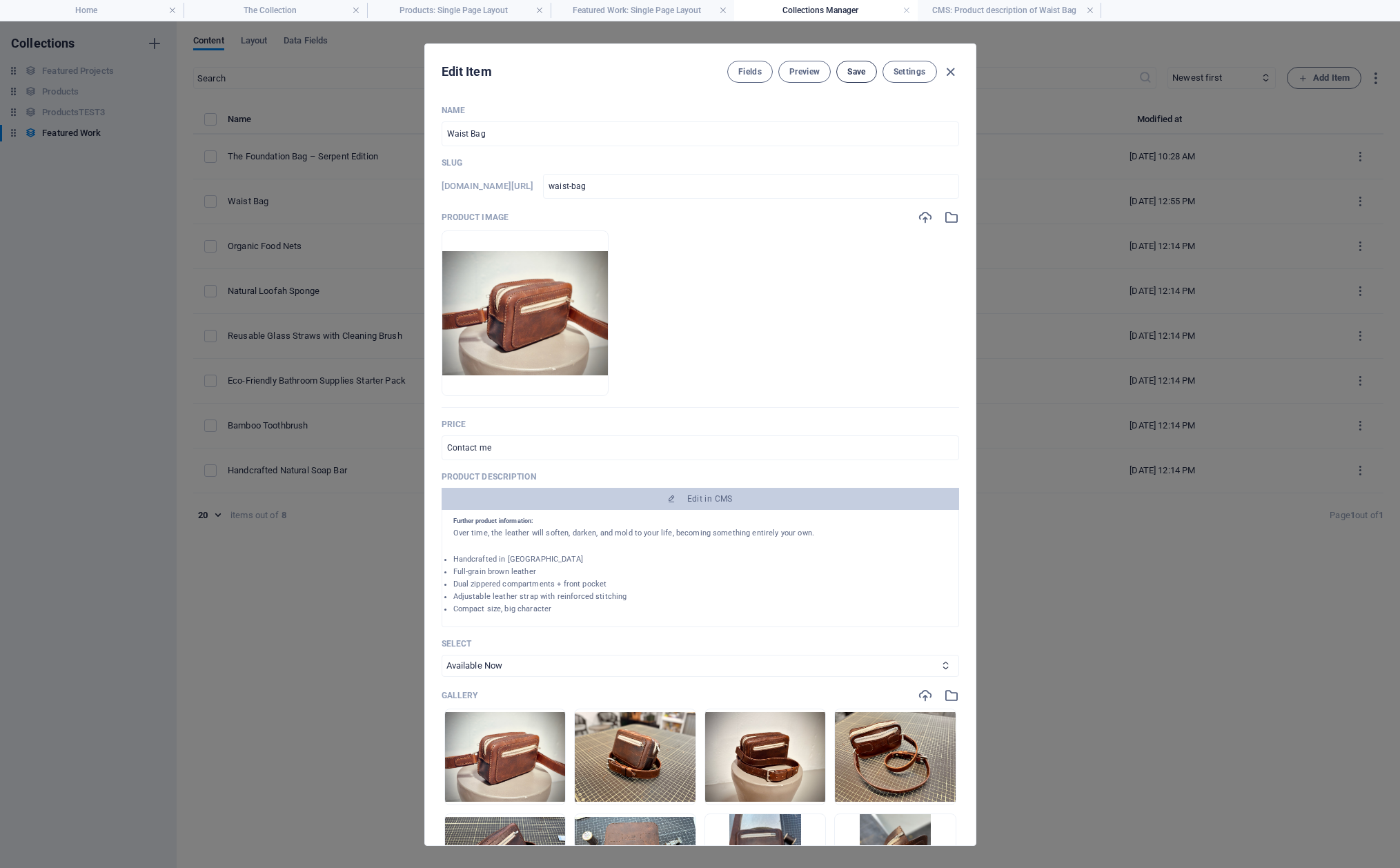
click at [861, 72] on span "Save" at bounding box center [856, 72] width 18 height 11
click at [950, 72] on icon "button" at bounding box center [950, 71] width 16 height 16
type input "waist-bag"
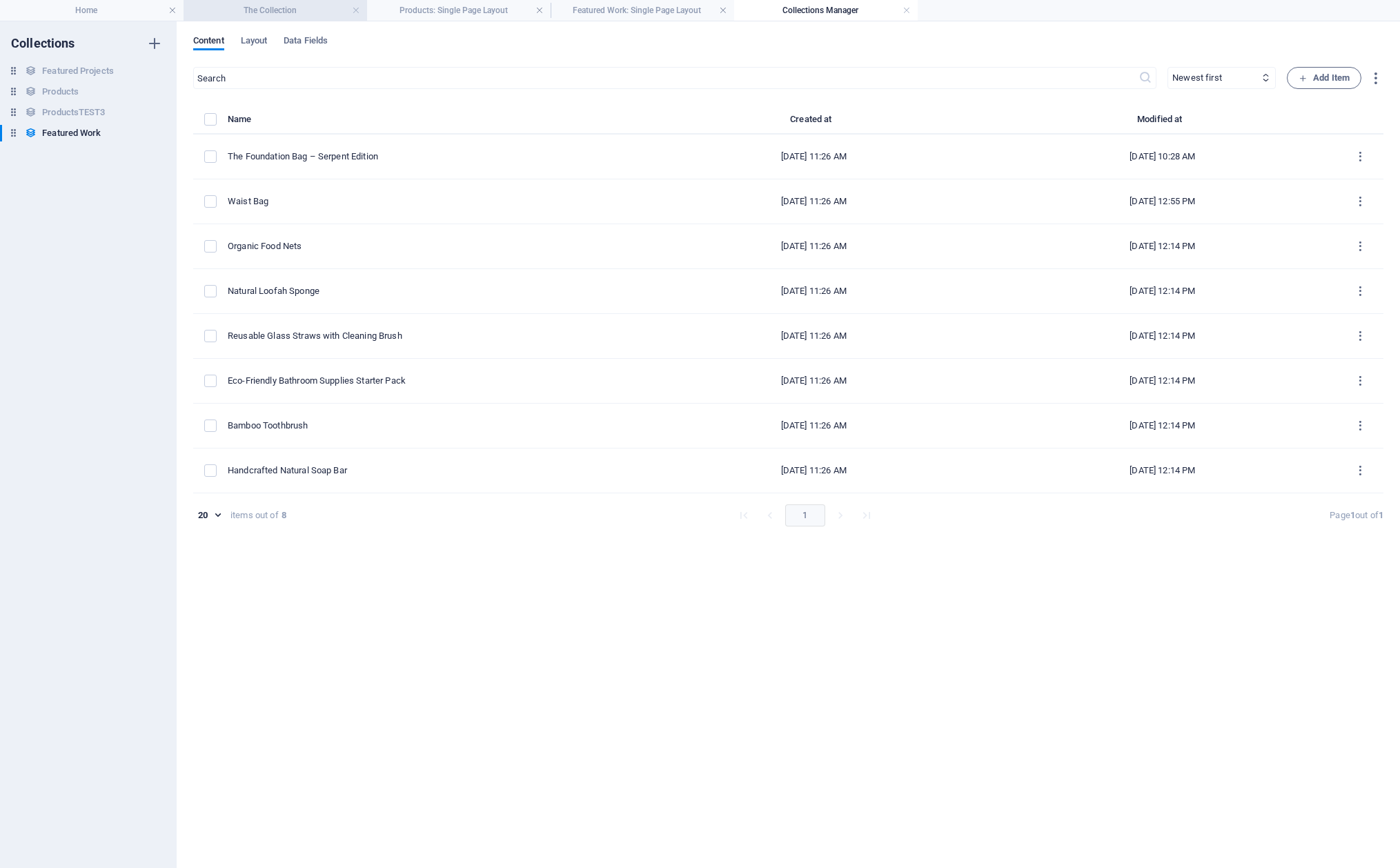
click at [261, 13] on h4 "The Collection" at bounding box center [275, 10] width 184 height 15
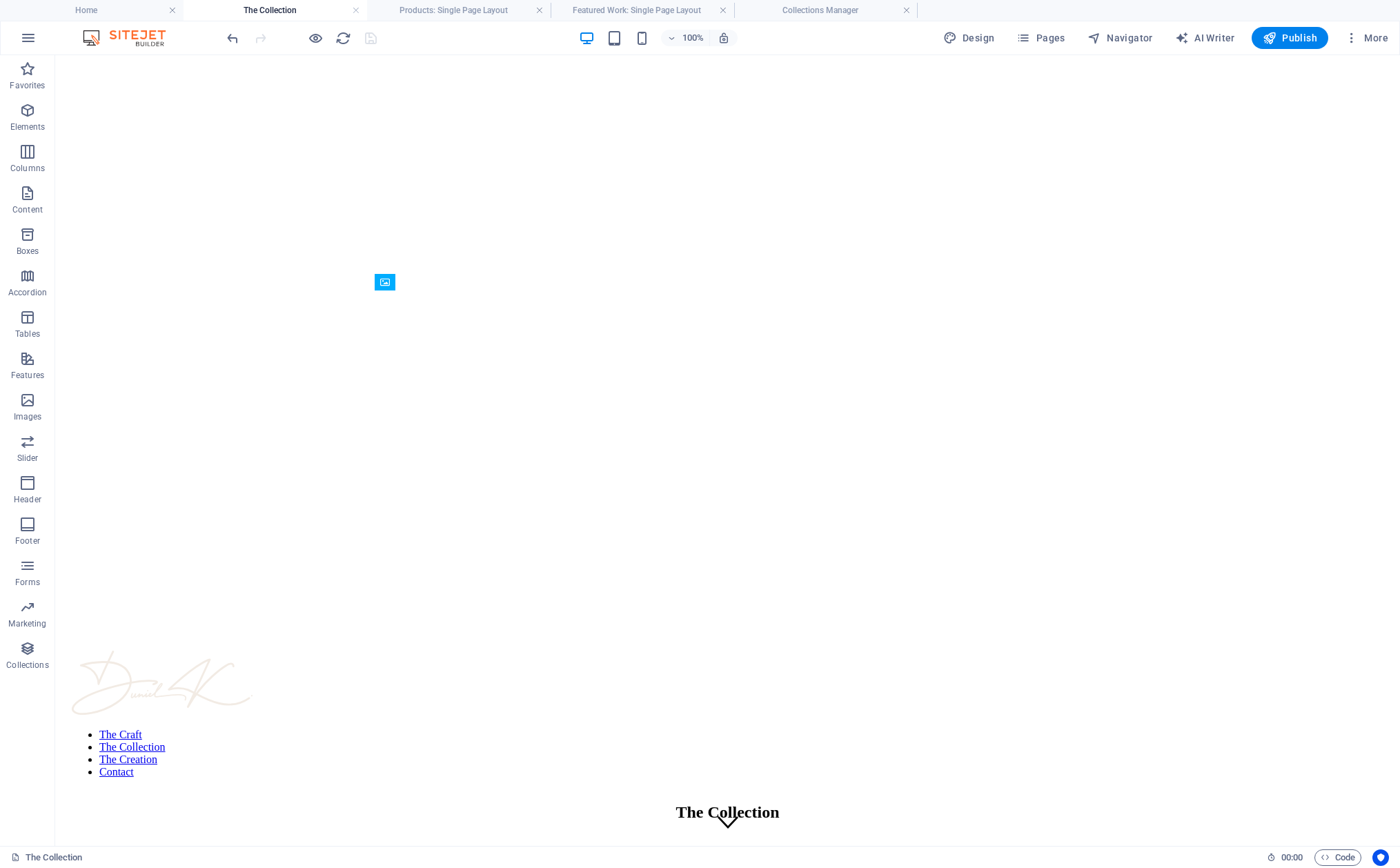
scroll to position [326, 0]
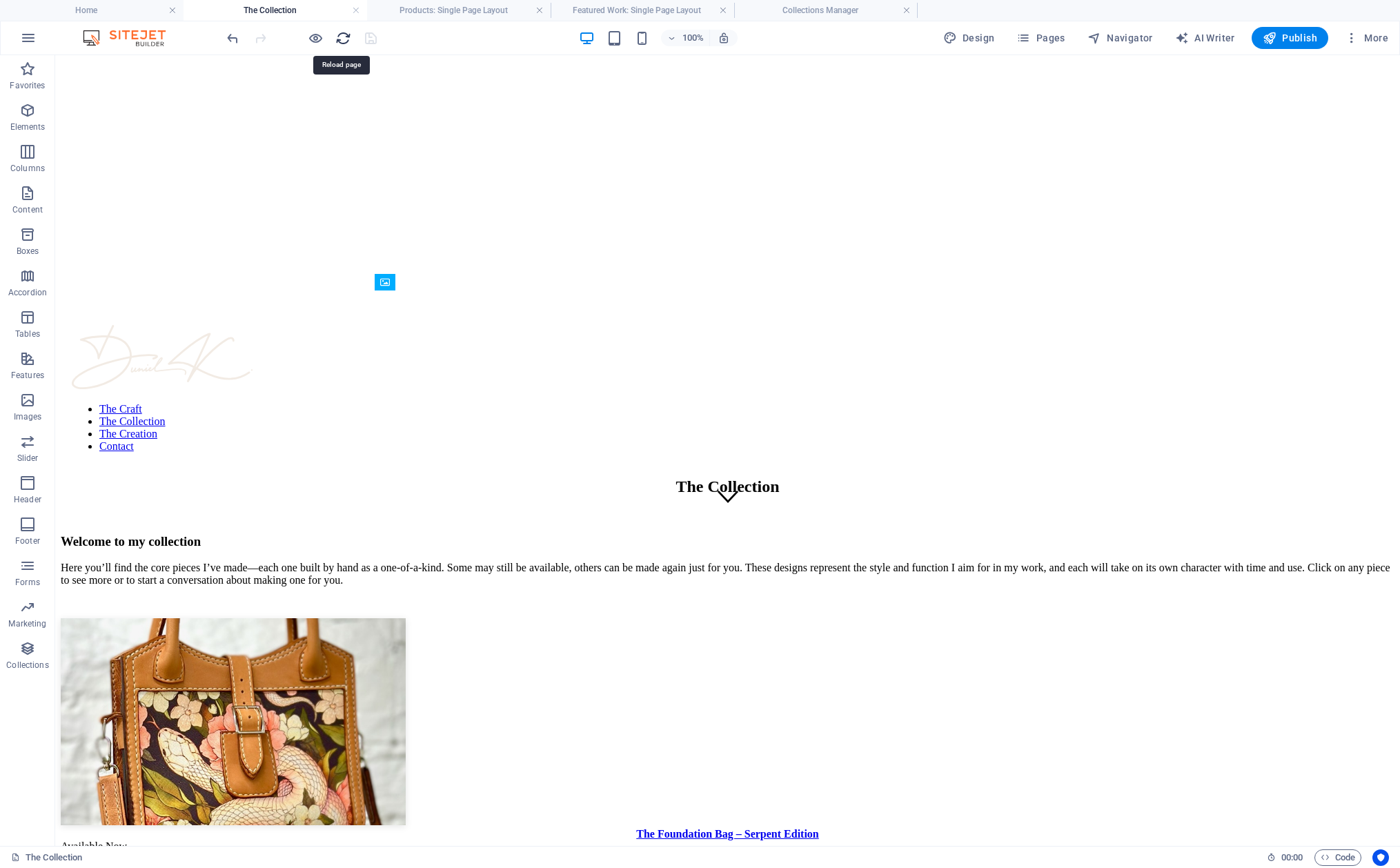
click at [345, 37] on icon "reload" at bounding box center [343, 38] width 16 height 16
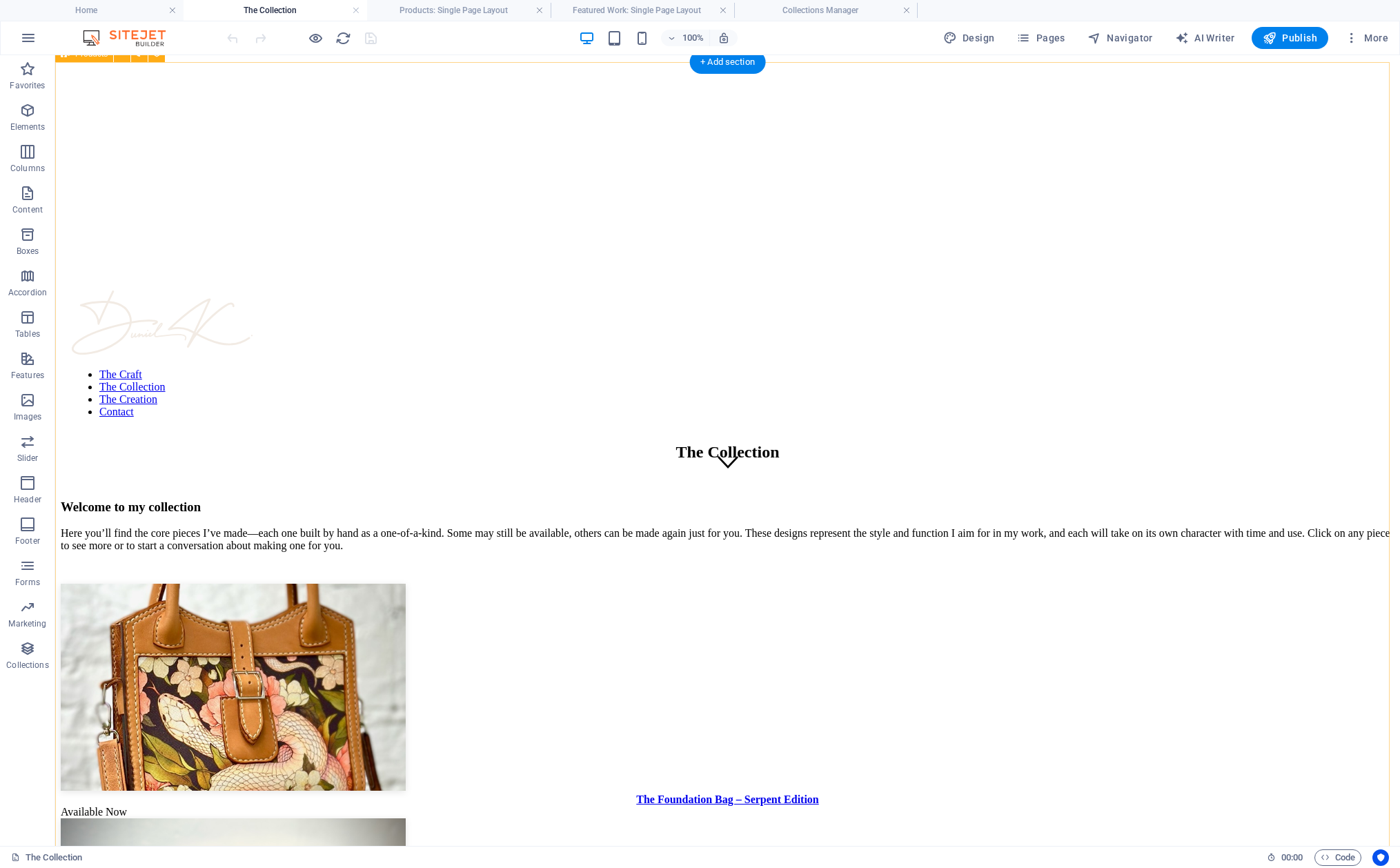
scroll to position [360, 0]
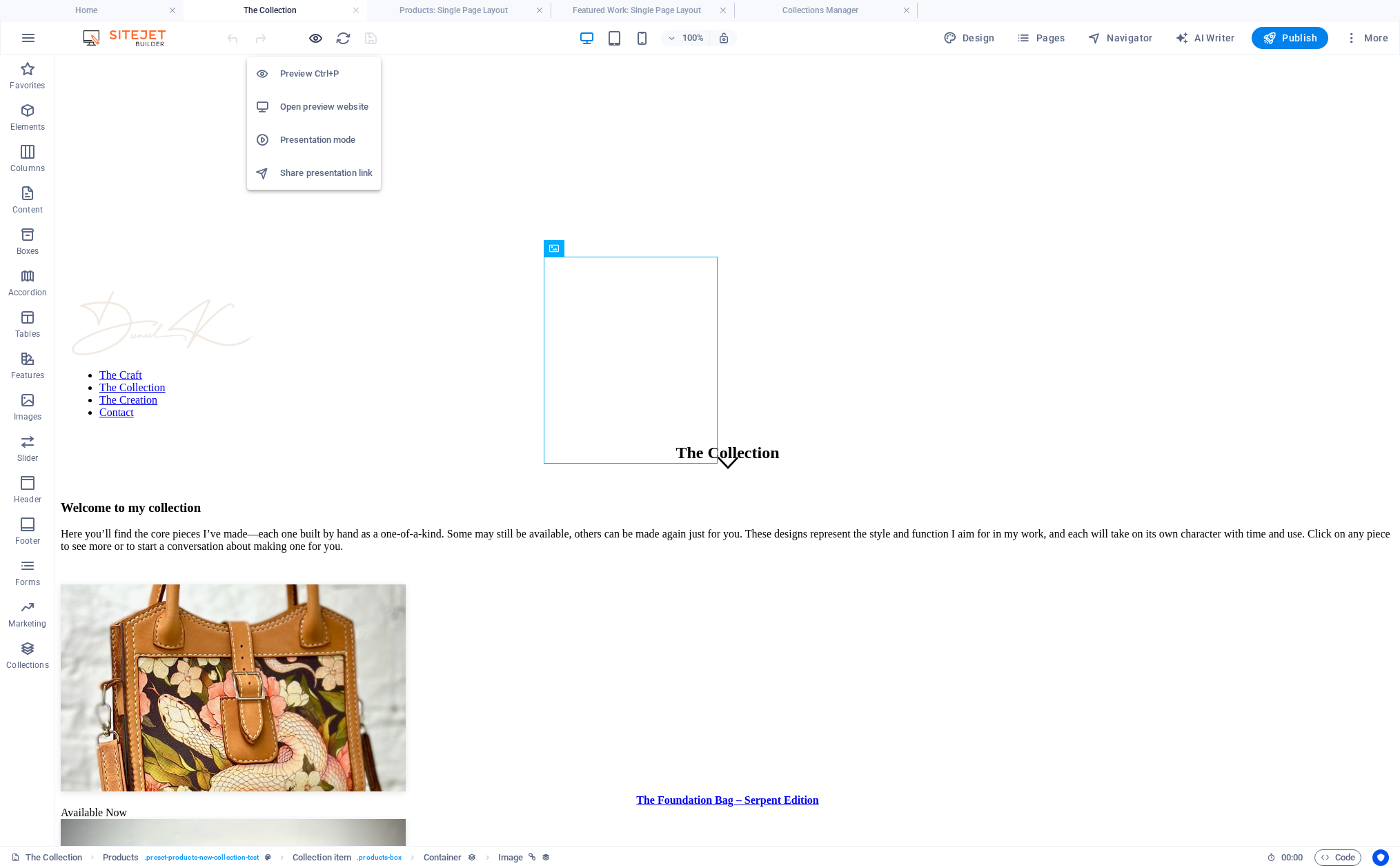
click at [315, 35] on icon "button" at bounding box center [315, 38] width 16 height 16
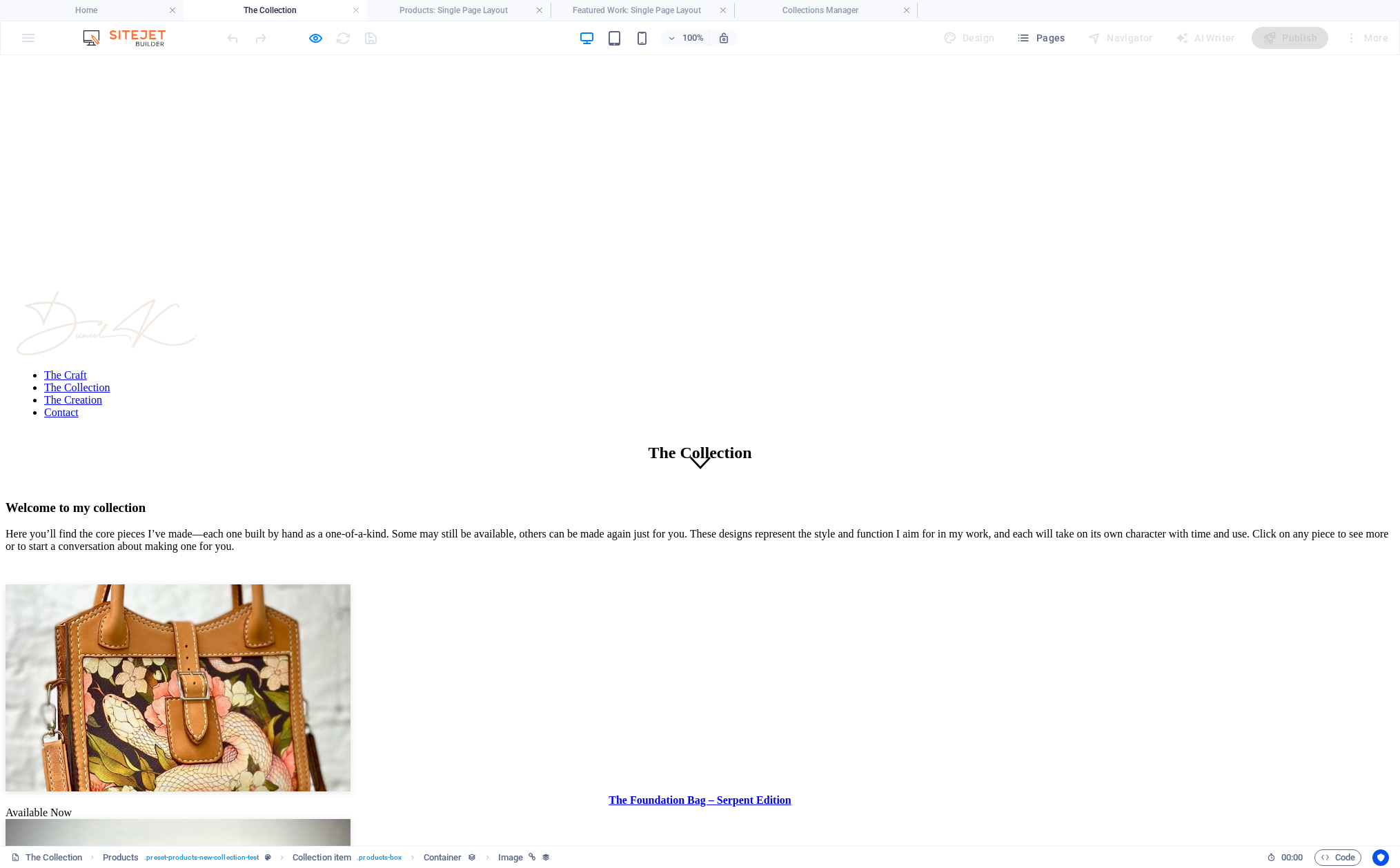
select select "68a9ebaee40e8dc51a00e153"
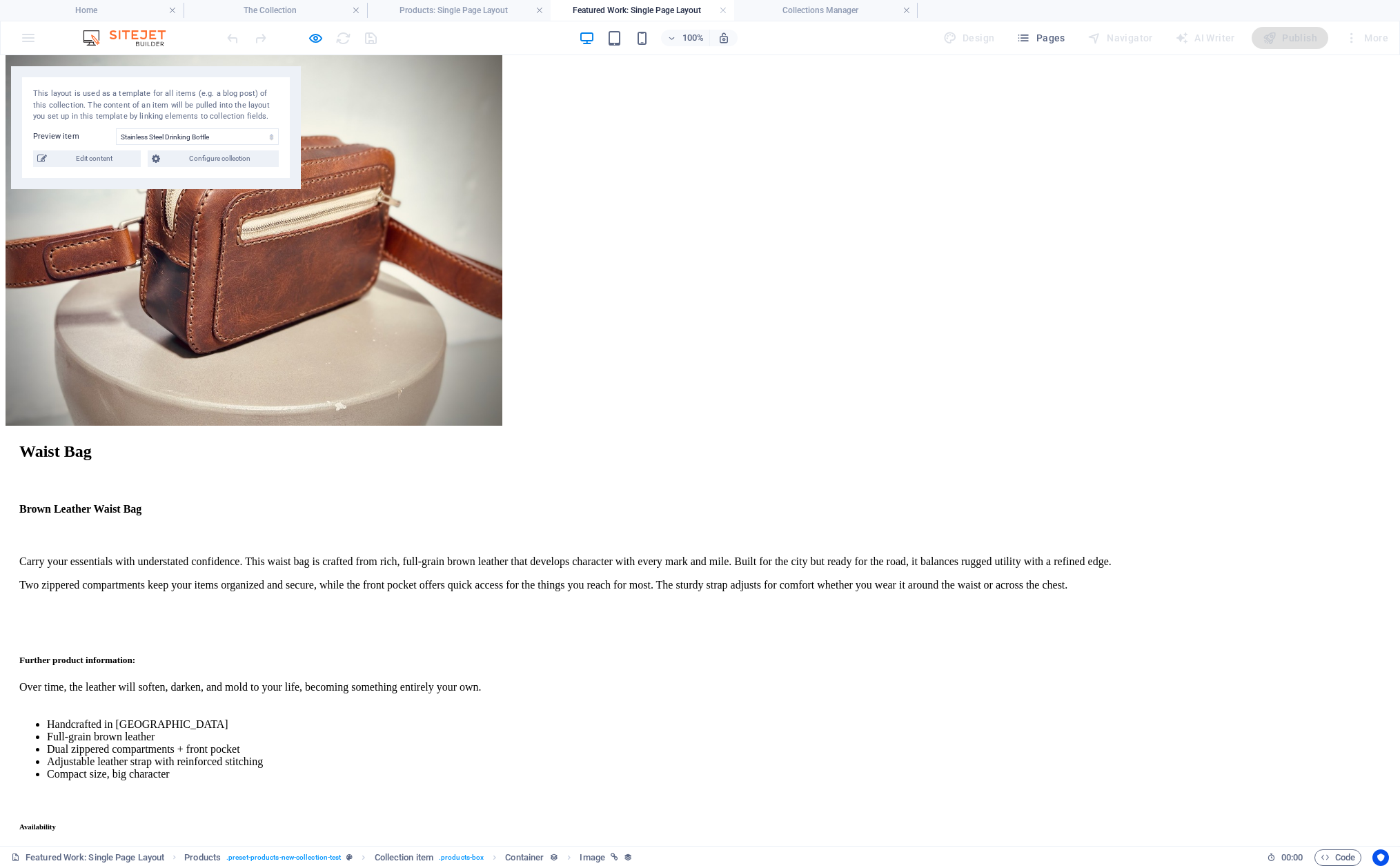
scroll to position [0, 0]
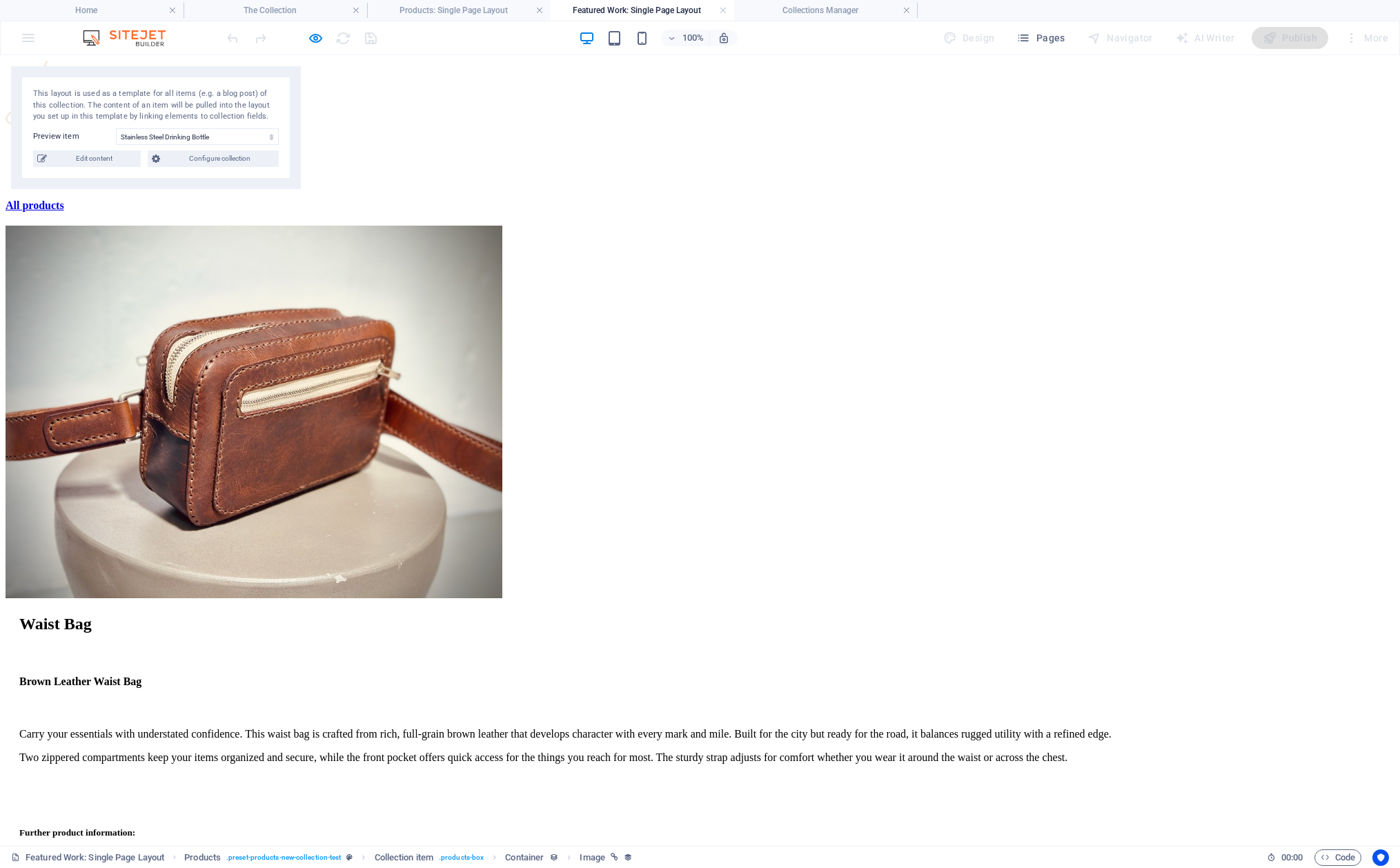
click at [64, 211] on strong "All products" at bounding box center [35, 205] width 59 height 11
